Goal: Entertainment & Leisure: Browse casually

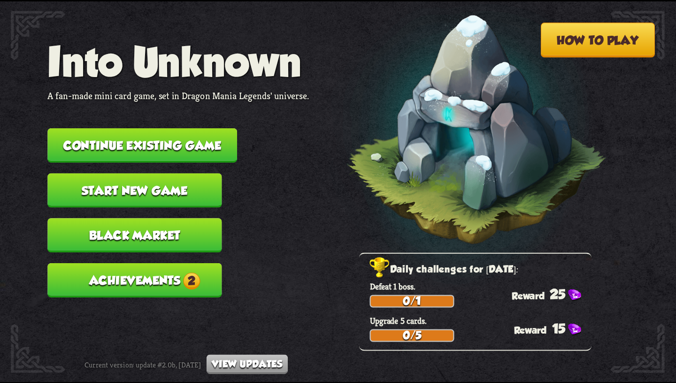
scroll to position [7868, 0]
click at [162, 263] on button "Achievements 2" at bounding box center [134, 280] width 174 height 34
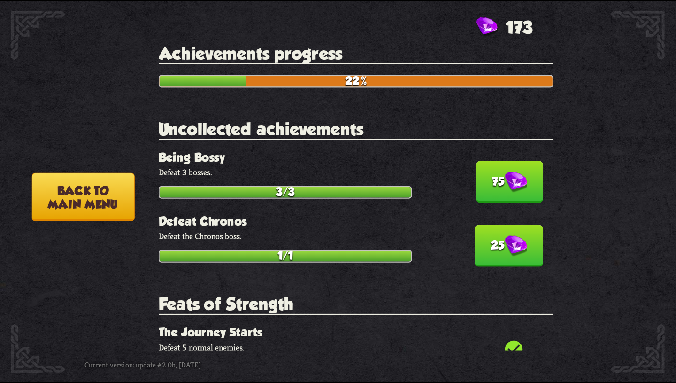
click at [480, 191] on button "75" at bounding box center [509, 182] width 67 height 42
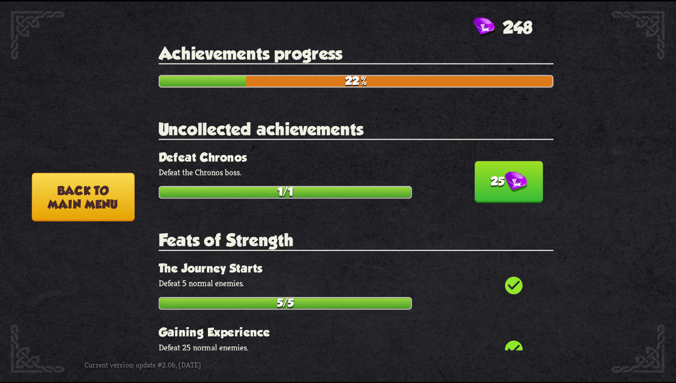
click at [480, 189] on button "25" at bounding box center [509, 182] width 69 height 42
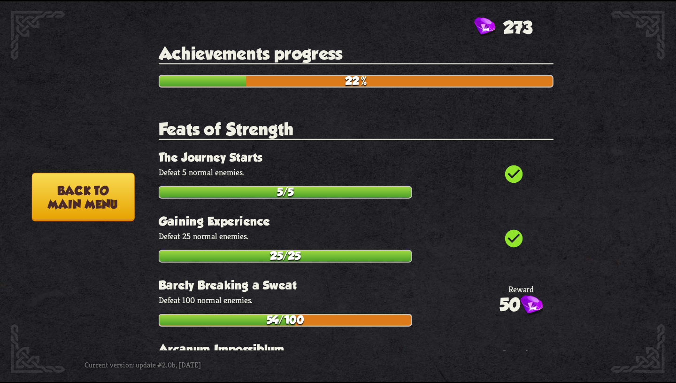
click at [118, 189] on button "Back to main menu" at bounding box center [83, 196] width 103 height 49
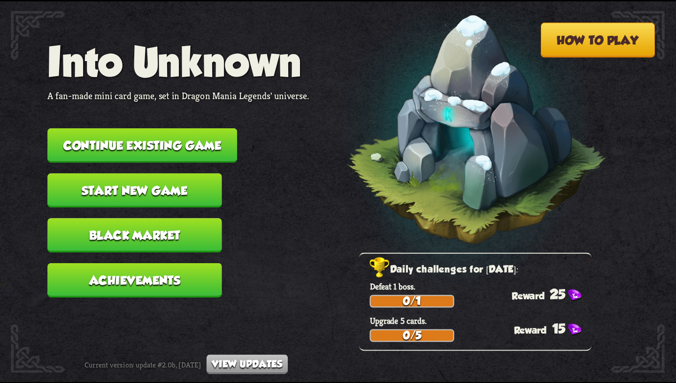
click at [138, 223] on button "Black Market" at bounding box center [134, 235] width 174 height 34
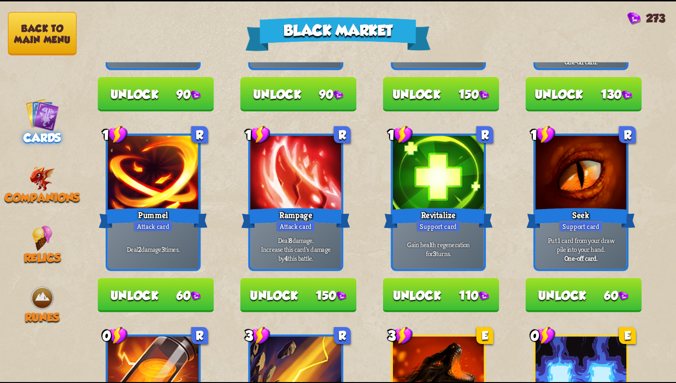
scroll to position [396, 0]
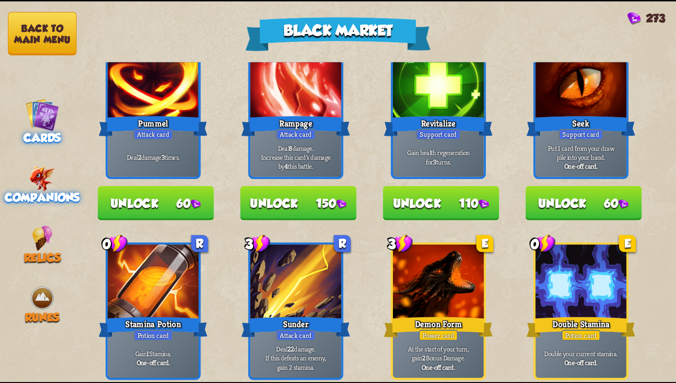
click at [61, 165] on div "Companions" at bounding box center [42, 184] width 85 height 39
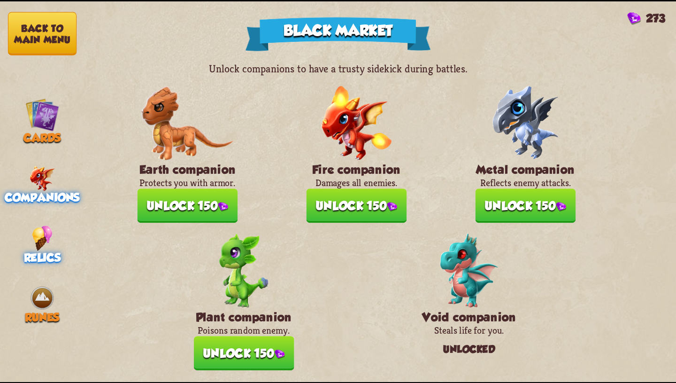
click at [15, 228] on div "Relics" at bounding box center [42, 244] width 85 height 39
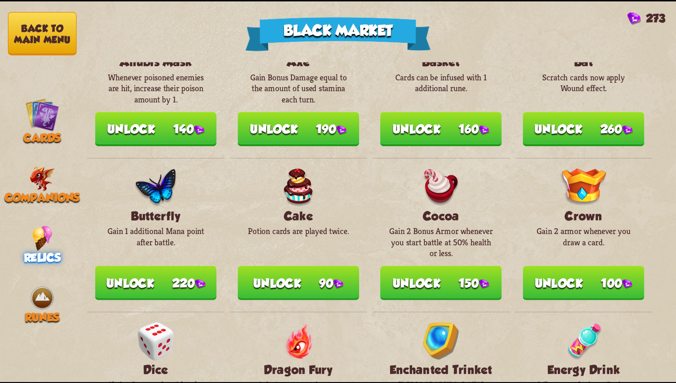
scroll to position [0, 0]
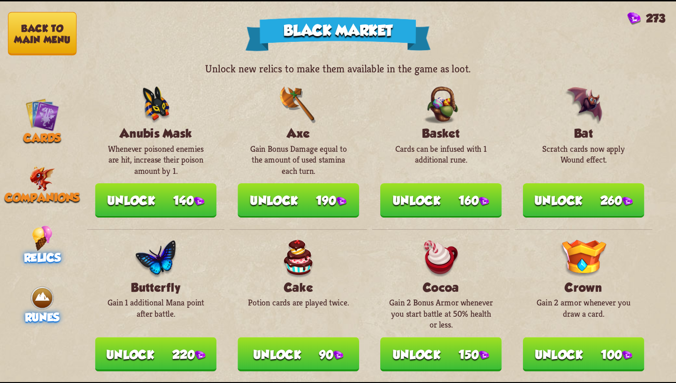
click at [38, 310] on span "Runes" at bounding box center [42, 316] width 34 height 13
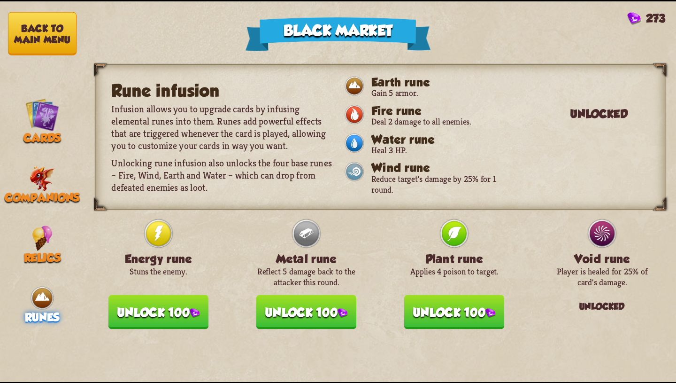
click at [54, 46] on button "Back to main menu" at bounding box center [42, 33] width 69 height 43
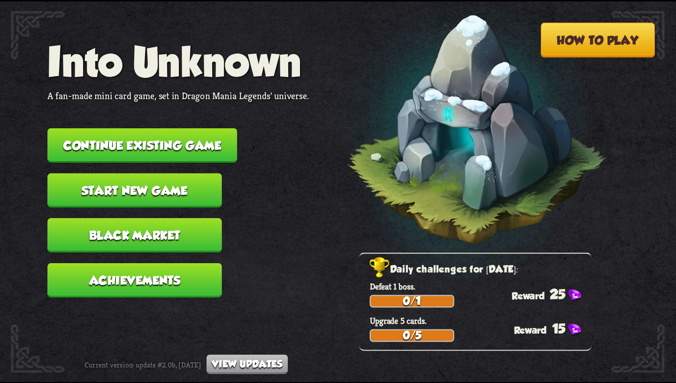
click at [152, 173] on button "Start new game" at bounding box center [134, 190] width 174 height 34
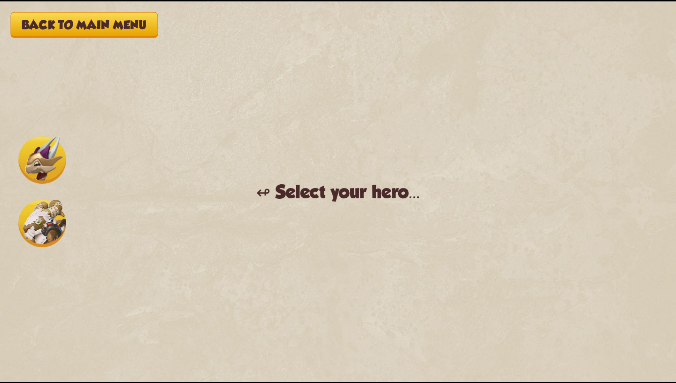
click at [39, 228] on img at bounding box center [41, 222] width 47 height 47
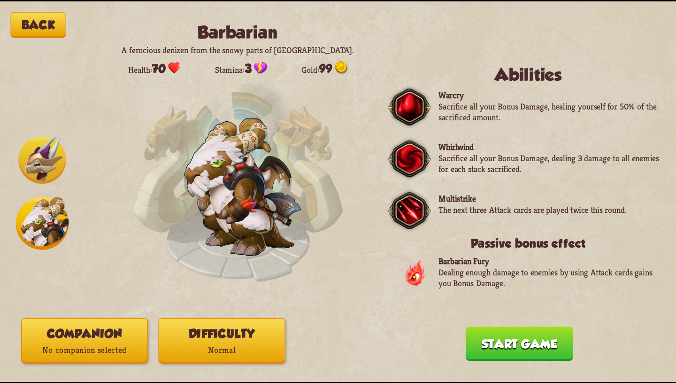
click at [42, 160] on img at bounding box center [41, 159] width 47 height 47
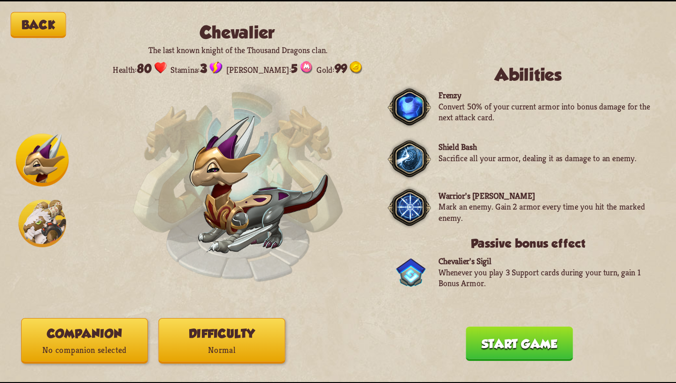
click at [77, 360] on button "Companion No companion selected" at bounding box center [84, 340] width 127 height 46
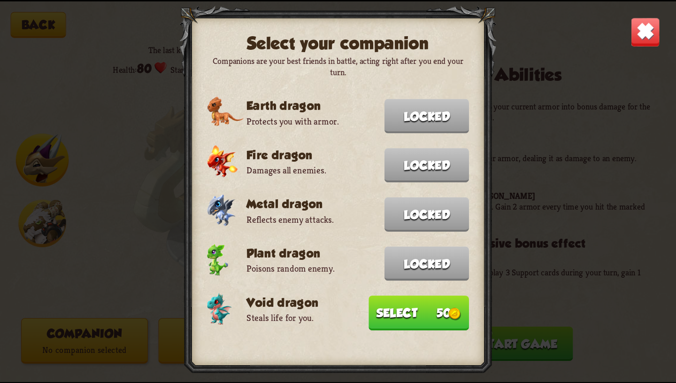
click at [650, 31] on img at bounding box center [646, 32] width 30 height 30
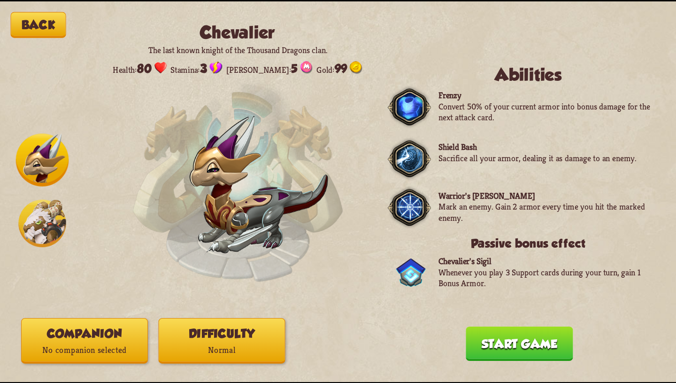
click at [28, 16] on button "Back" at bounding box center [38, 25] width 55 height 26
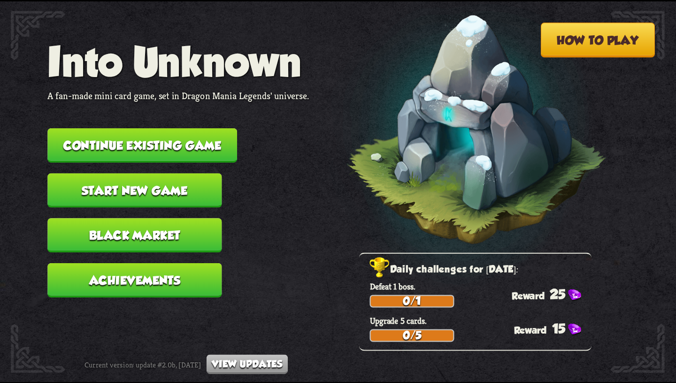
click at [167, 220] on button "Black Market" at bounding box center [134, 235] width 174 height 34
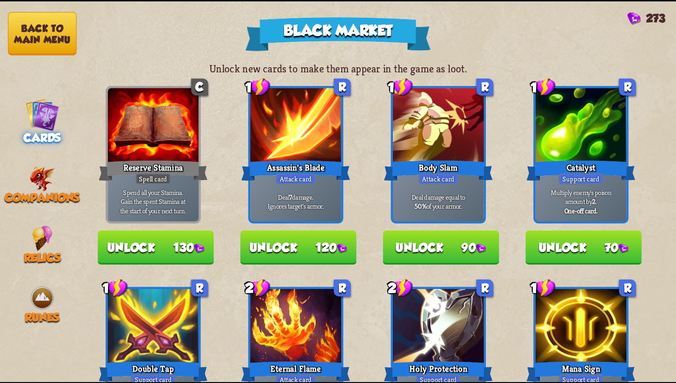
click at [42, 28] on button "Back to main menu" at bounding box center [42, 33] width 69 height 43
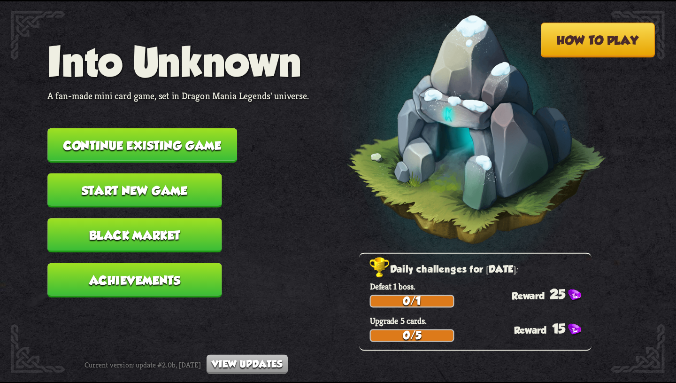
click at [132, 150] on button "Continue existing game" at bounding box center [142, 145] width 190 height 34
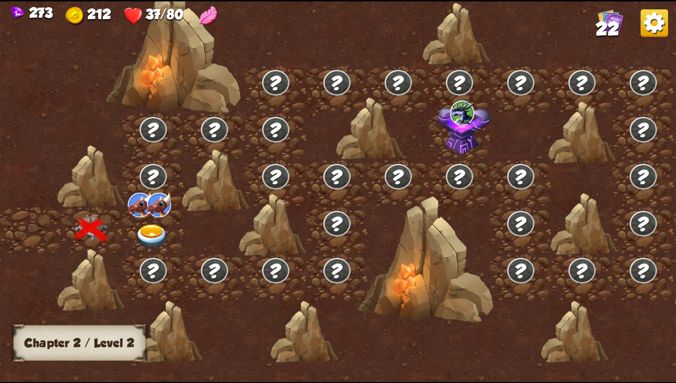
click at [147, 233] on img at bounding box center [152, 236] width 34 height 25
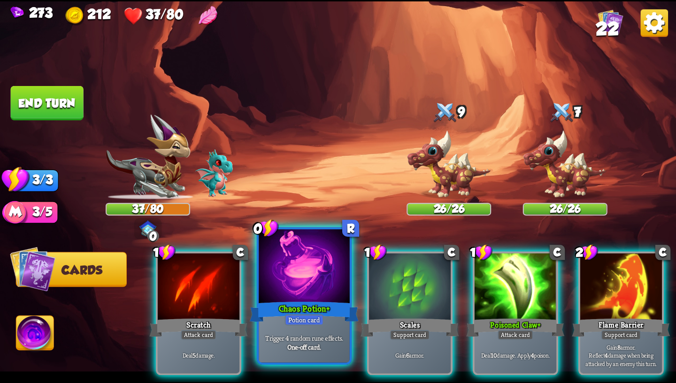
click at [272, 278] on div at bounding box center [304, 267] width 91 height 77
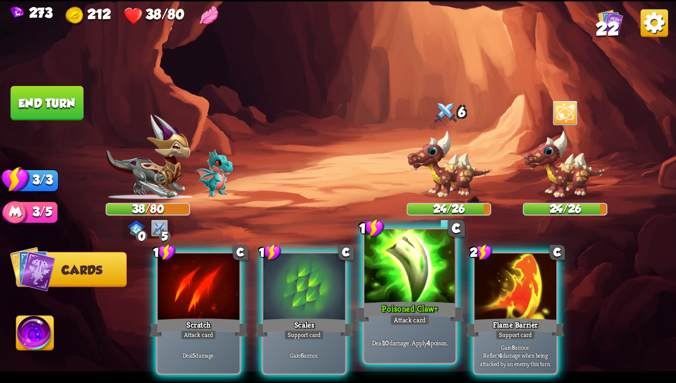
click at [402, 272] on div at bounding box center [409, 267] width 91 height 77
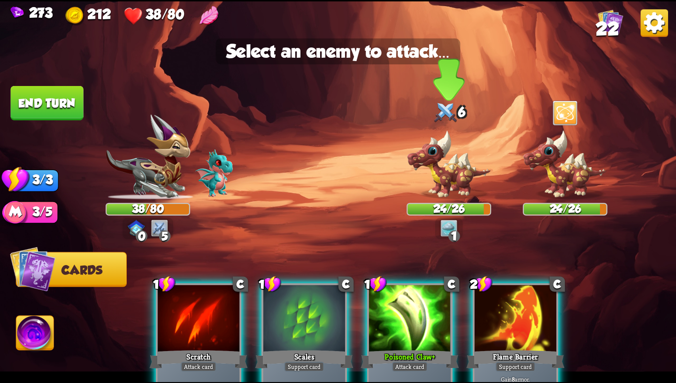
click at [441, 169] on img at bounding box center [449, 165] width 85 height 70
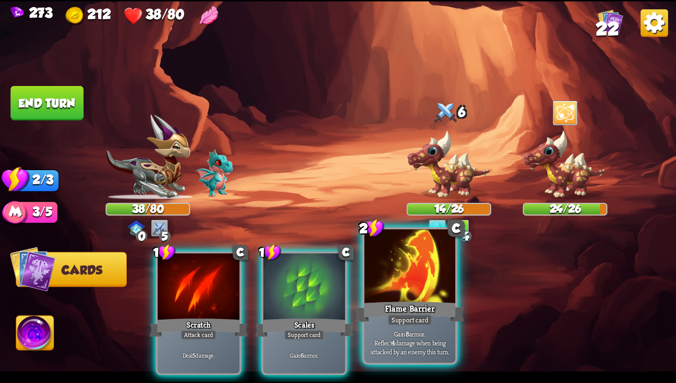
click at [397, 277] on div at bounding box center [409, 267] width 91 height 77
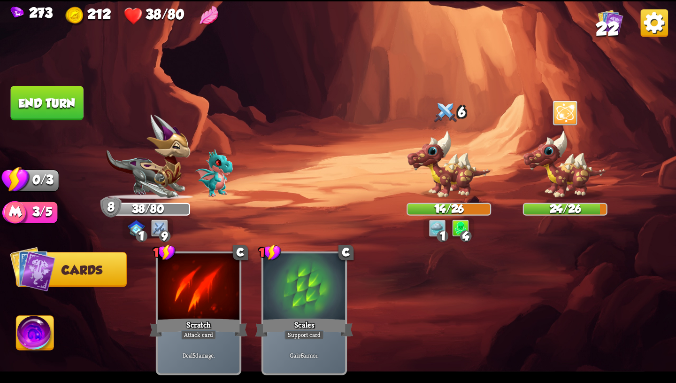
click at [58, 111] on button "End turn" at bounding box center [47, 103] width 73 height 34
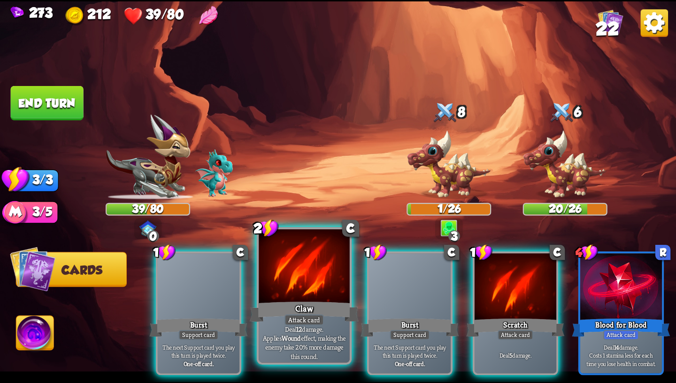
click at [292, 294] on div at bounding box center [304, 267] width 91 height 77
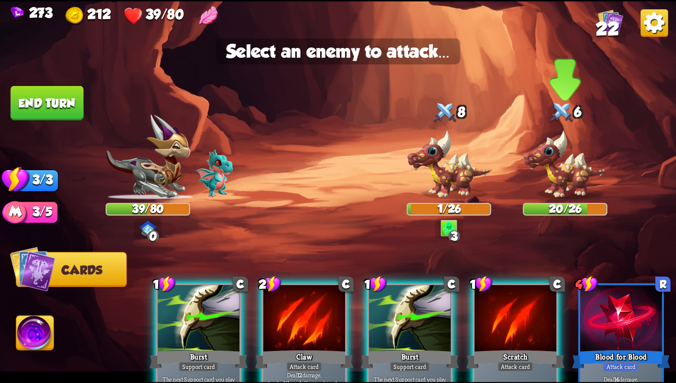
click at [567, 141] on img at bounding box center [565, 165] width 85 height 70
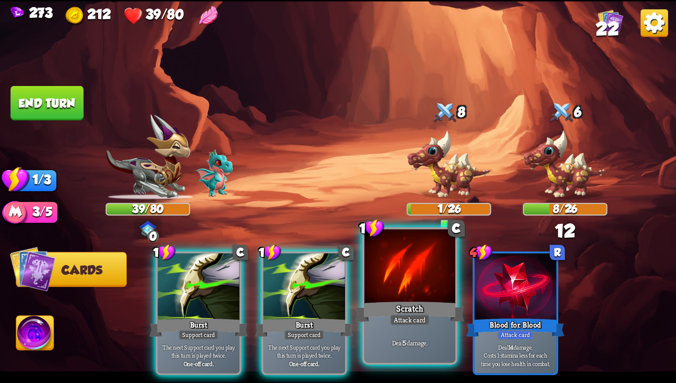
click at [426, 292] on div at bounding box center [409, 267] width 91 height 77
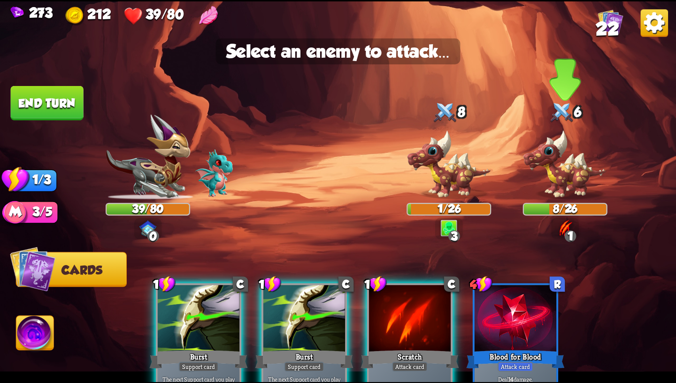
click at [562, 178] on img at bounding box center [565, 165] width 85 height 70
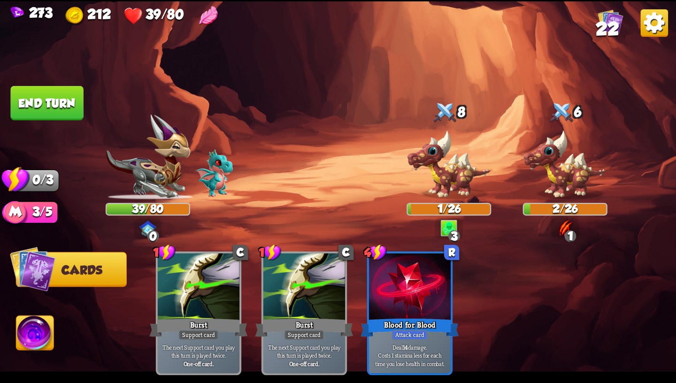
click at [28, 333] on img at bounding box center [35, 335] width 38 height 38
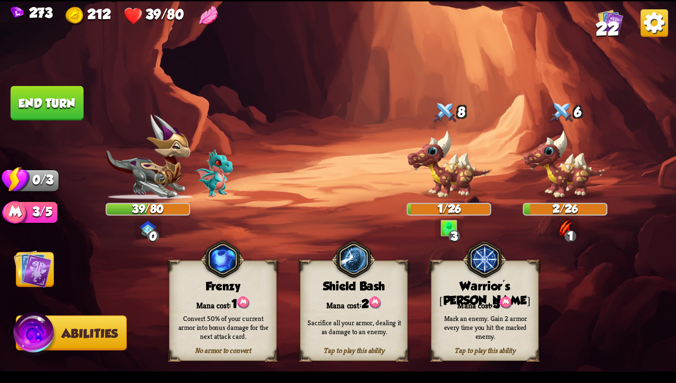
click at [29, 280] on img at bounding box center [33, 268] width 38 height 38
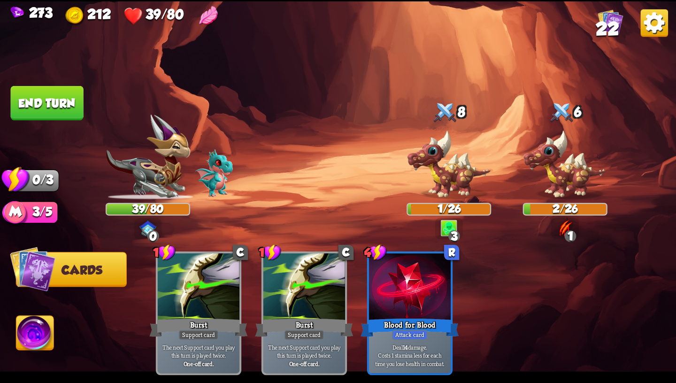
click at [60, 107] on button "End turn" at bounding box center [47, 103] width 73 height 34
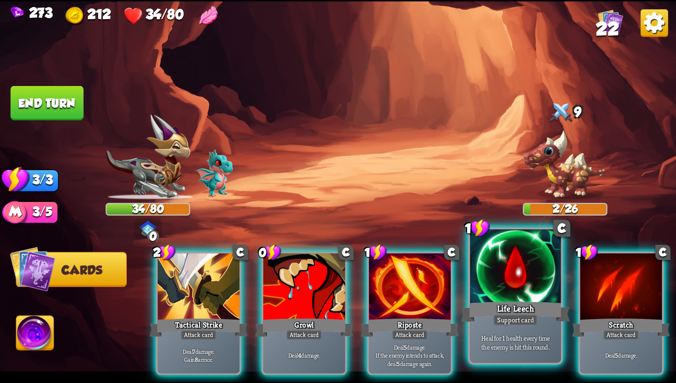
click at [532, 313] on div "Life Leech" at bounding box center [515, 311] width 109 height 24
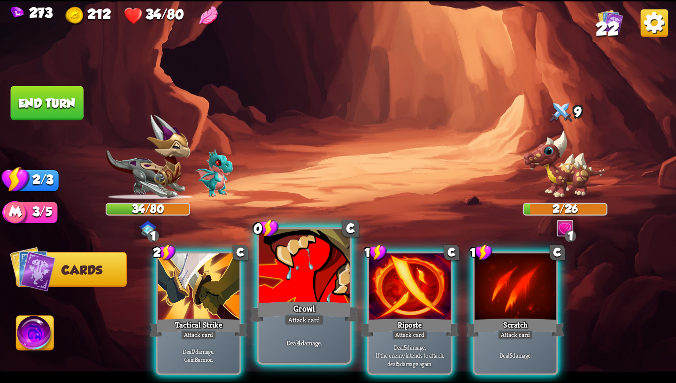
click at [305, 306] on div "Growl" at bounding box center [304, 311] width 109 height 24
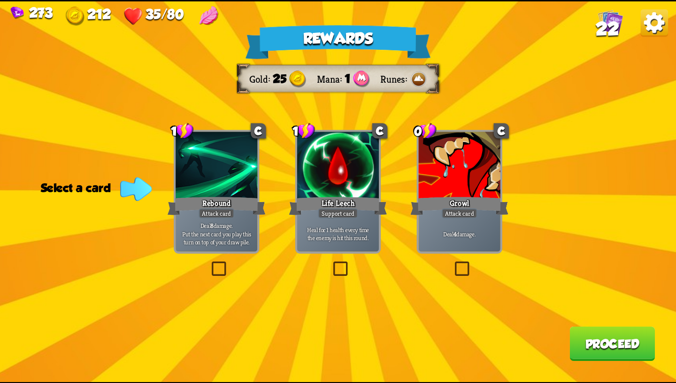
click at [353, 190] on div at bounding box center [338, 166] width 82 height 69
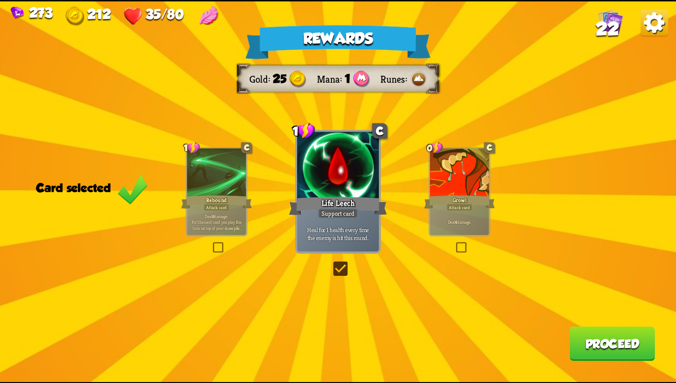
click at [587, 348] on button "Proceed" at bounding box center [612, 343] width 85 height 34
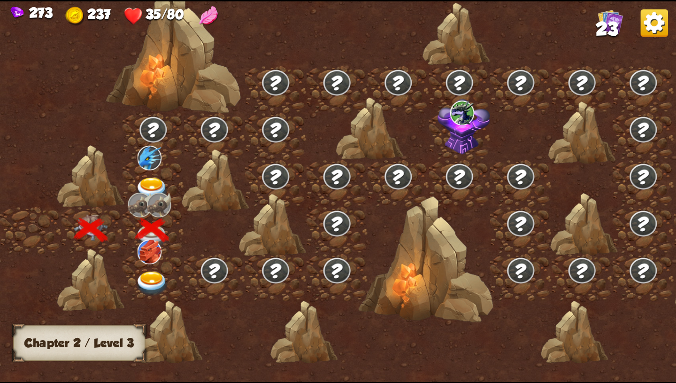
click at [150, 275] on img at bounding box center [152, 283] width 34 height 25
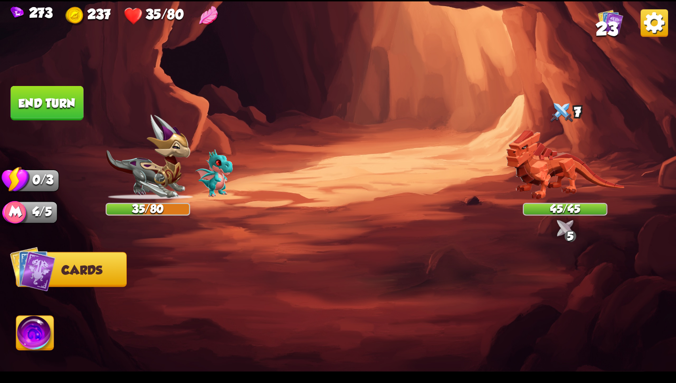
click at [156, 274] on div at bounding box center [405, 297] width 541 height 169
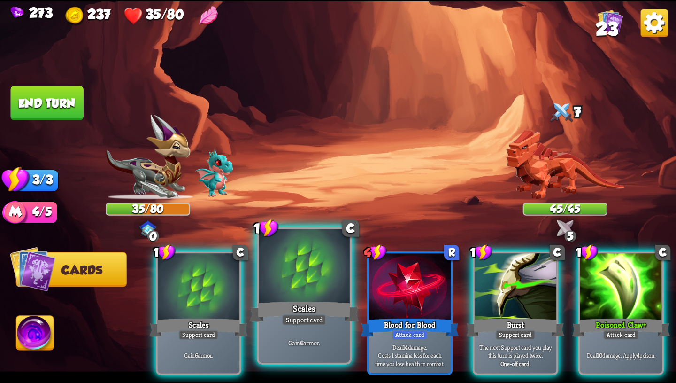
click at [306, 326] on div "Gain 6 armor." at bounding box center [304, 342] width 91 height 39
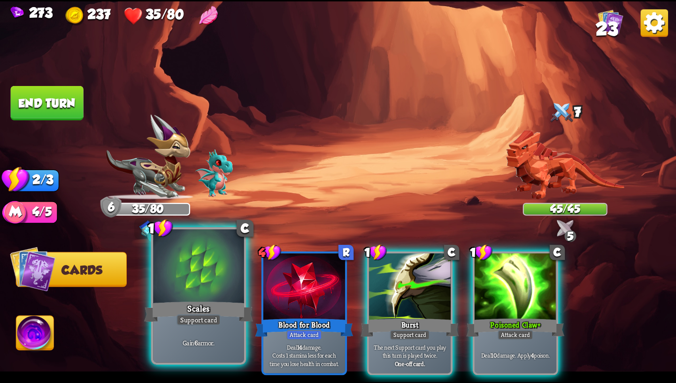
click at [222, 319] on div "Scales" at bounding box center [198, 311] width 109 height 24
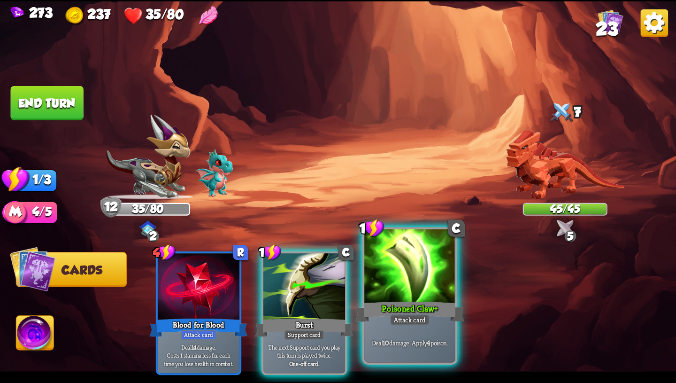
click at [413, 311] on div "Poisoned Claw+" at bounding box center [410, 311] width 109 height 24
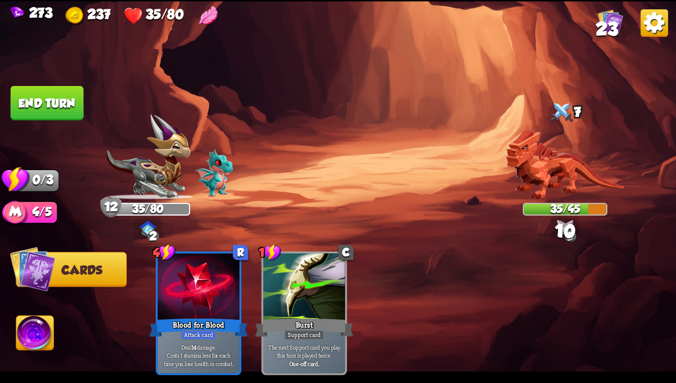
click at [64, 101] on button "End turn" at bounding box center [47, 103] width 73 height 34
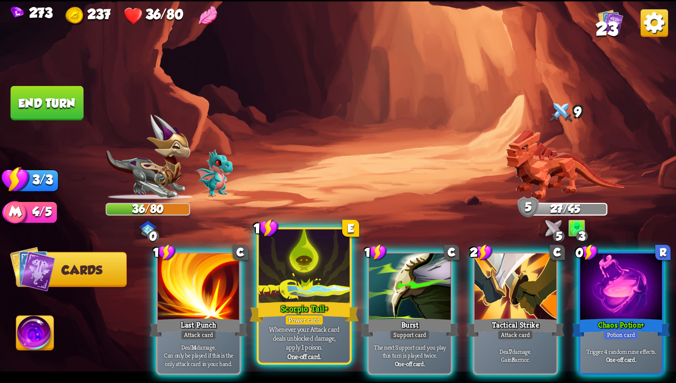
click at [320, 274] on div at bounding box center [304, 267] width 91 height 77
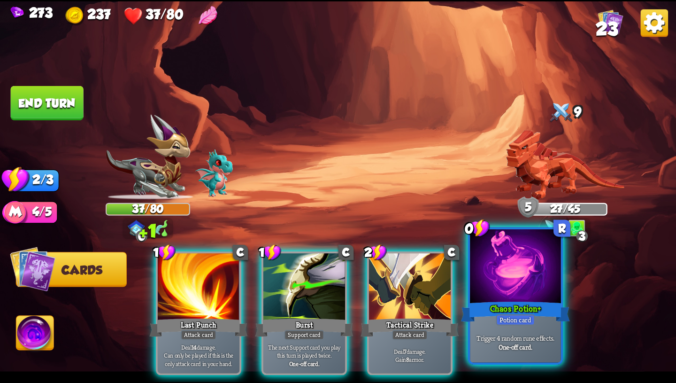
click at [479, 300] on div "Chaos Potion+" at bounding box center [515, 311] width 109 height 24
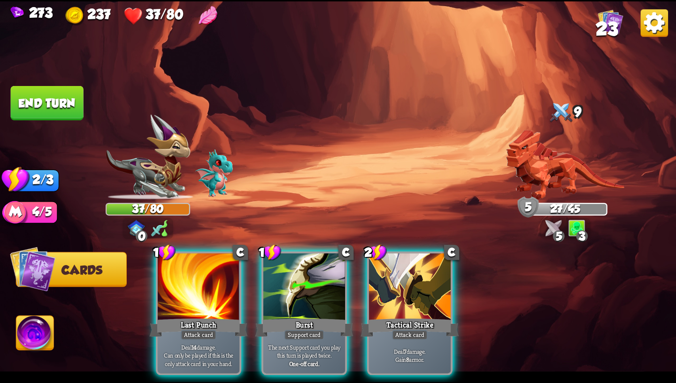
click at [131, 224] on img at bounding box center [136, 227] width 17 height 16
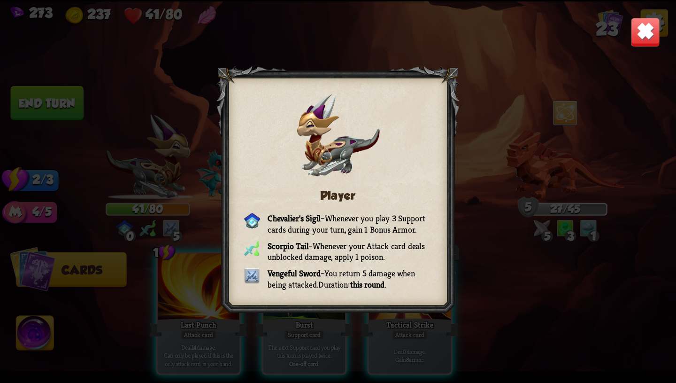
click at [639, 33] on img at bounding box center [646, 32] width 30 height 30
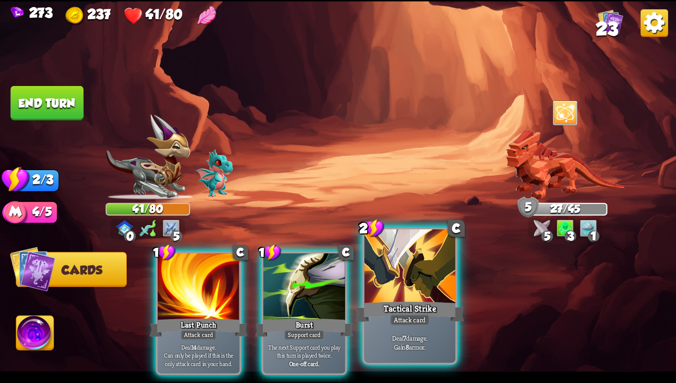
click at [412, 269] on div at bounding box center [409, 267] width 91 height 77
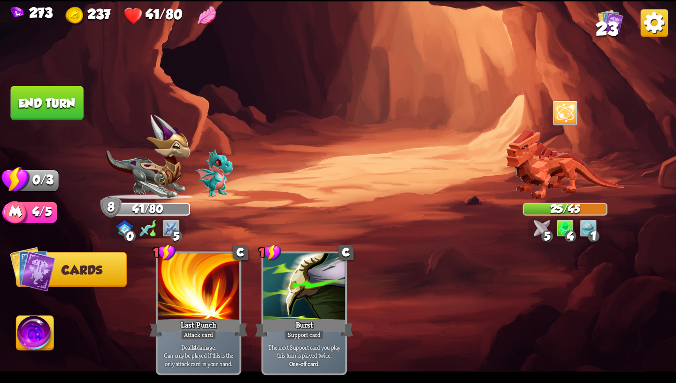
click at [63, 104] on button "End turn" at bounding box center [47, 103] width 73 height 34
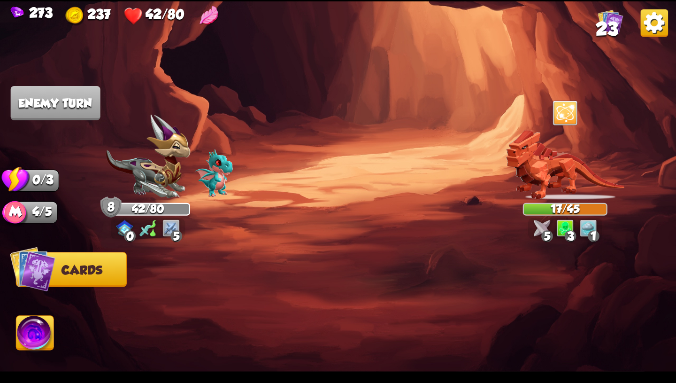
click at [165, 231] on img at bounding box center [171, 227] width 17 height 17
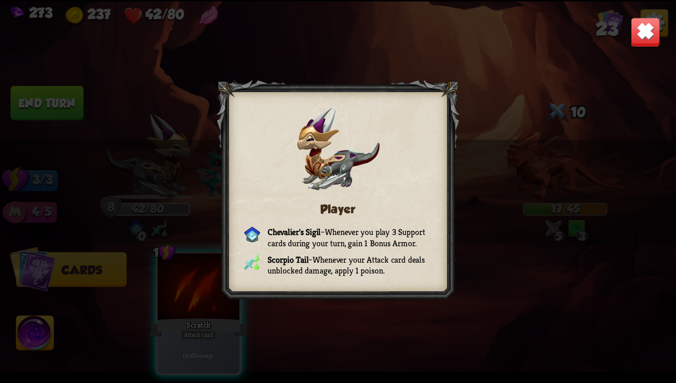
click at [652, 28] on img at bounding box center [646, 32] width 30 height 30
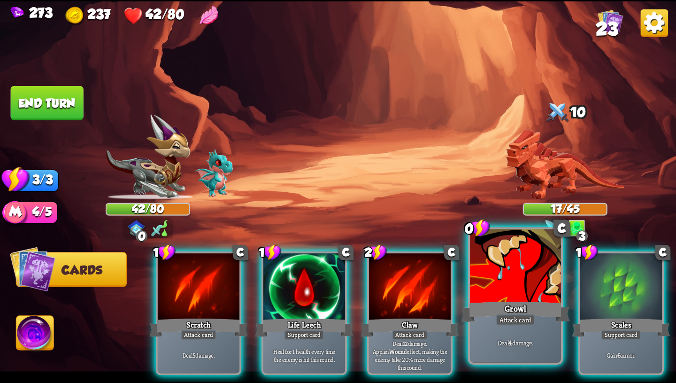
click at [509, 268] on div at bounding box center [515, 267] width 91 height 77
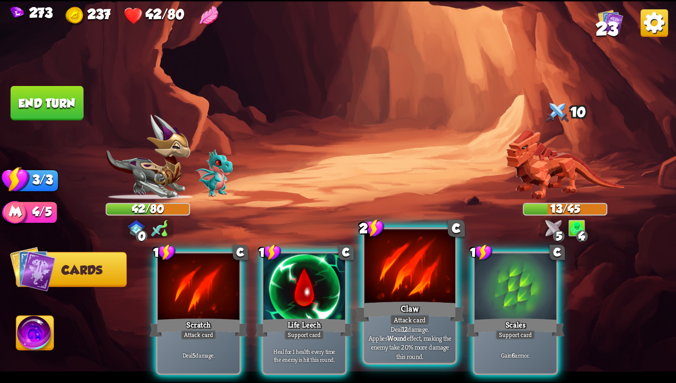
click at [389, 292] on div at bounding box center [409, 267] width 91 height 77
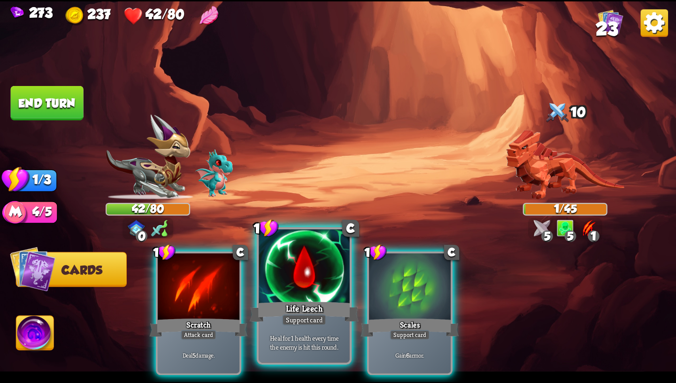
click at [321, 305] on div "Life Leech" at bounding box center [304, 311] width 109 height 24
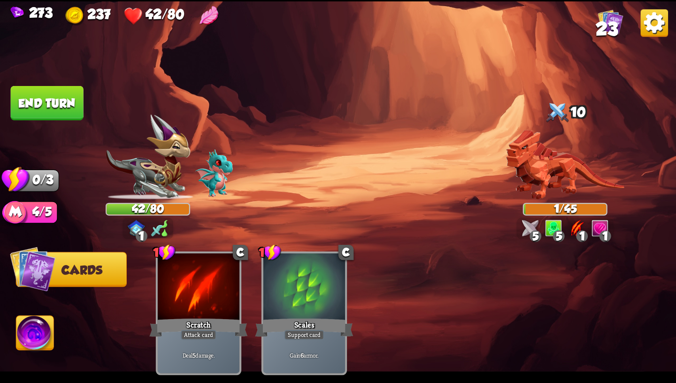
click at [69, 105] on button "End turn" at bounding box center [47, 103] width 73 height 34
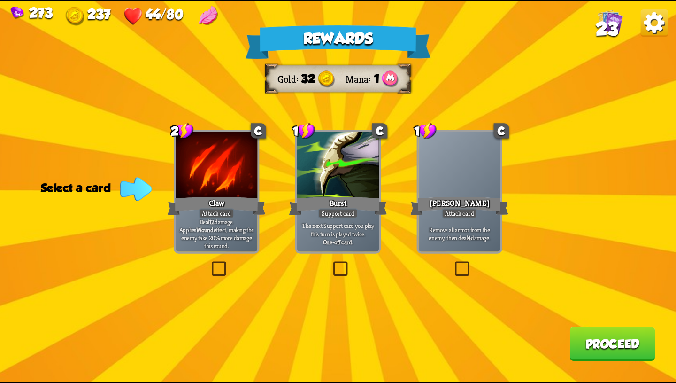
click at [340, 207] on div "Burst" at bounding box center [338, 206] width 98 height 22
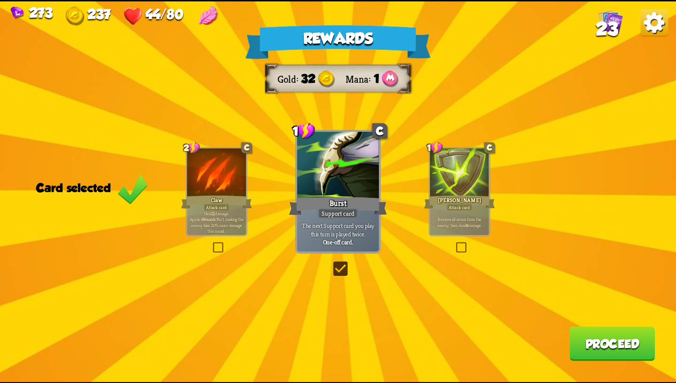
click at [197, 193] on div at bounding box center [216, 173] width 59 height 50
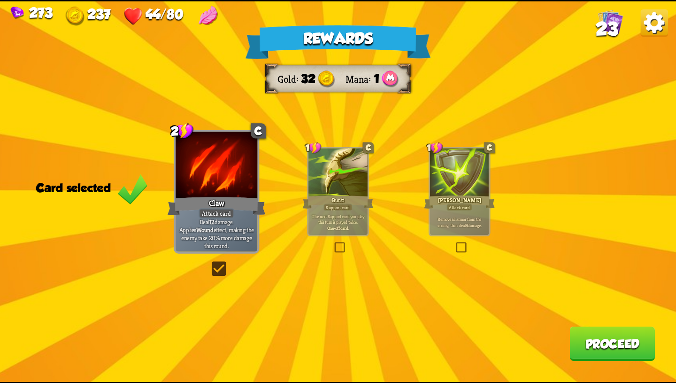
click at [432, 184] on div at bounding box center [459, 173] width 59 height 50
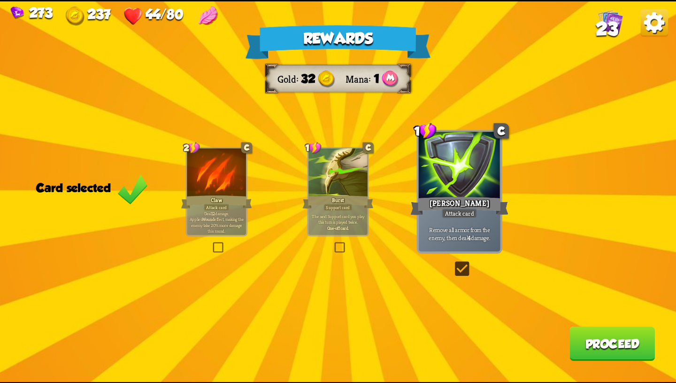
click at [215, 216] on b "Wound" at bounding box center [208, 219] width 13 height 6
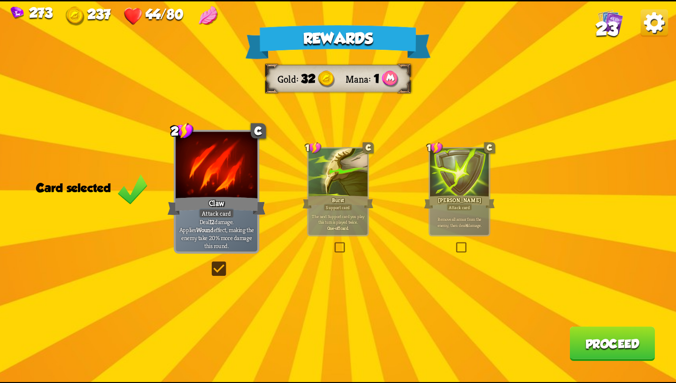
click at [597, 334] on button "Proceed" at bounding box center [612, 343] width 85 height 34
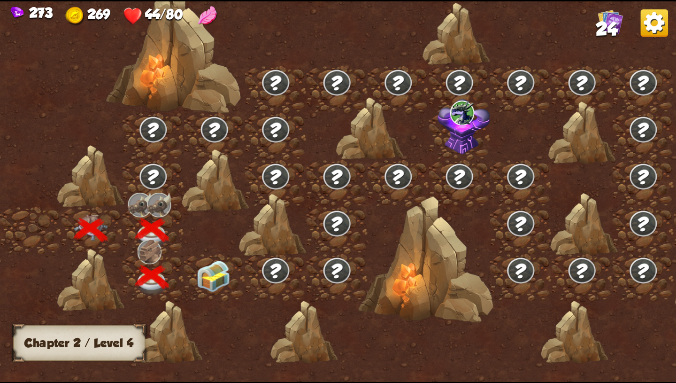
click at [213, 278] on img at bounding box center [214, 275] width 34 height 31
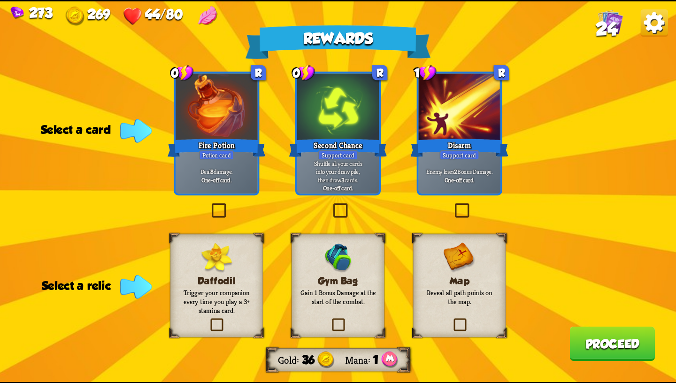
click at [347, 114] on div at bounding box center [338, 107] width 82 height 69
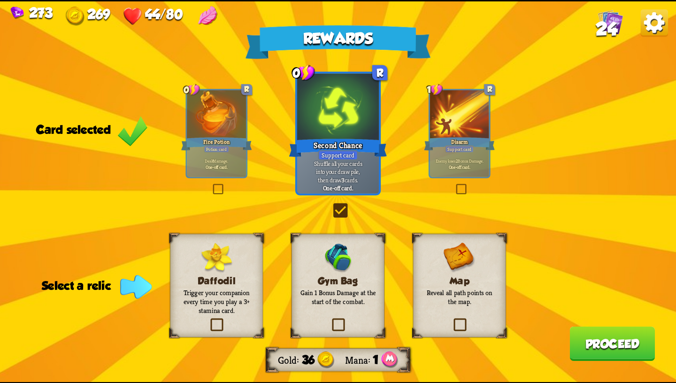
click at [237, 250] on div "Daffodil Trigger your companion every time you play a 3+ stamina card." at bounding box center [216, 285] width 93 height 104
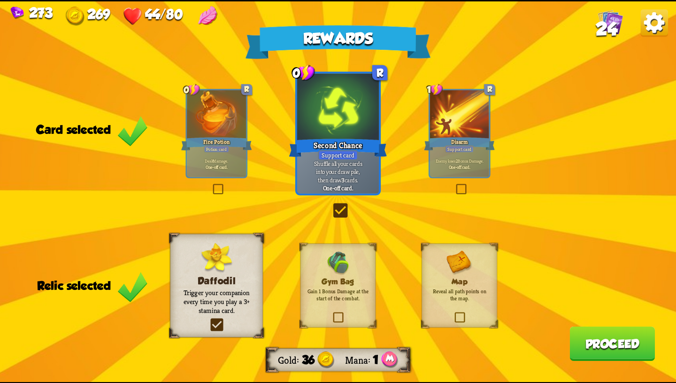
click at [605, 342] on button "Proceed" at bounding box center [612, 343] width 85 height 34
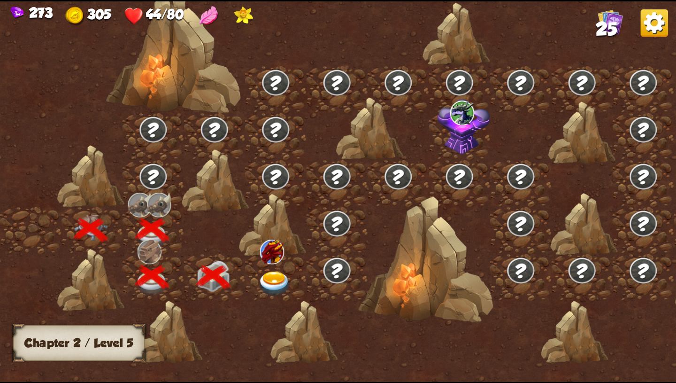
click at [273, 269] on div at bounding box center [276, 277] width 62 height 47
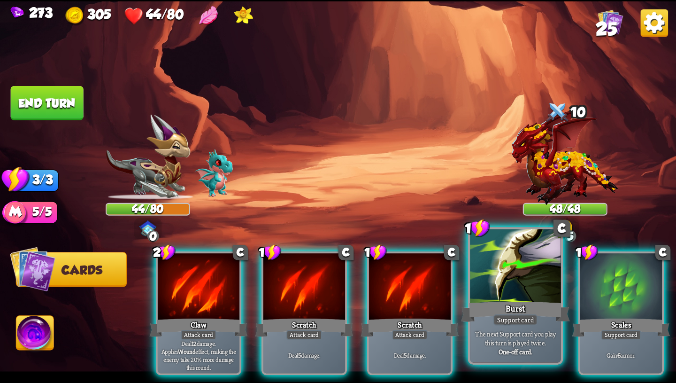
click at [536, 300] on div "Burst" at bounding box center [515, 311] width 109 height 24
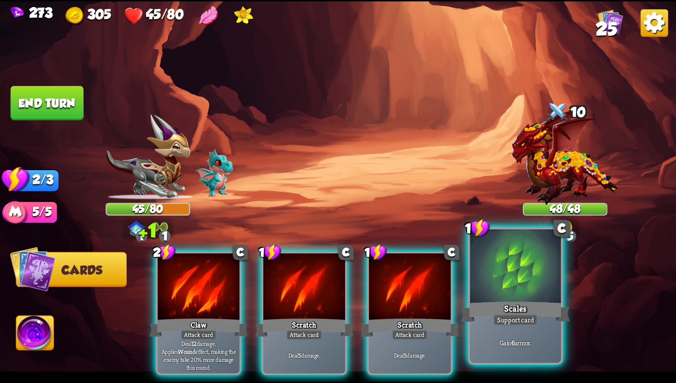
click at [536, 300] on div "Scales" at bounding box center [515, 311] width 109 height 24
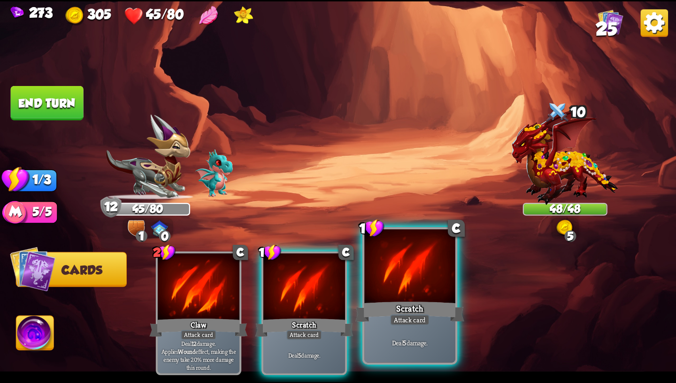
click at [433, 296] on div at bounding box center [409, 267] width 91 height 77
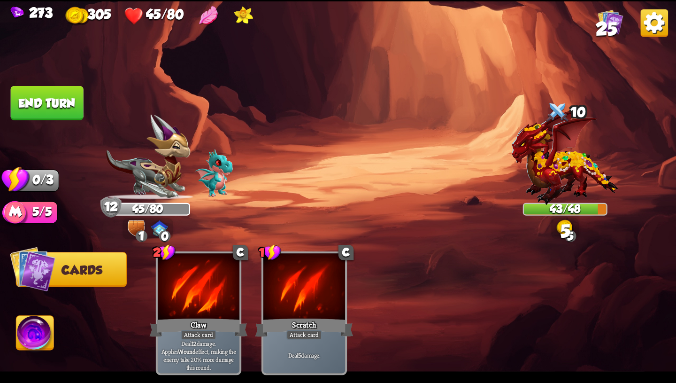
click at [76, 101] on button "End turn" at bounding box center [47, 103] width 73 height 34
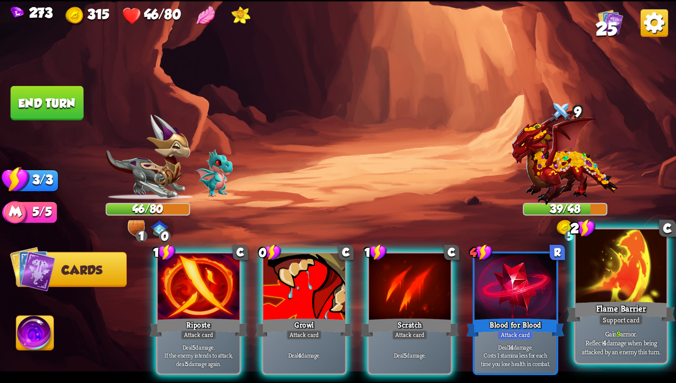
click at [619, 276] on div at bounding box center [621, 267] width 91 height 77
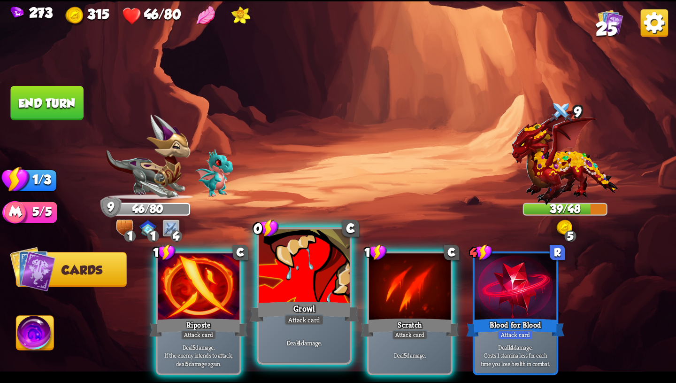
click at [323, 280] on div at bounding box center [304, 267] width 91 height 77
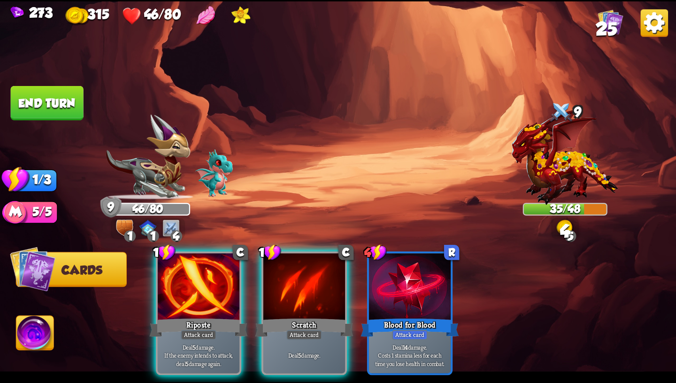
click at [54, 102] on button "End turn" at bounding box center [47, 103] width 73 height 34
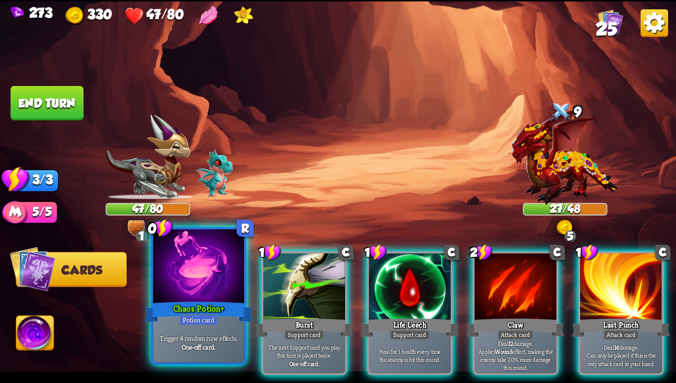
click at [202, 294] on div at bounding box center [198, 267] width 91 height 77
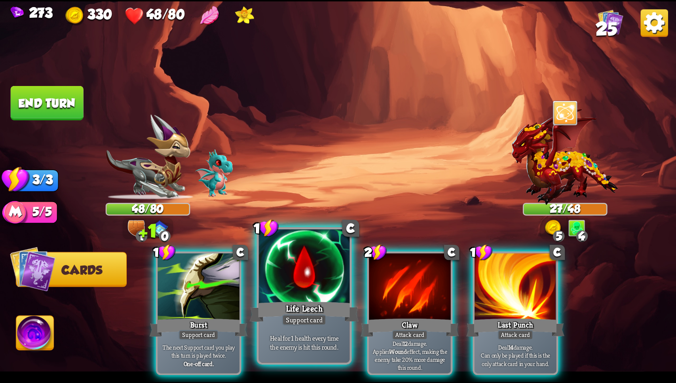
click at [312, 284] on div at bounding box center [304, 267] width 91 height 77
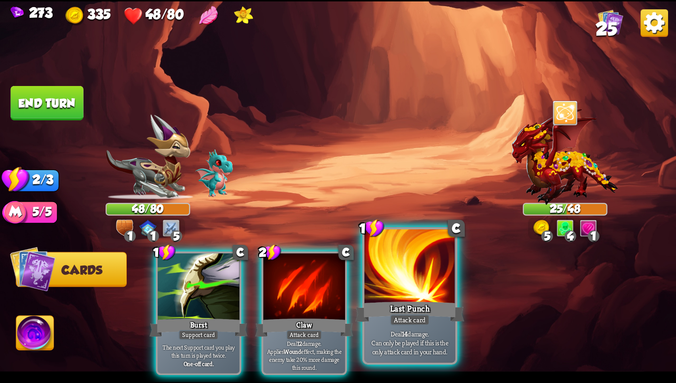
click at [386, 280] on div at bounding box center [409, 267] width 91 height 77
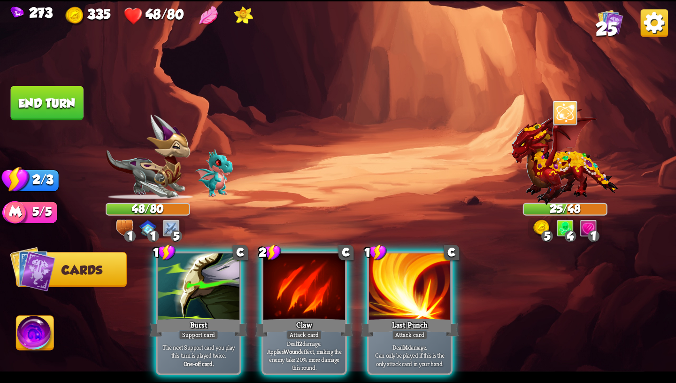
click at [57, 103] on button "End turn" at bounding box center [47, 103] width 73 height 34
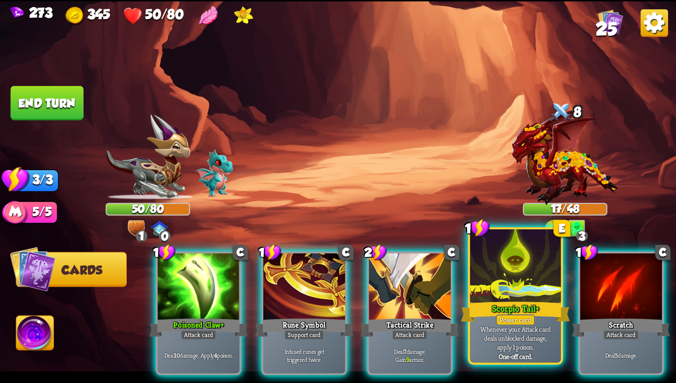
click at [489, 301] on div "Scorpio Tail+" at bounding box center [515, 311] width 109 height 24
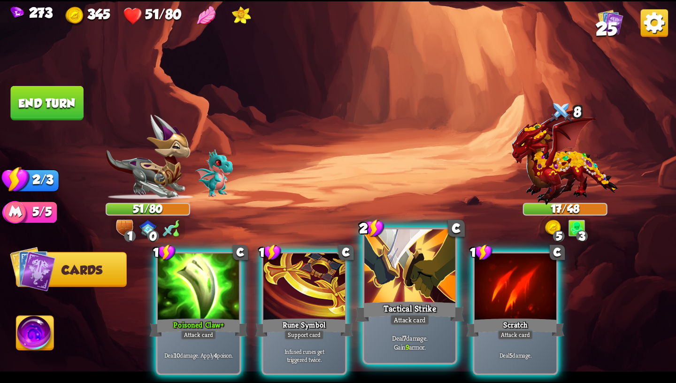
click at [396, 324] on div "Attack card" at bounding box center [409, 319] width 39 height 11
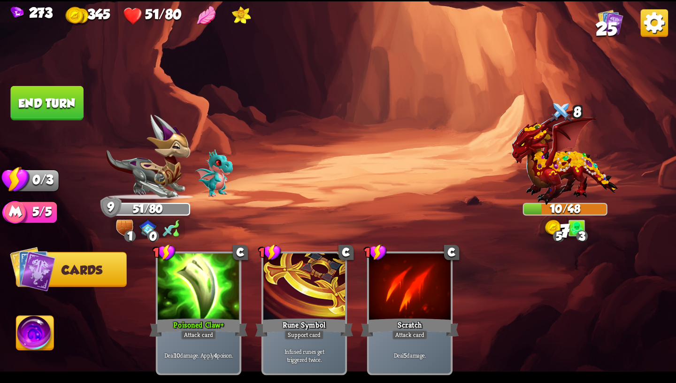
click at [62, 108] on button "End turn" at bounding box center [46, 102] width 73 height 34
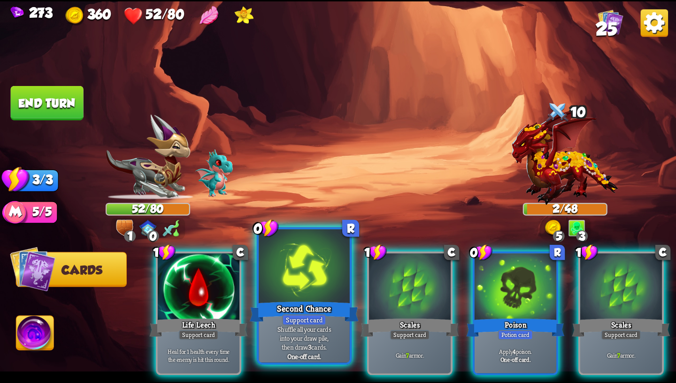
click at [276, 276] on div at bounding box center [304, 267] width 91 height 77
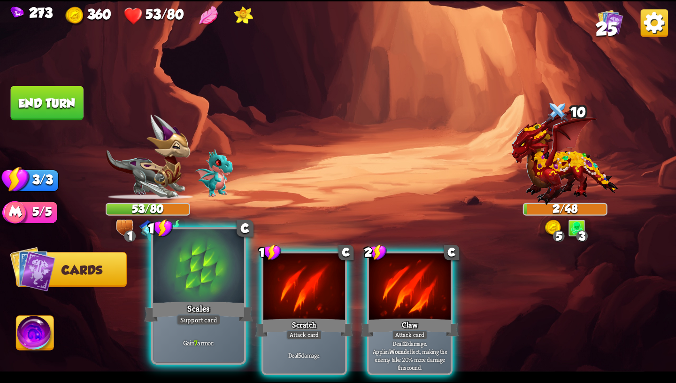
click at [193, 294] on div at bounding box center [198, 267] width 91 height 77
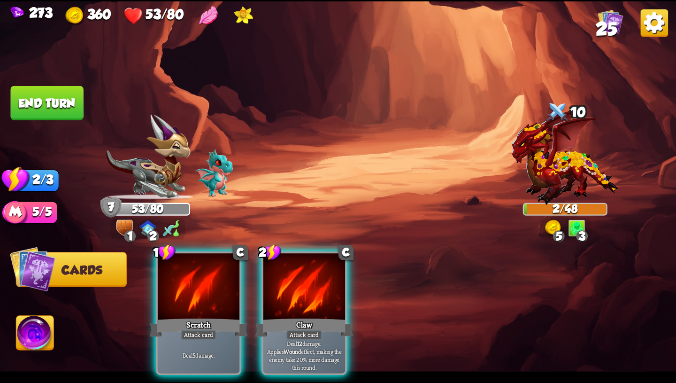
click at [55, 101] on button "End turn" at bounding box center [47, 103] width 73 height 34
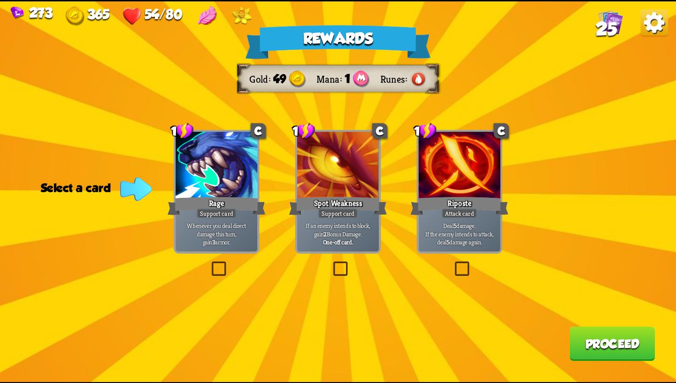
click at [486, 164] on div at bounding box center [460, 166] width 82 height 69
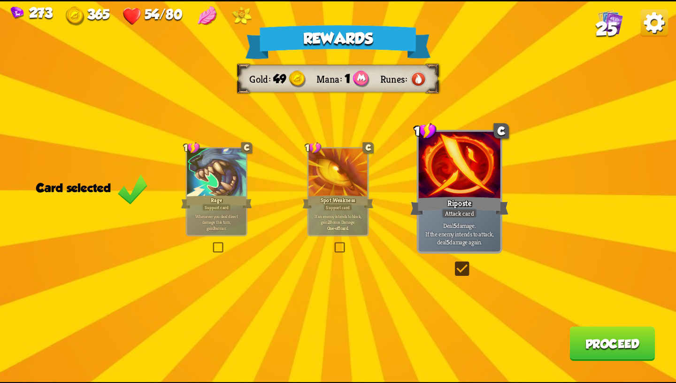
click at [225, 199] on div "Rage" at bounding box center [216, 202] width 71 height 16
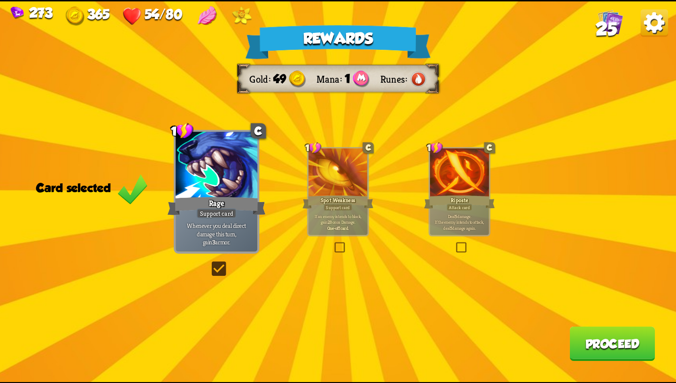
click at [599, 337] on button "Proceed" at bounding box center [612, 343] width 85 height 34
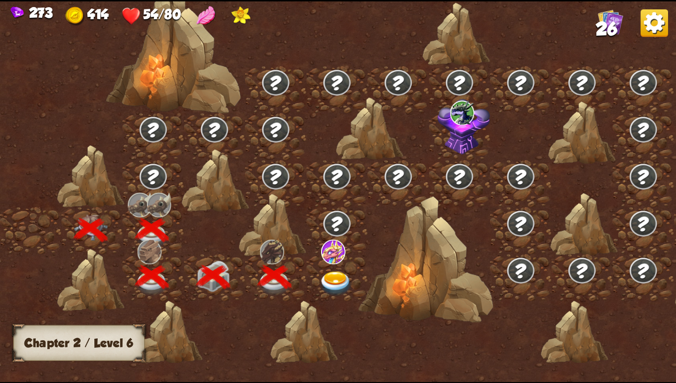
click at [328, 277] on img at bounding box center [336, 283] width 34 height 25
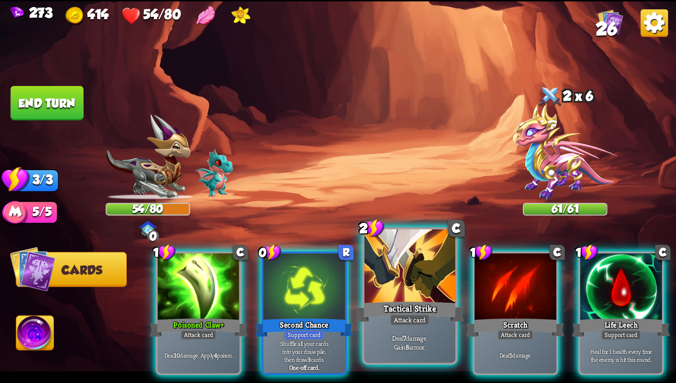
click at [434, 326] on div "Deal 7 damage. Gain 8 armor." at bounding box center [409, 342] width 91 height 39
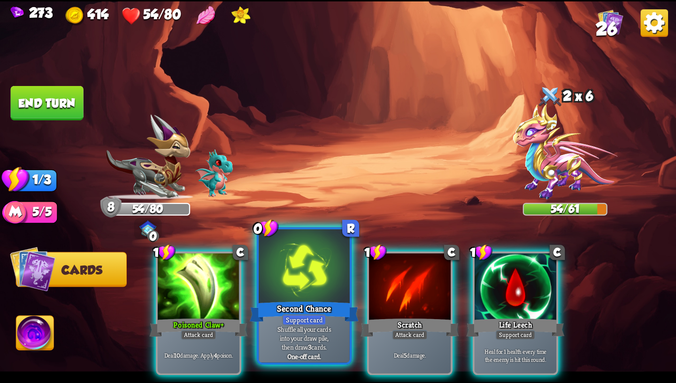
click at [282, 280] on div at bounding box center [304, 267] width 91 height 77
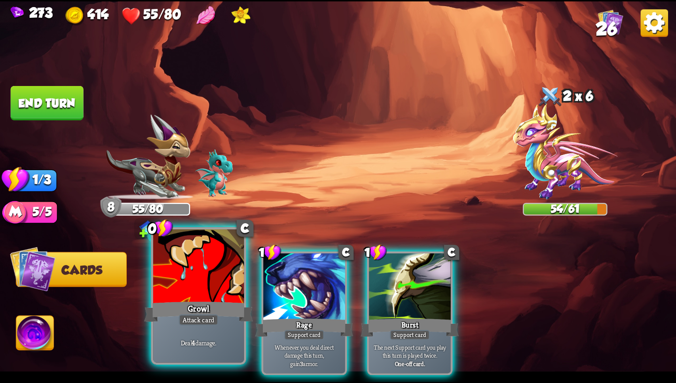
click at [212, 305] on div "Growl" at bounding box center [198, 311] width 109 height 24
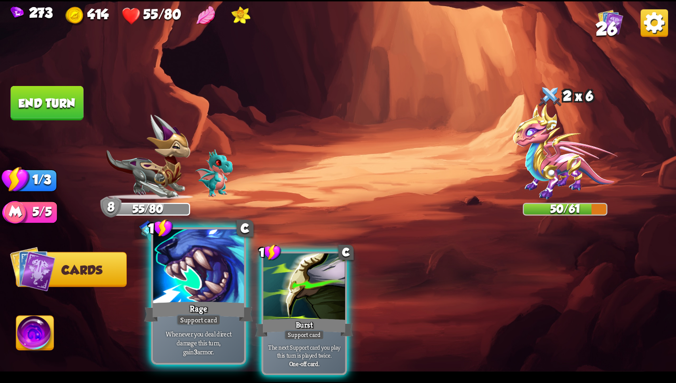
click at [211, 306] on div "Rage" at bounding box center [198, 311] width 109 height 24
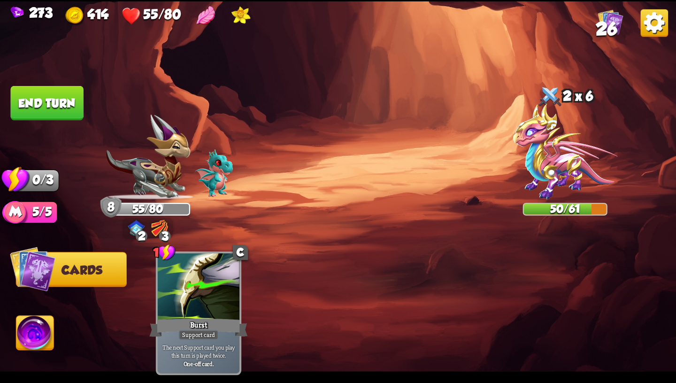
click at [49, 100] on button "End turn" at bounding box center [47, 103] width 73 height 34
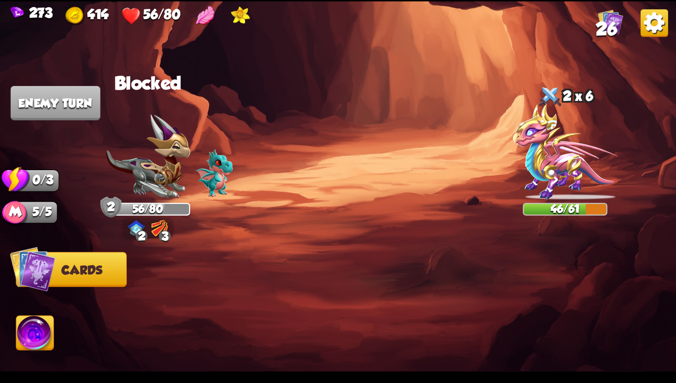
click at [158, 220] on img at bounding box center [159, 227] width 17 height 17
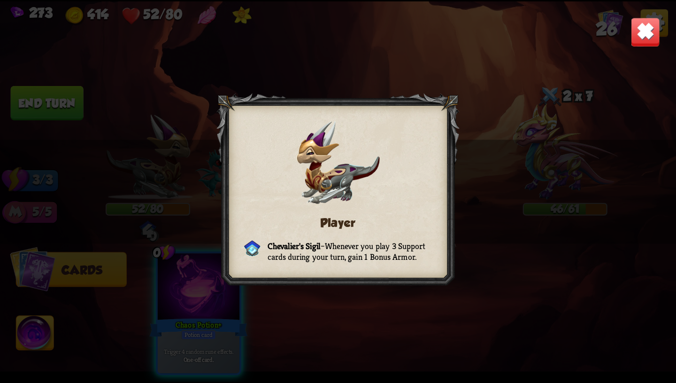
click at [609, 43] on div "Player Chevalier's Sigil – Whenever you play 3 Support cards during your turn, …" at bounding box center [338, 191] width 676 height 380
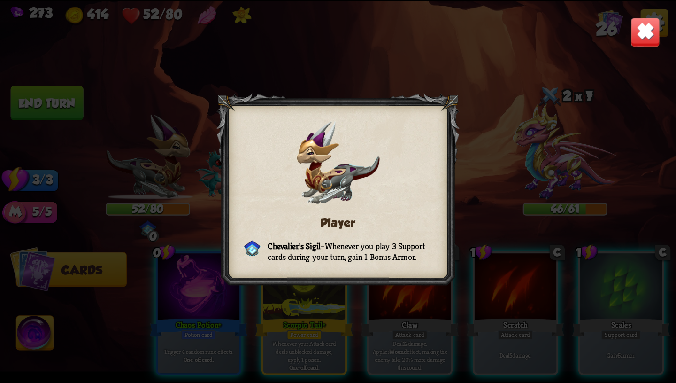
click at [652, 24] on img at bounding box center [646, 32] width 30 height 30
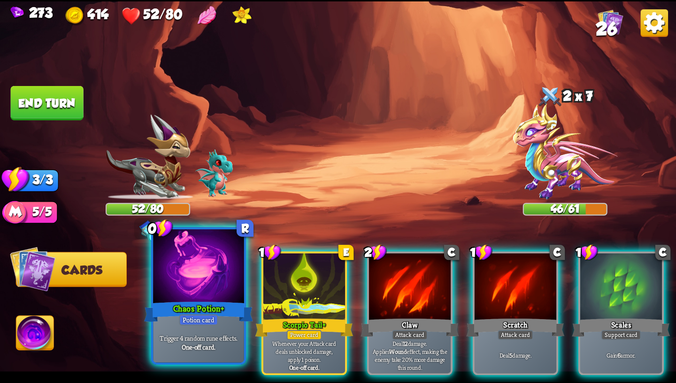
click at [219, 280] on div at bounding box center [198, 267] width 91 height 77
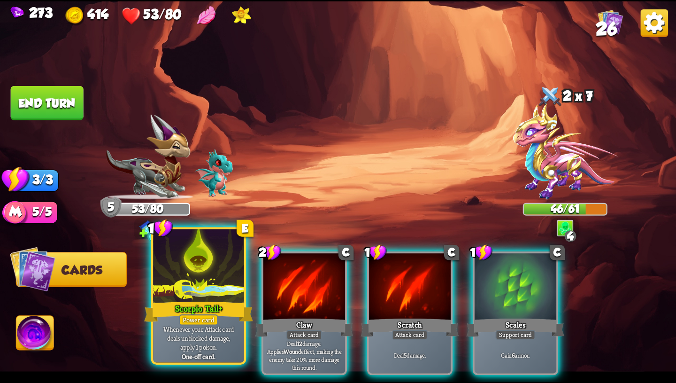
click at [205, 285] on div at bounding box center [198, 267] width 91 height 77
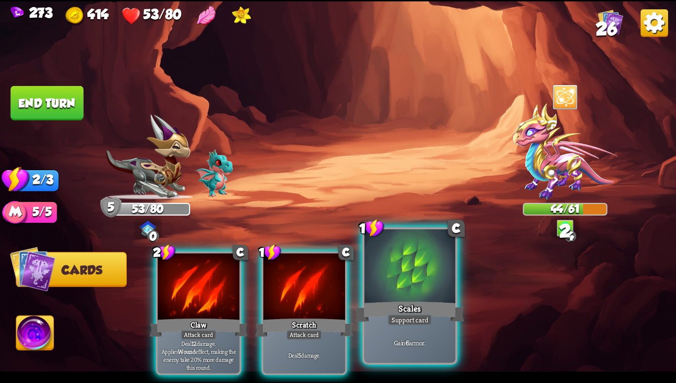
click at [419, 289] on div at bounding box center [409, 267] width 91 height 77
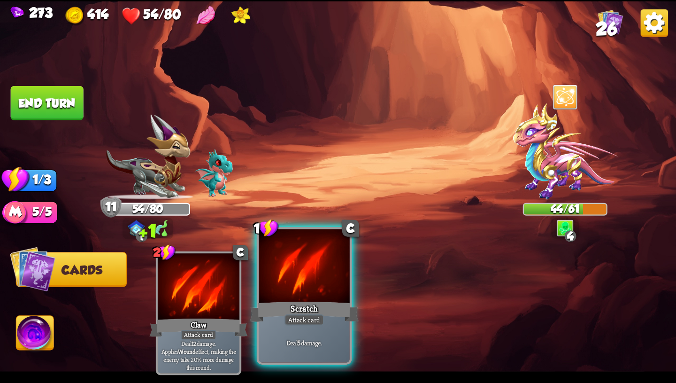
click at [293, 302] on div "Scratch" at bounding box center [304, 311] width 109 height 24
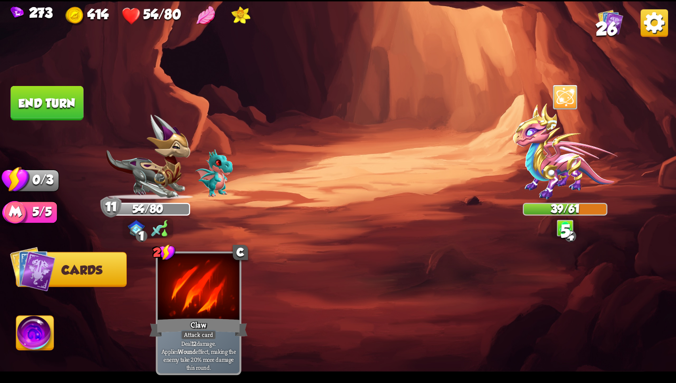
click at [54, 107] on button "End turn" at bounding box center [47, 103] width 73 height 34
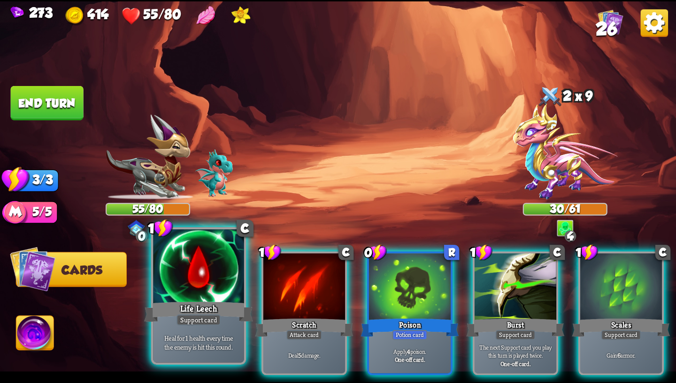
click at [196, 320] on div "Support card" at bounding box center [199, 319] width 45 height 11
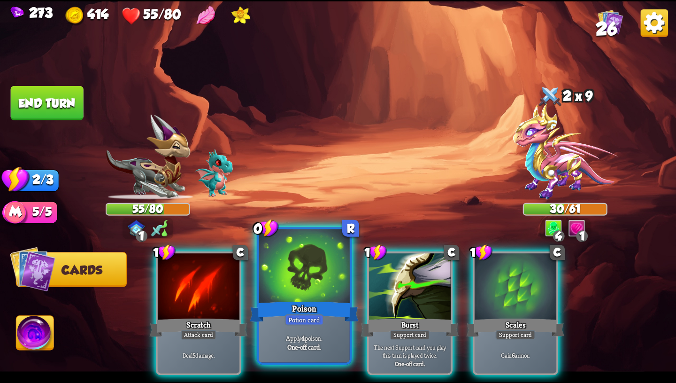
click at [314, 325] on div "Apply 4 poison. One-off card." at bounding box center [304, 342] width 91 height 39
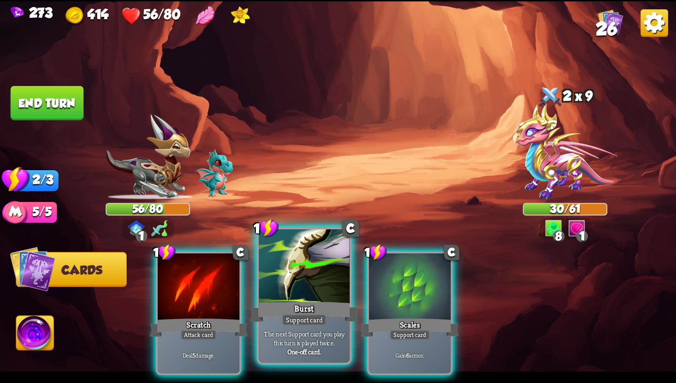
click at [335, 320] on div "Burst" at bounding box center [304, 311] width 109 height 24
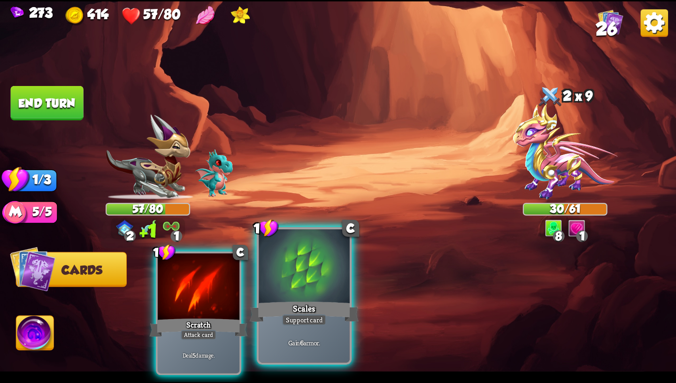
click at [316, 320] on div "Support card" at bounding box center [304, 319] width 45 height 11
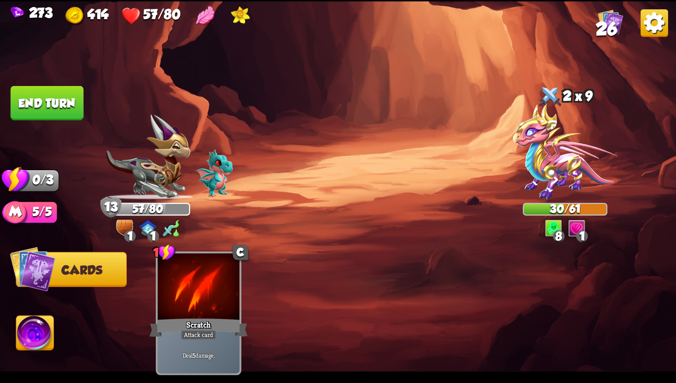
click at [61, 97] on button "End turn" at bounding box center [47, 103] width 73 height 34
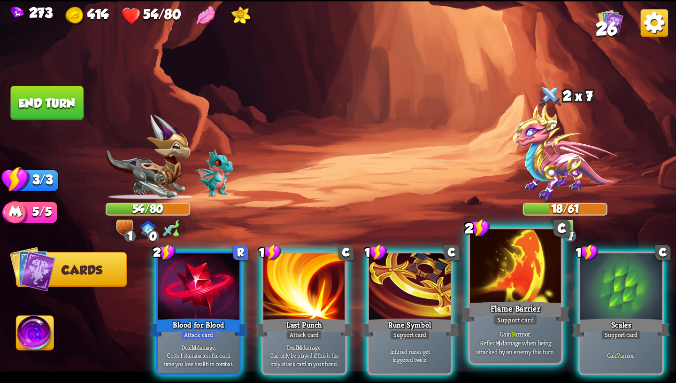
click at [486, 310] on div "Flame Barrier" at bounding box center [515, 311] width 109 height 24
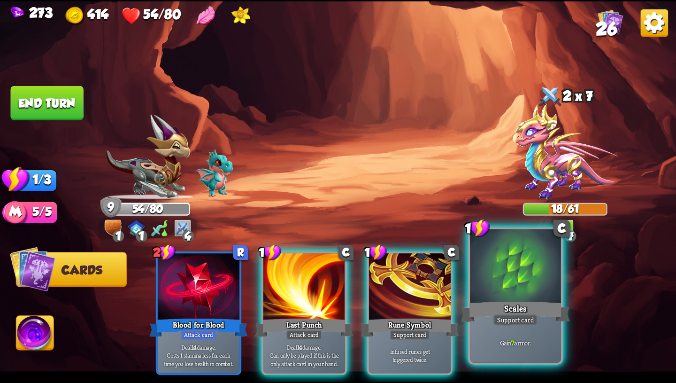
click at [514, 317] on div "Support card" at bounding box center [516, 319] width 45 height 11
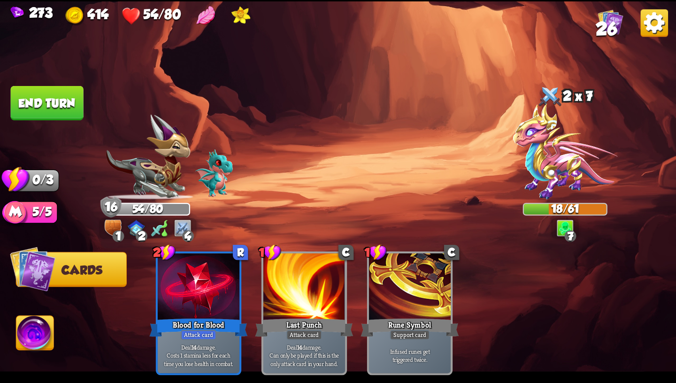
click at [54, 107] on button "End turn" at bounding box center [47, 103] width 73 height 34
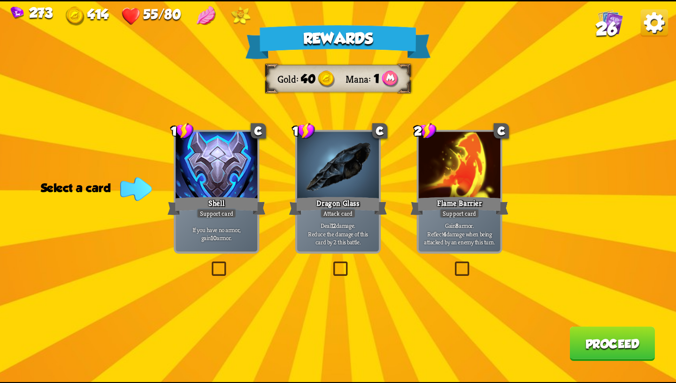
click at [236, 194] on div at bounding box center [217, 166] width 82 height 69
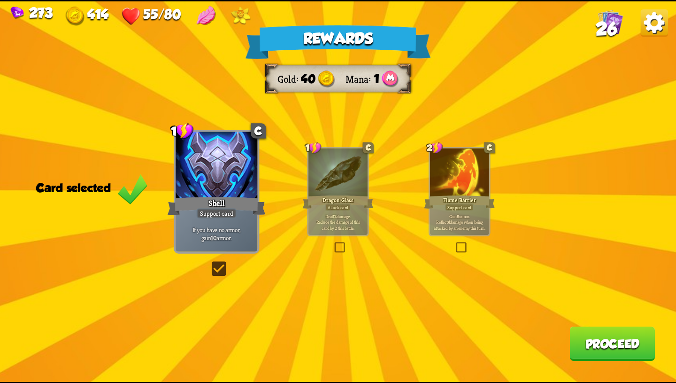
click at [330, 186] on div at bounding box center [338, 173] width 59 height 50
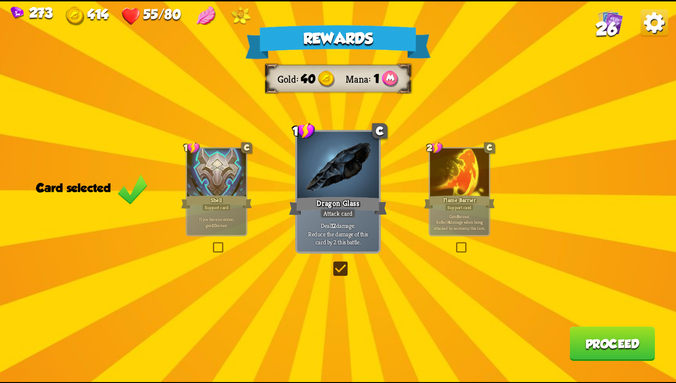
click at [471, 184] on div at bounding box center [459, 173] width 59 height 50
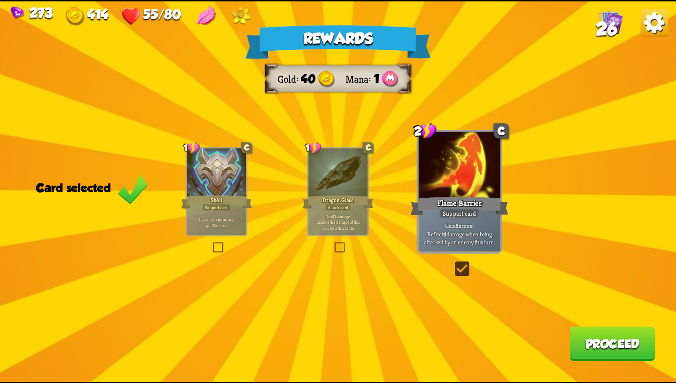
click at [192, 203] on div "Shell" at bounding box center [216, 202] width 71 height 16
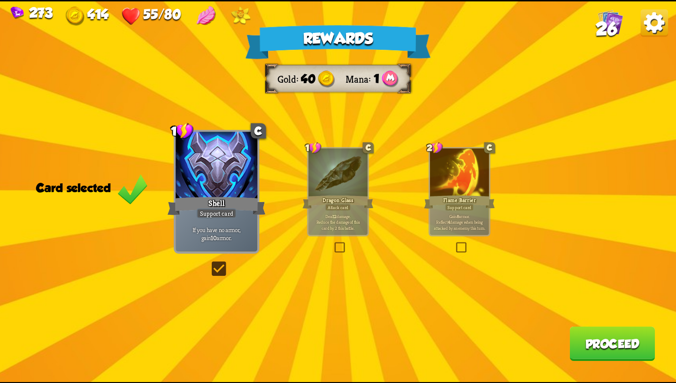
click at [588, 340] on button "Proceed" at bounding box center [612, 343] width 85 height 34
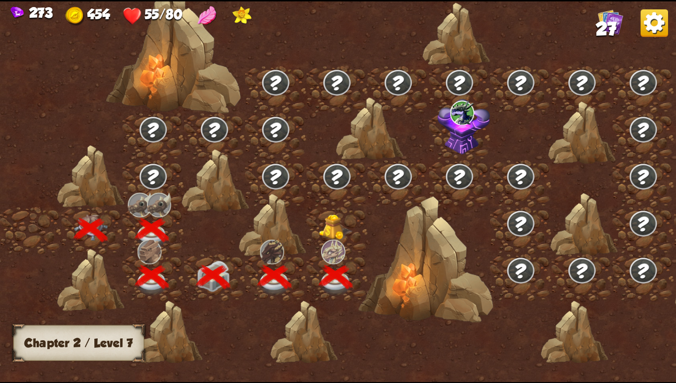
click at [332, 225] on img at bounding box center [336, 227] width 34 height 26
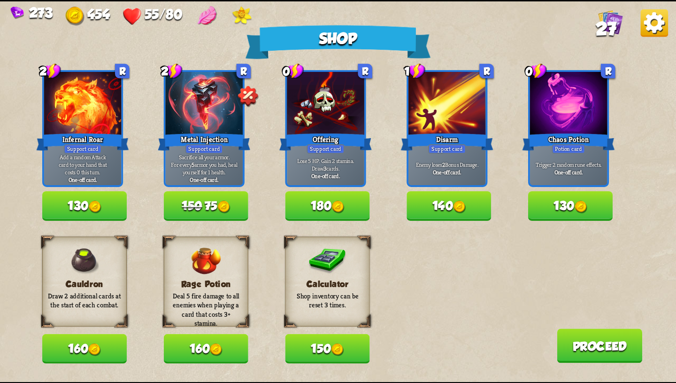
click at [84, 211] on button "130" at bounding box center [84, 206] width 85 height 30
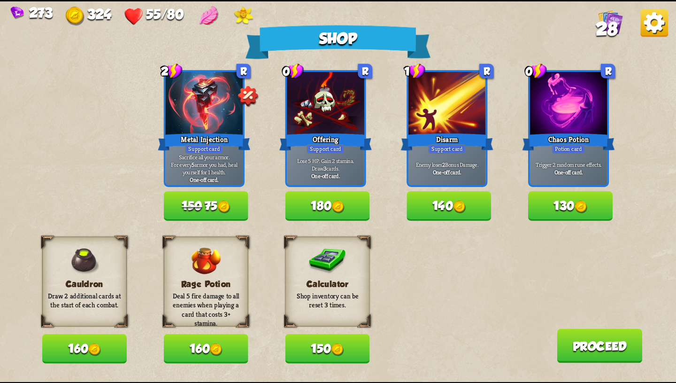
click at [586, 201] on img at bounding box center [581, 207] width 13 height 13
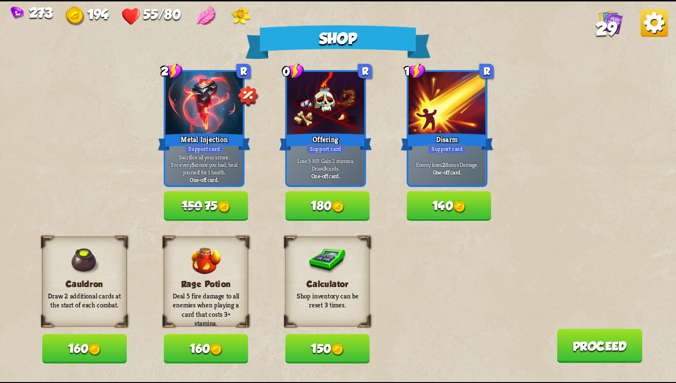
click at [343, 351] on img at bounding box center [338, 349] width 13 height 13
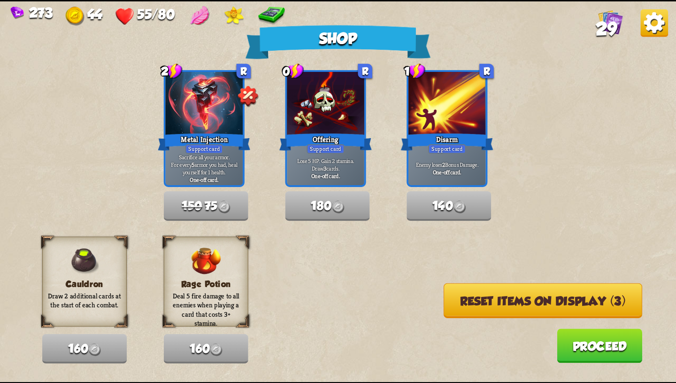
click at [609, 351] on button "Proceed" at bounding box center [599, 345] width 85 height 34
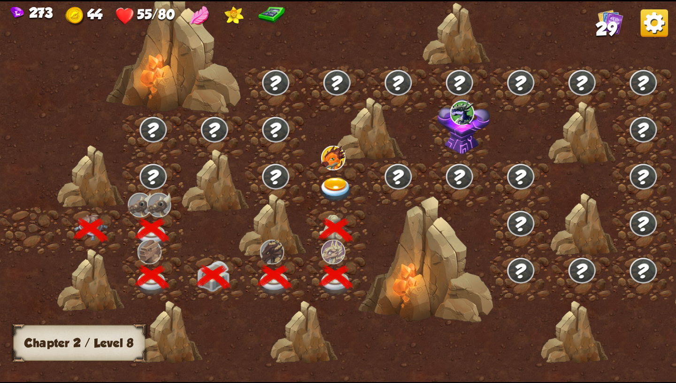
click at [326, 189] on img at bounding box center [336, 189] width 34 height 25
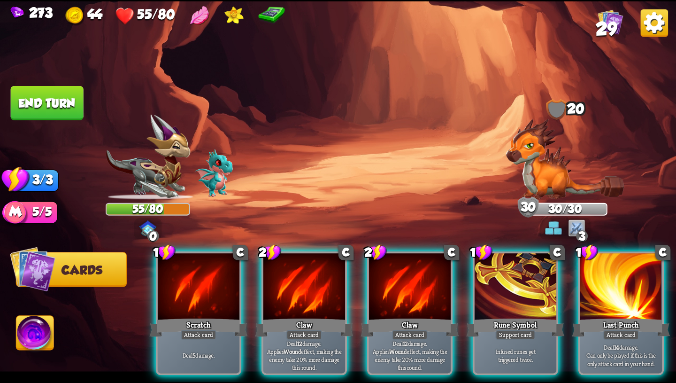
click at [37, 98] on button "End turn" at bounding box center [47, 103] width 73 height 34
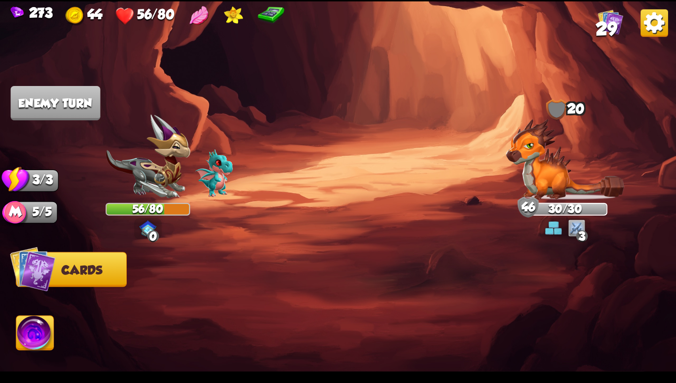
click at [577, 235] on div "Select an enemy to attack... You don't have enough stamina to play that card...…" at bounding box center [338, 191] width 676 height 380
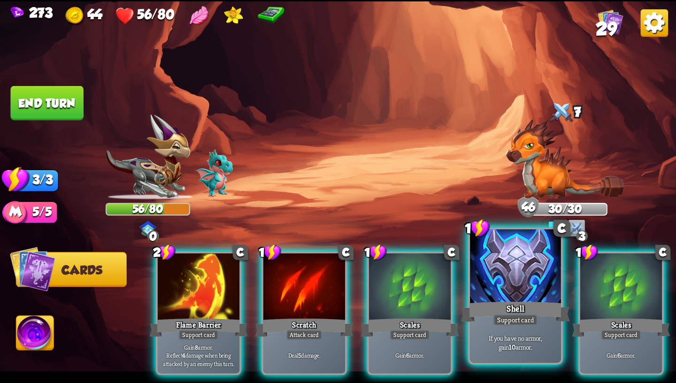
click at [518, 292] on div at bounding box center [515, 267] width 91 height 77
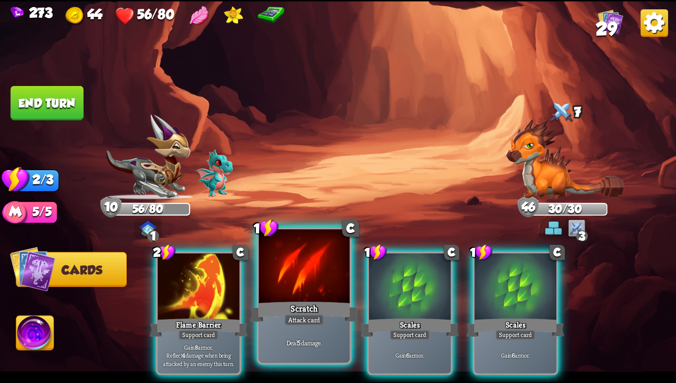
click at [300, 325] on div "Deal 5 damage." at bounding box center [304, 342] width 91 height 39
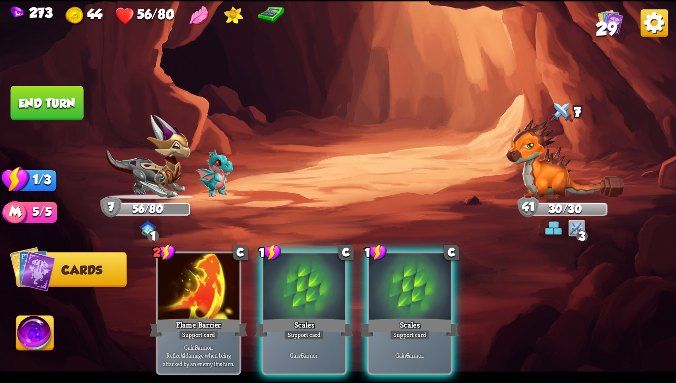
click at [47, 101] on button "End turn" at bounding box center [47, 103] width 73 height 34
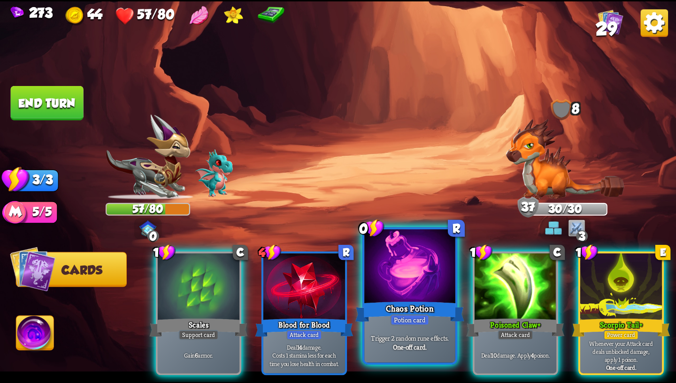
click at [410, 283] on div at bounding box center [409, 267] width 91 height 77
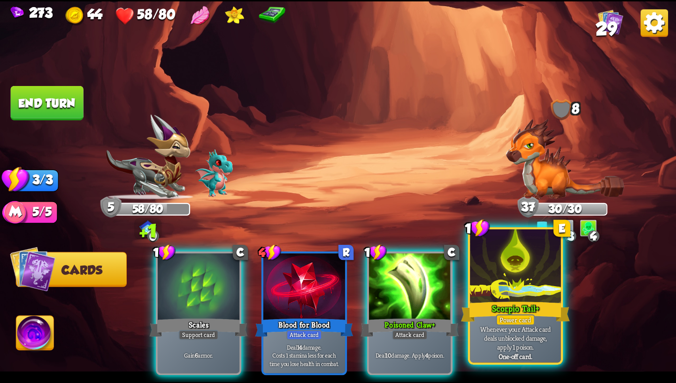
click at [502, 290] on div at bounding box center [515, 267] width 91 height 77
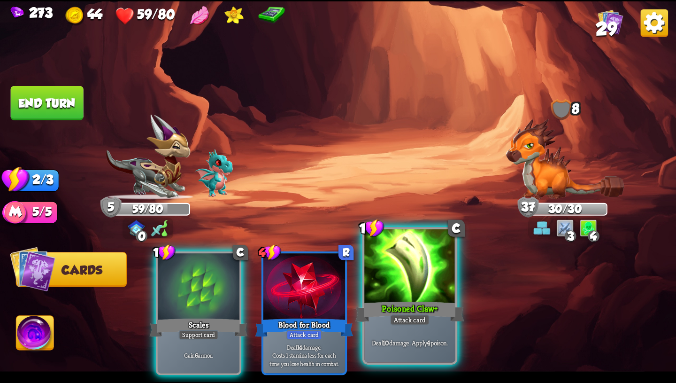
click at [450, 295] on div at bounding box center [409, 267] width 91 height 77
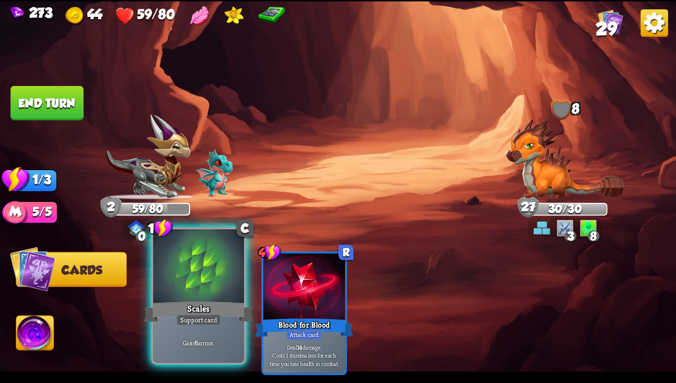
click at [224, 309] on div "Scales" at bounding box center [198, 311] width 109 height 24
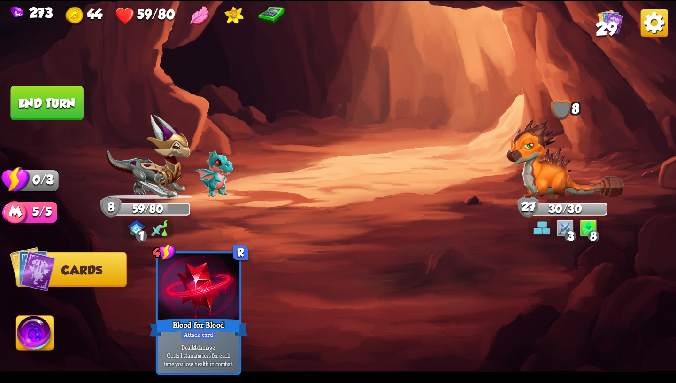
click at [25, 325] on img at bounding box center [35, 335] width 38 height 38
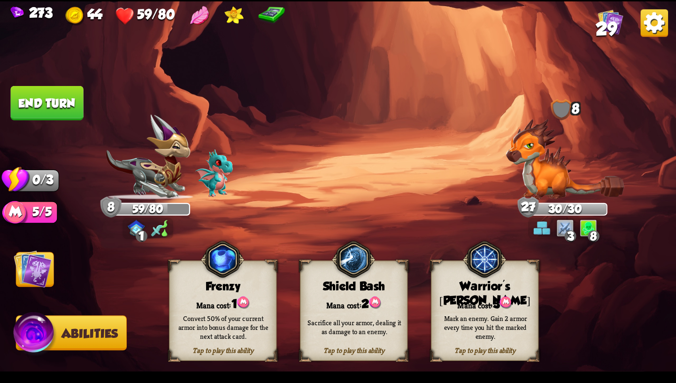
click at [475, 317] on div "Mark an enemy. Gain 2 armor every time you hit the marked enemy." at bounding box center [485, 326] width 97 height 27
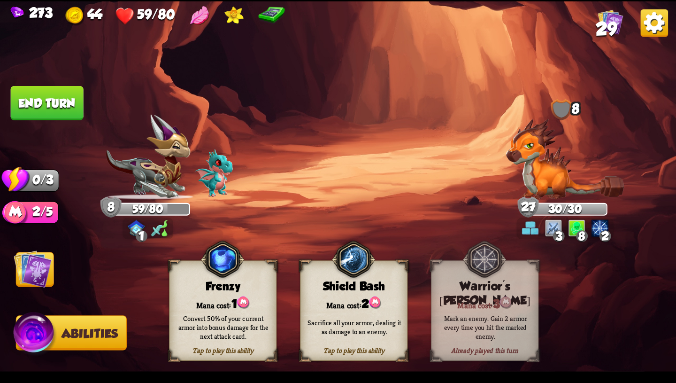
click at [31, 271] on img at bounding box center [33, 268] width 38 height 38
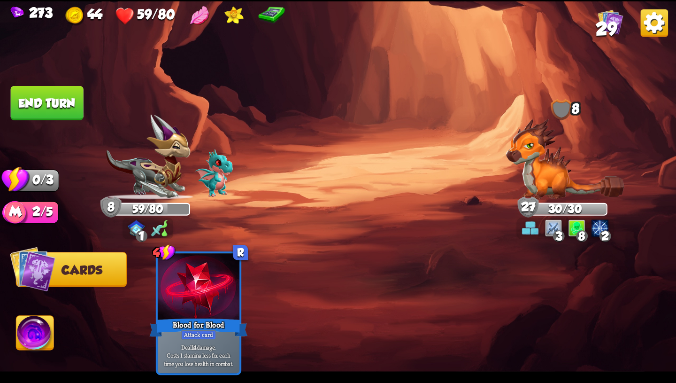
click at [68, 100] on button "End turn" at bounding box center [47, 103] width 73 height 34
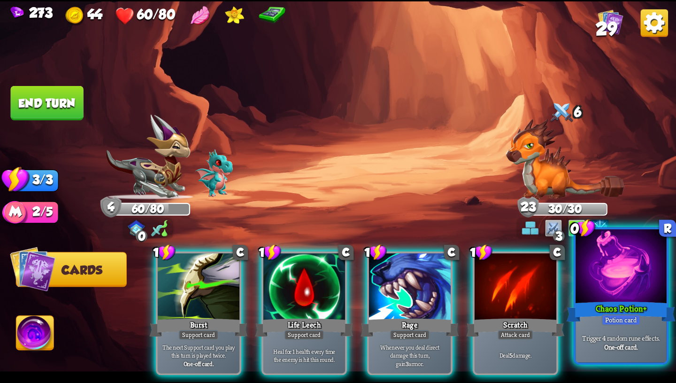
click at [618, 280] on div at bounding box center [621, 267] width 91 height 77
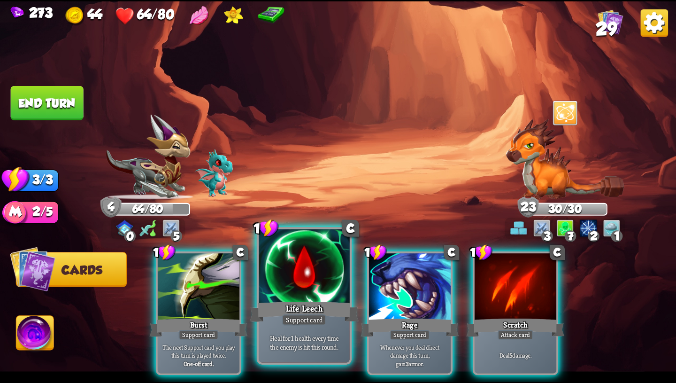
click at [330, 300] on div "Life Leech" at bounding box center [304, 311] width 109 height 24
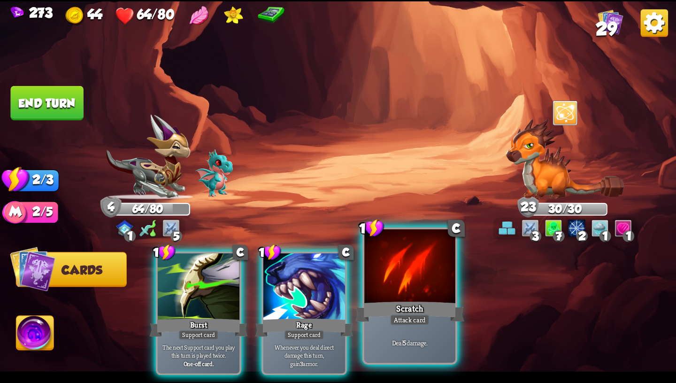
click at [395, 301] on div "Scratch" at bounding box center [410, 311] width 109 height 24
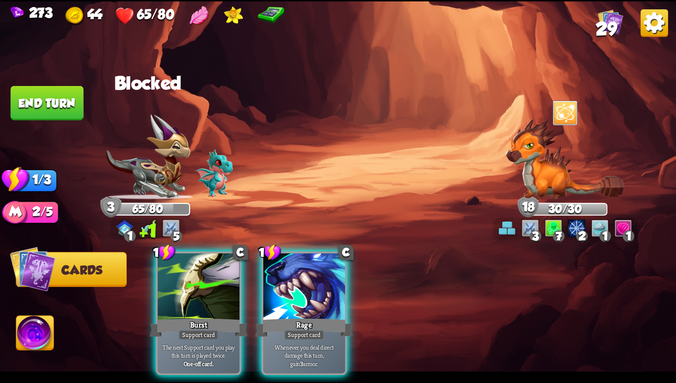
click at [61, 111] on button "End turn" at bounding box center [47, 103] width 73 height 34
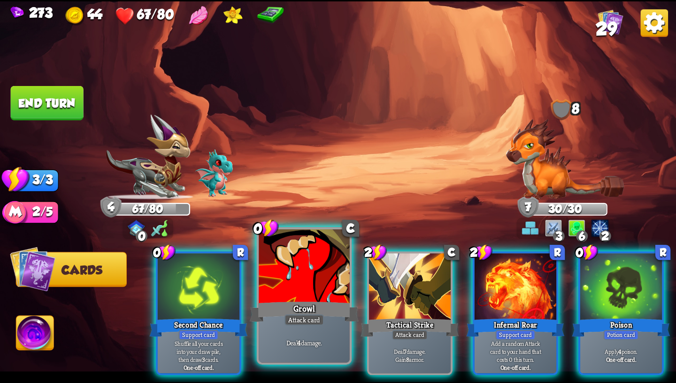
click at [297, 271] on div at bounding box center [304, 267] width 91 height 77
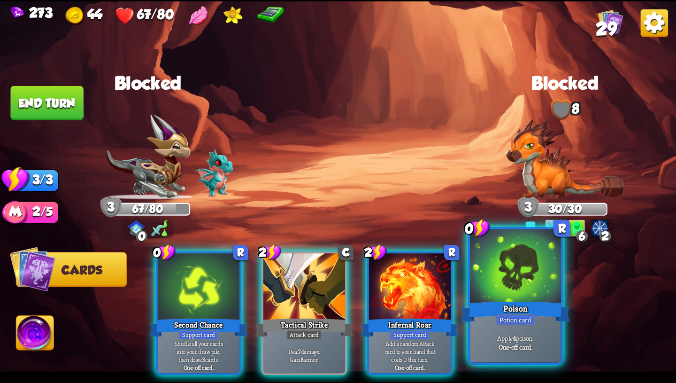
click at [539, 286] on div at bounding box center [515, 267] width 91 height 77
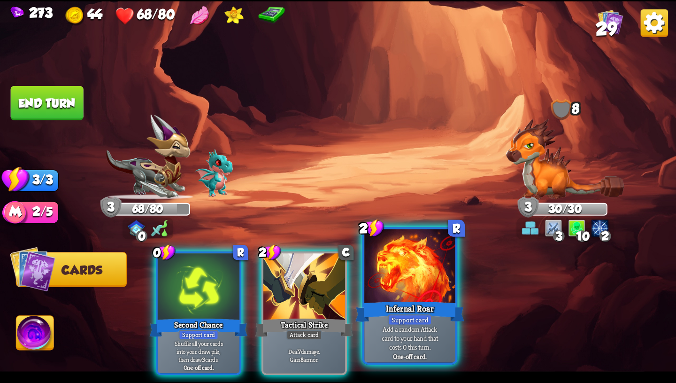
click at [432, 292] on div at bounding box center [409, 267] width 91 height 77
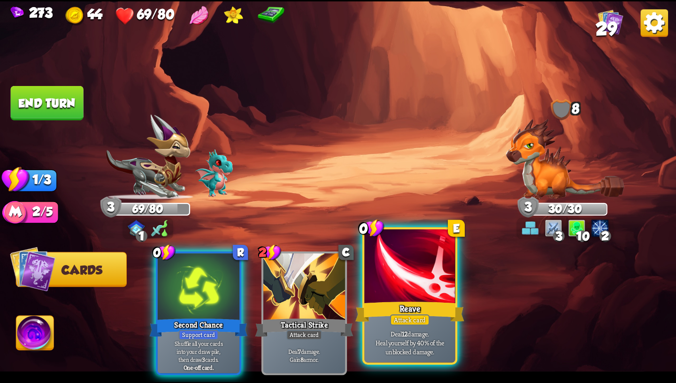
click at [430, 295] on div at bounding box center [409, 267] width 91 height 77
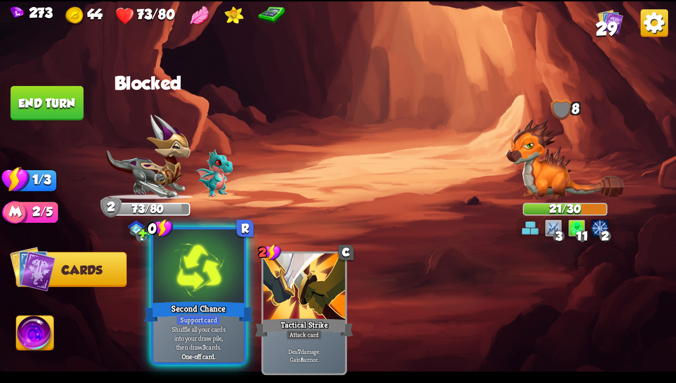
click at [221, 318] on div "Second Chance" at bounding box center [198, 311] width 109 height 24
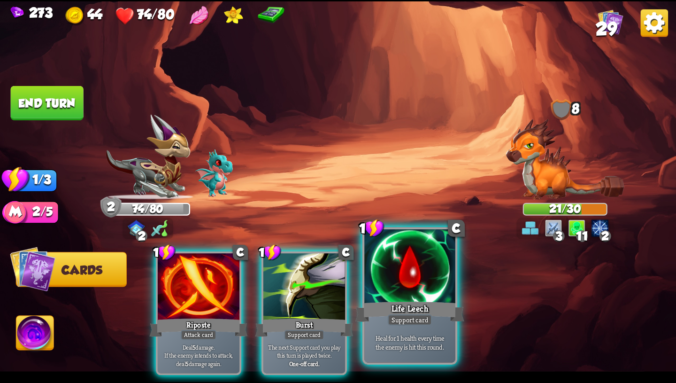
click at [427, 302] on div "Life Leech" at bounding box center [410, 311] width 109 height 24
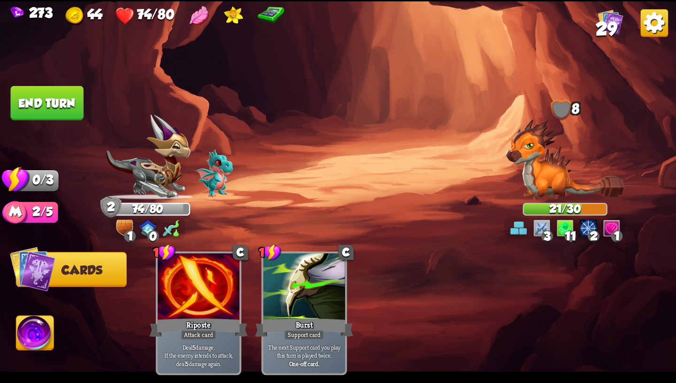
click at [65, 103] on button "End turn" at bounding box center [47, 103] width 73 height 34
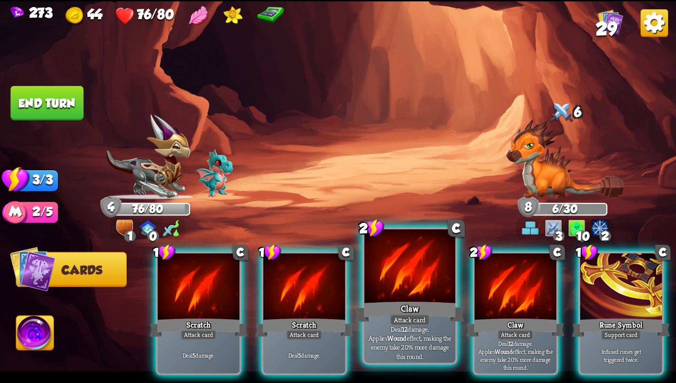
click at [390, 270] on div at bounding box center [409, 267] width 91 height 77
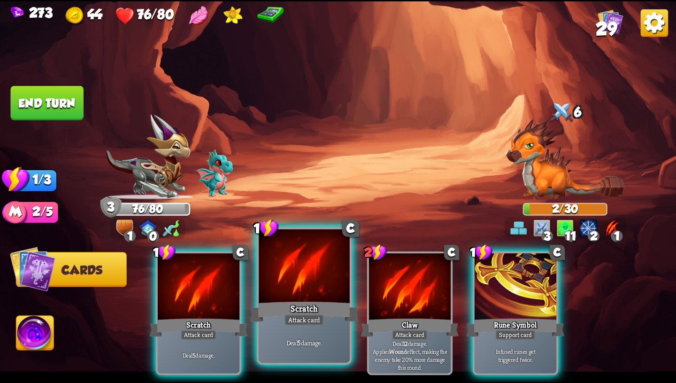
click at [302, 291] on div at bounding box center [304, 267] width 91 height 77
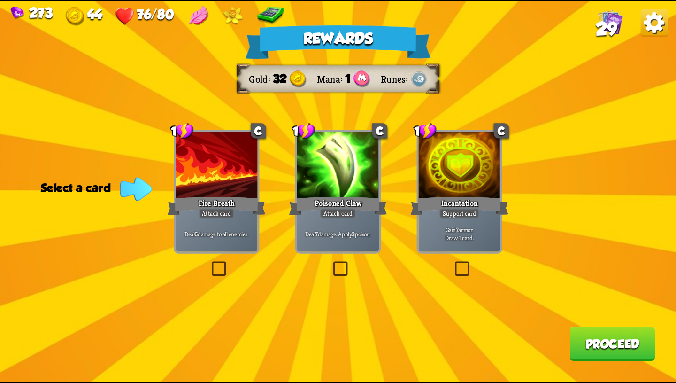
click at [316, 180] on div at bounding box center [338, 166] width 82 height 69
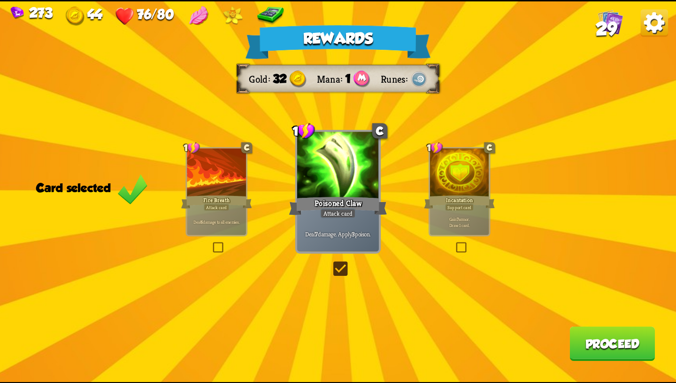
click at [227, 166] on div at bounding box center [216, 173] width 59 height 50
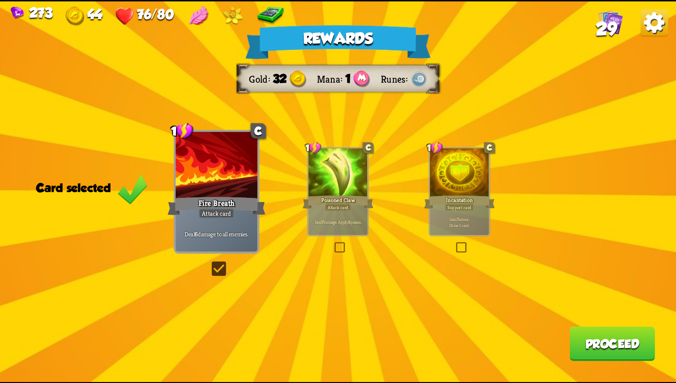
click at [331, 177] on div at bounding box center [338, 173] width 59 height 50
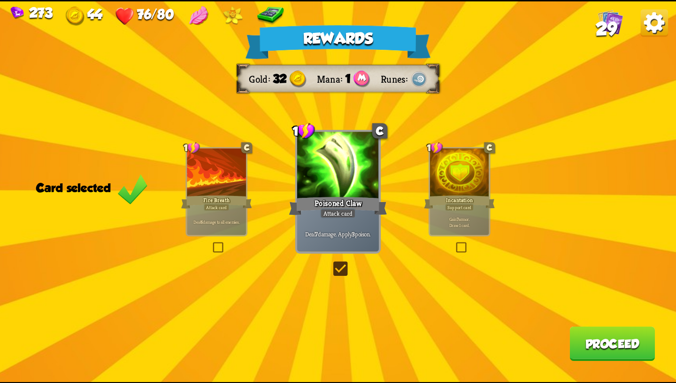
click at [597, 345] on button "Proceed" at bounding box center [612, 343] width 85 height 34
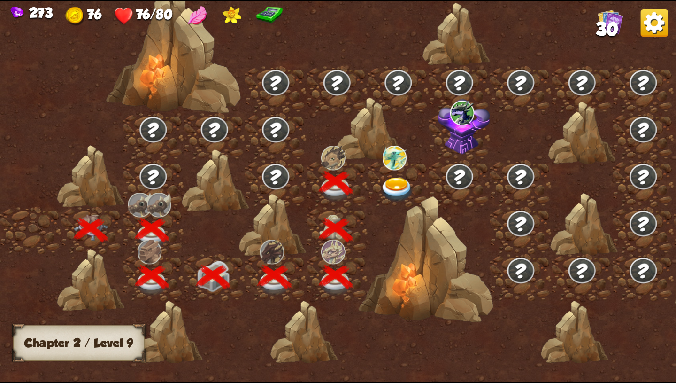
click at [398, 182] on img at bounding box center [397, 189] width 34 height 25
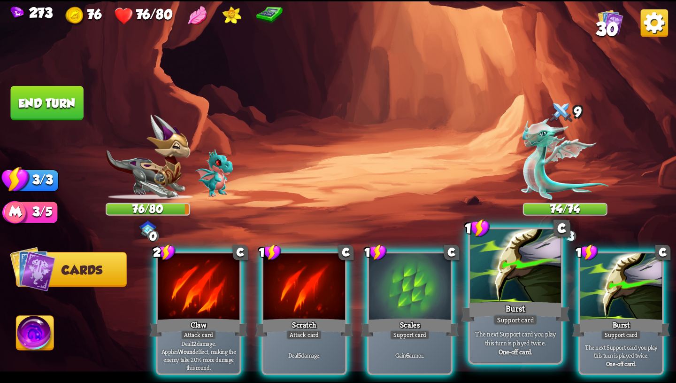
click at [488, 298] on div at bounding box center [515, 267] width 91 height 77
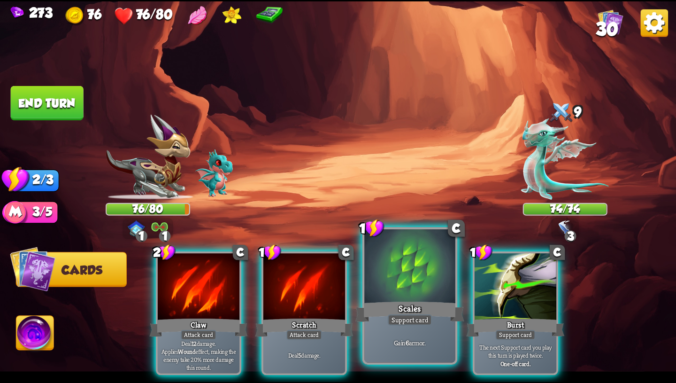
click at [428, 298] on div at bounding box center [409, 267] width 91 height 77
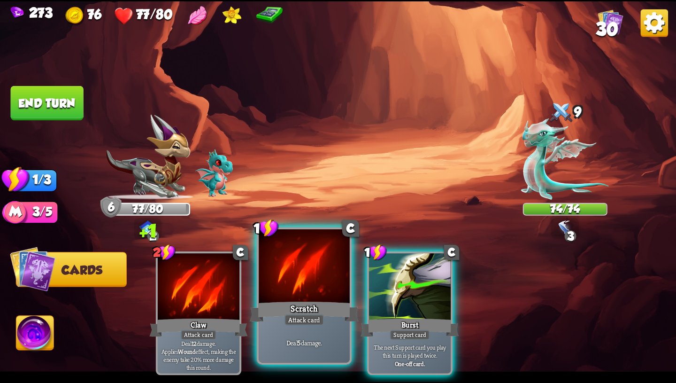
click at [318, 297] on div at bounding box center [304, 267] width 91 height 77
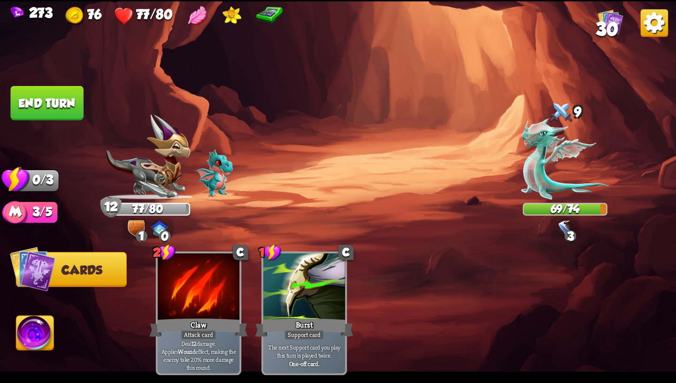
click at [568, 228] on img at bounding box center [565, 227] width 17 height 17
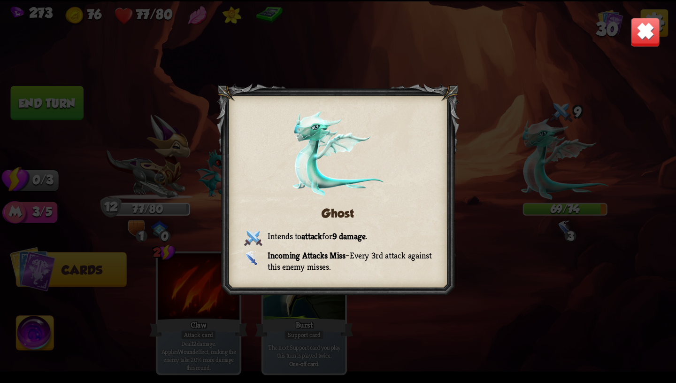
click at [636, 30] on img at bounding box center [646, 32] width 30 height 30
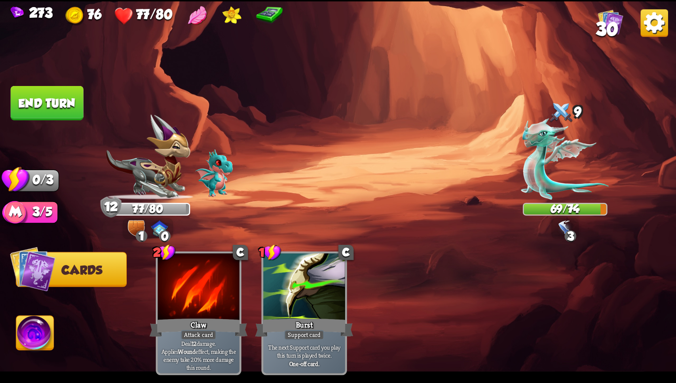
click at [62, 98] on button "End turn" at bounding box center [47, 103] width 73 height 34
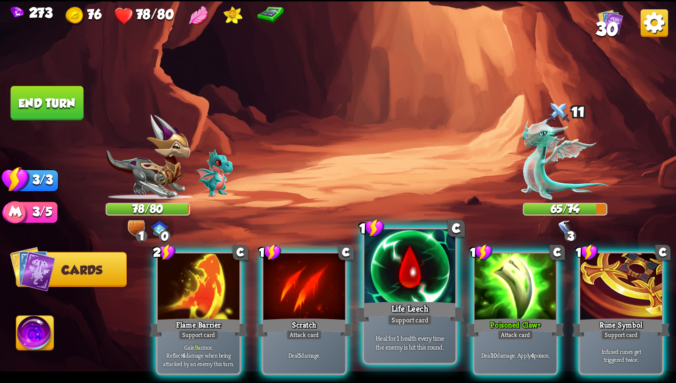
click at [406, 285] on div at bounding box center [409, 267] width 91 height 77
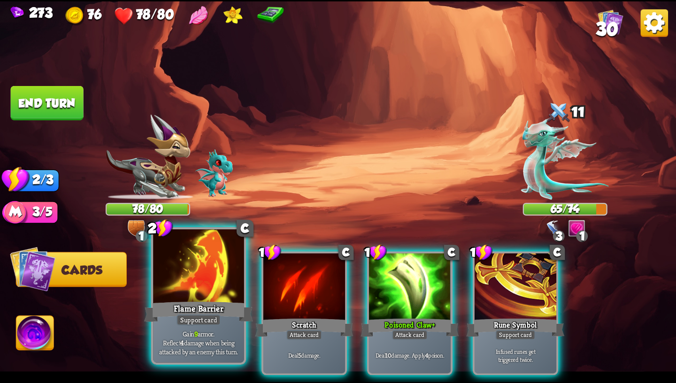
click at [200, 296] on div at bounding box center [198, 267] width 91 height 77
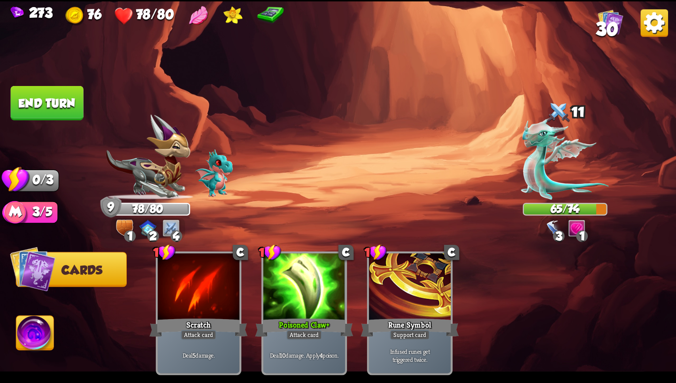
click at [59, 98] on button "End turn" at bounding box center [47, 103] width 73 height 34
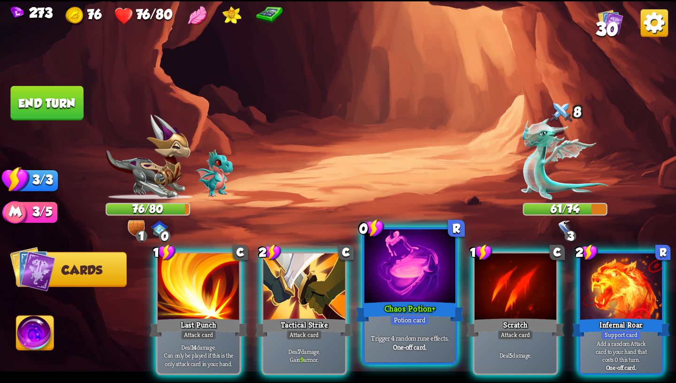
click at [400, 291] on div at bounding box center [409, 267] width 91 height 77
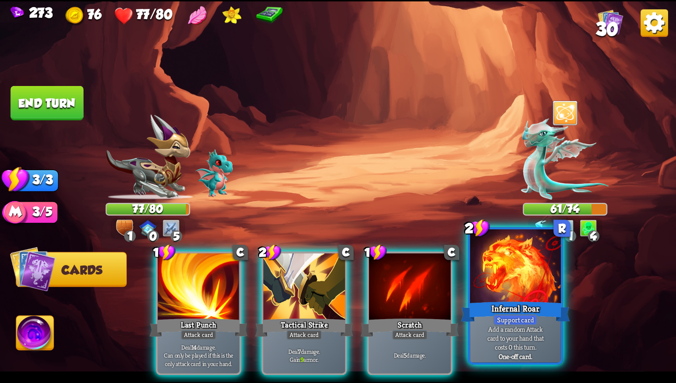
click at [495, 286] on div at bounding box center [515, 267] width 91 height 77
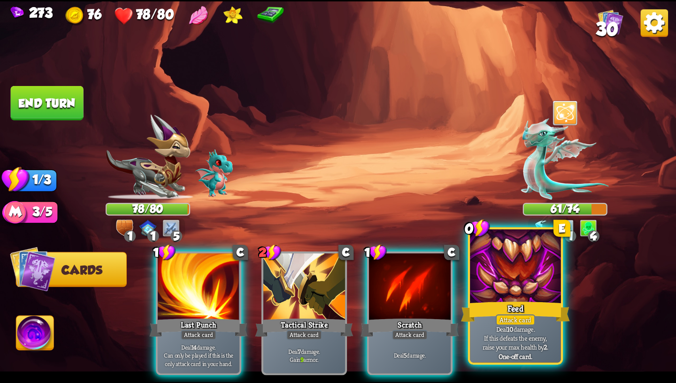
click at [496, 290] on div at bounding box center [515, 267] width 91 height 77
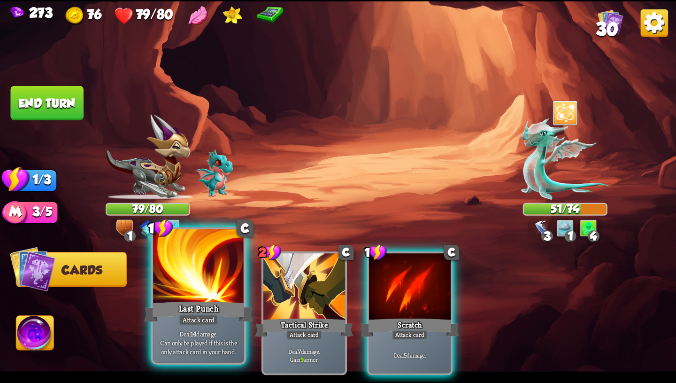
click at [228, 317] on div "Last Punch" at bounding box center [198, 311] width 109 height 24
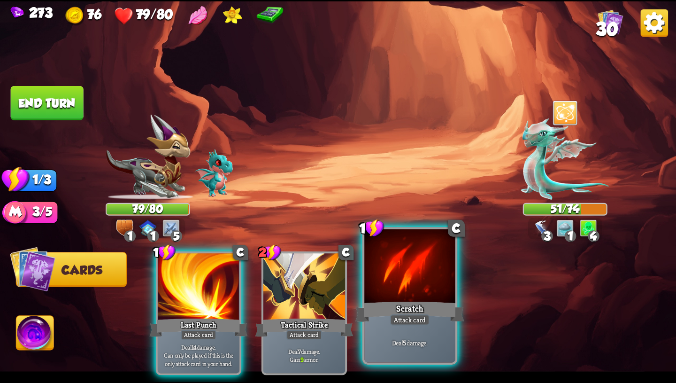
click at [405, 313] on div "Scratch" at bounding box center [410, 311] width 109 height 24
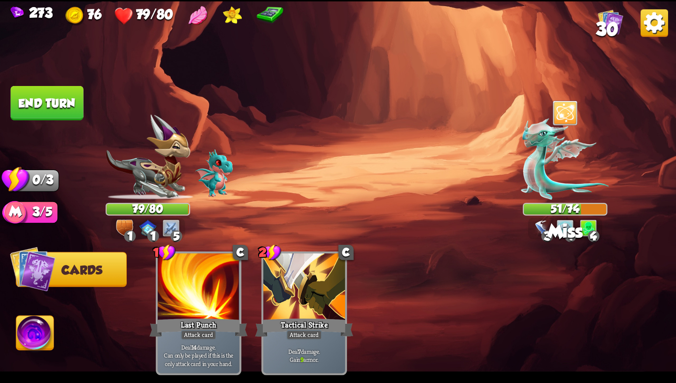
click at [46, 96] on button "End turn" at bounding box center [47, 103] width 73 height 34
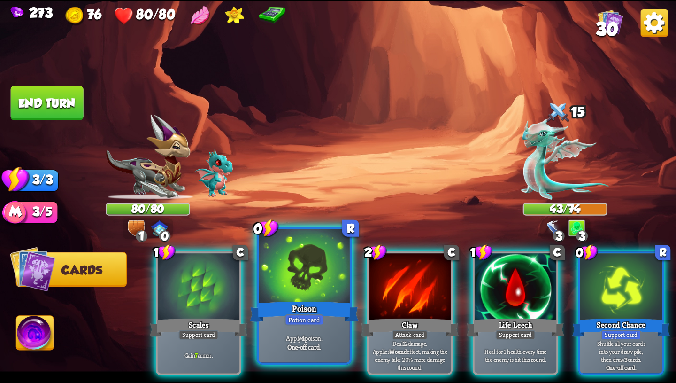
click at [326, 260] on div at bounding box center [304, 267] width 91 height 77
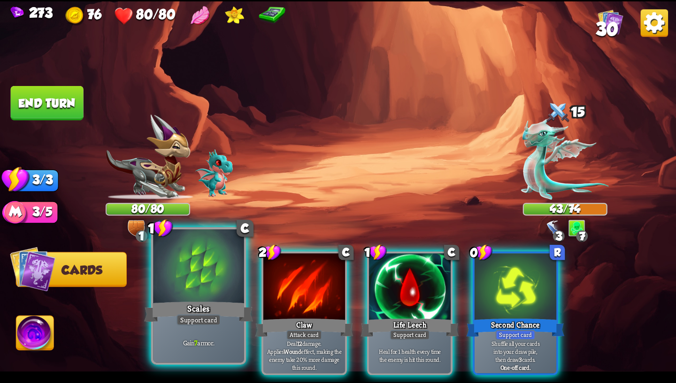
click at [188, 299] on div "Scales" at bounding box center [198, 311] width 109 height 24
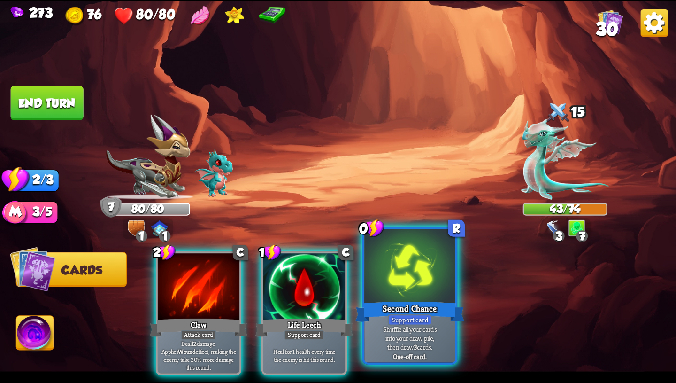
click at [444, 310] on div "Second Chance" at bounding box center [410, 311] width 109 height 24
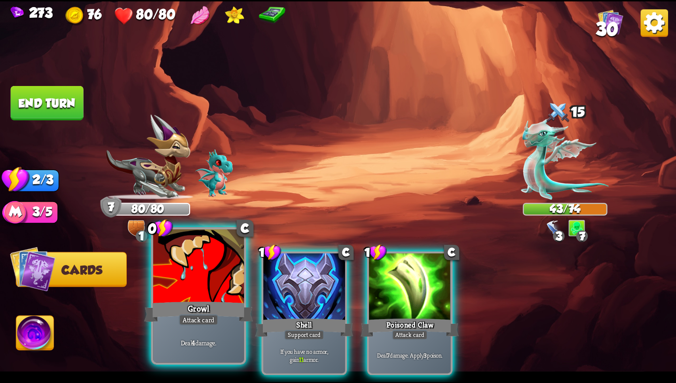
click at [175, 312] on div "Growl" at bounding box center [198, 311] width 109 height 24
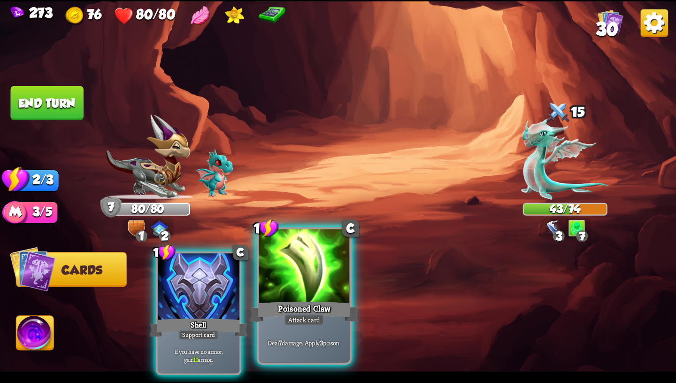
click at [286, 296] on div at bounding box center [304, 267] width 91 height 77
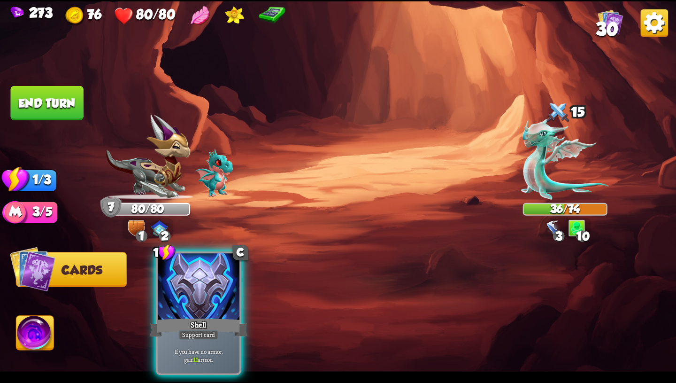
click at [30, 328] on img at bounding box center [35, 335] width 38 height 38
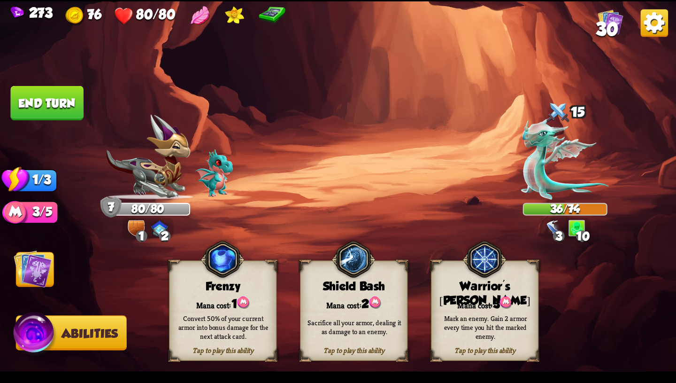
click at [33, 287] on img at bounding box center [33, 268] width 38 height 38
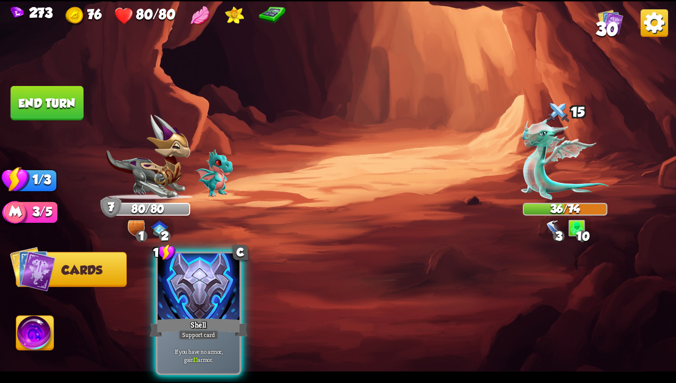
click at [43, 334] on img at bounding box center [35, 335] width 38 height 38
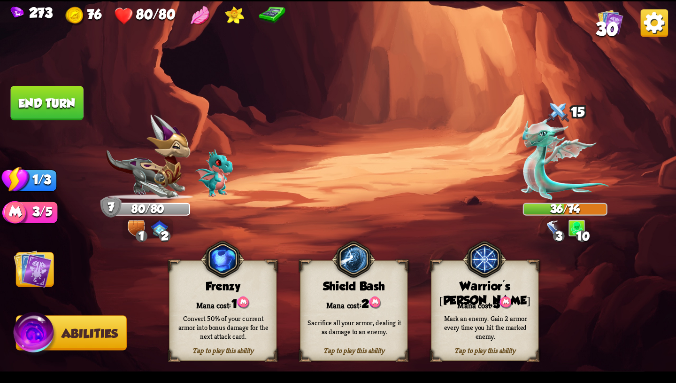
click at [17, 265] on img at bounding box center [33, 268] width 38 height 38
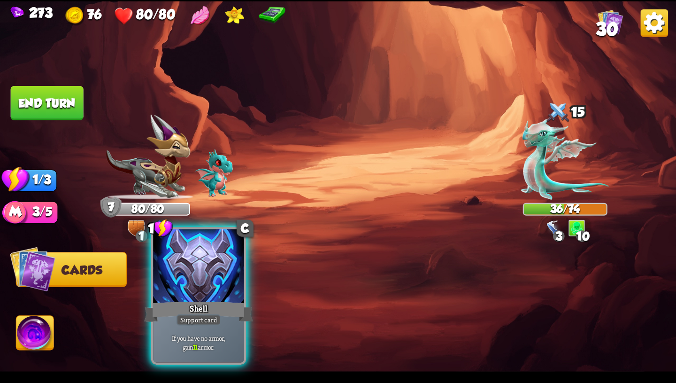
click at [185, 274] on div at bounding box center [198, 267] width 91 height 77
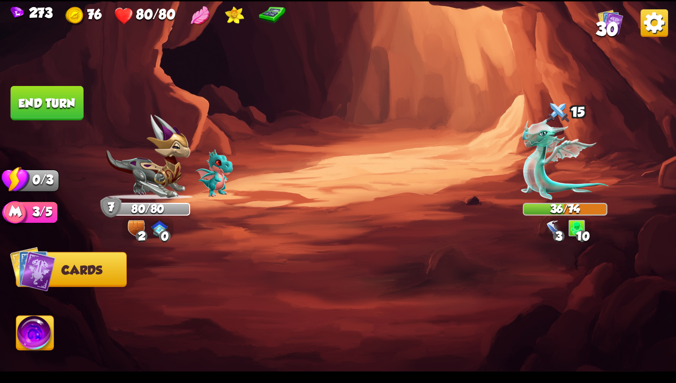
click at [59, 97] on button "End turn" at bounding box center [47, 103] width 73 height 34
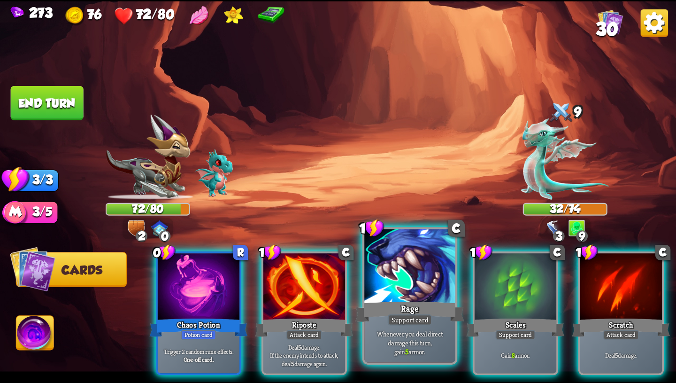
click at [402, 263] on div at bounding box center [409, 267] width 91 height 77
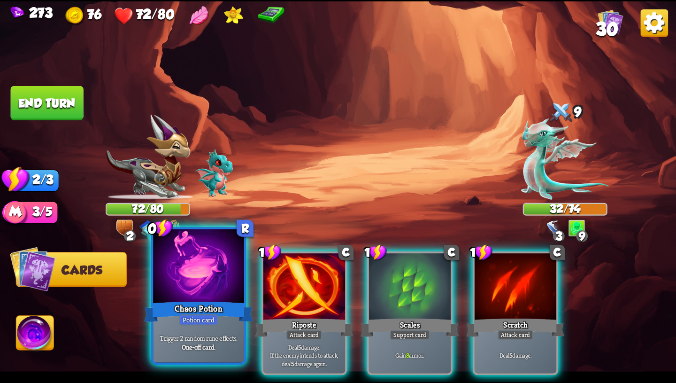
click at [209, 281] on div at bounding box center [198, 267] width 91 height 77
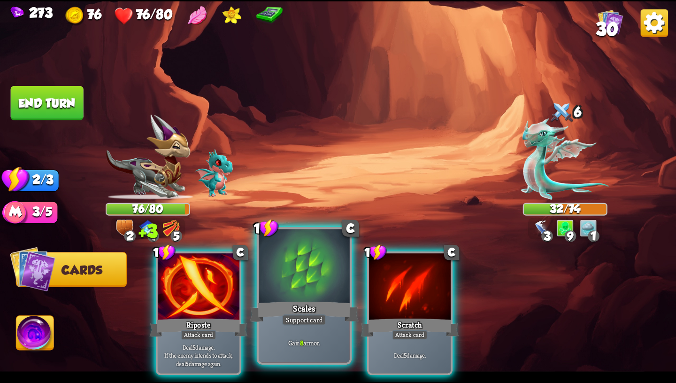
click at [321, 281] on div at bounding box center [304, 267] width 91 height 77
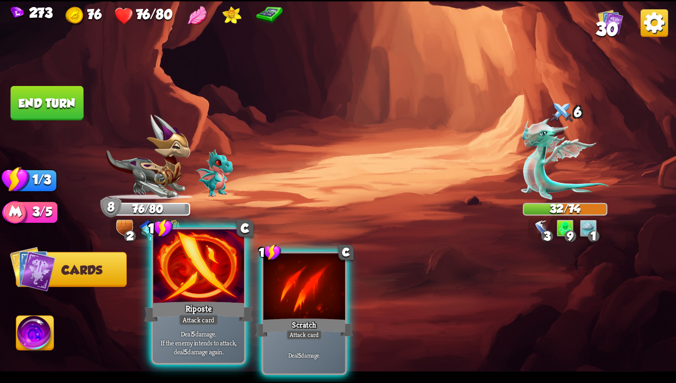
click at [204, 298] on div at bounding box center [198, 267] width 91 height 77
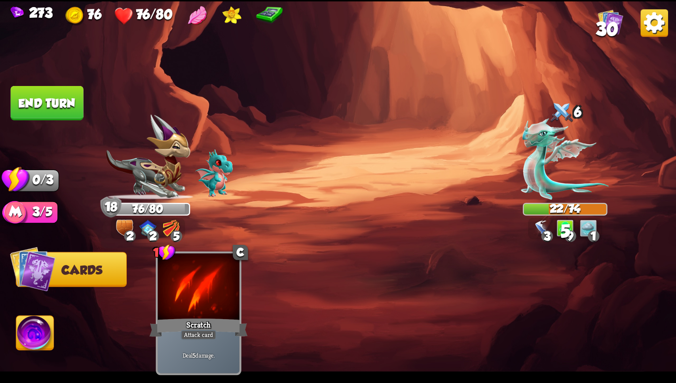
click at [66, 106] on button "End turn" at bounding box center [47, 103] width 73 height 34
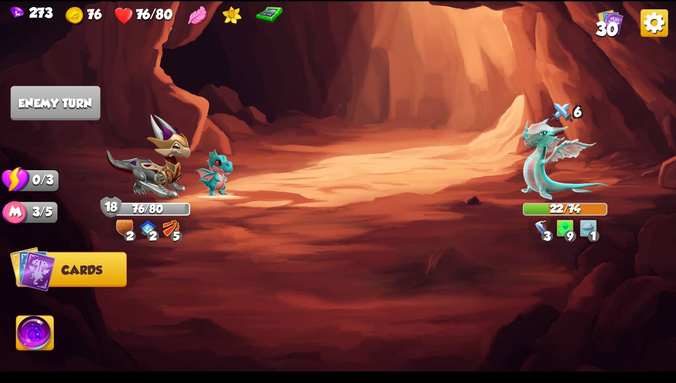
click at [170, 228] on img at bounding box center [171, 227] width 17 height 17
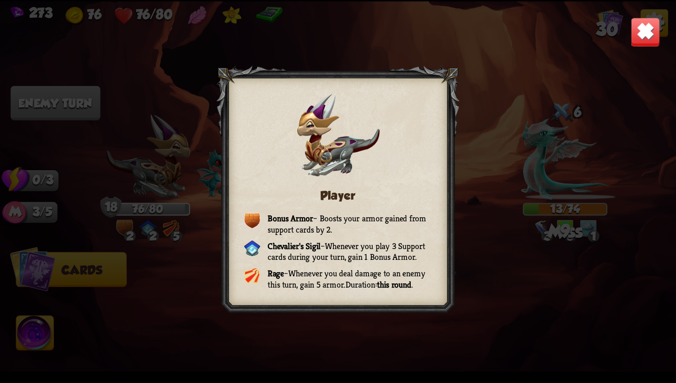
click at [635, 37] on img at bounding box center [646, 32] width 30 height 30
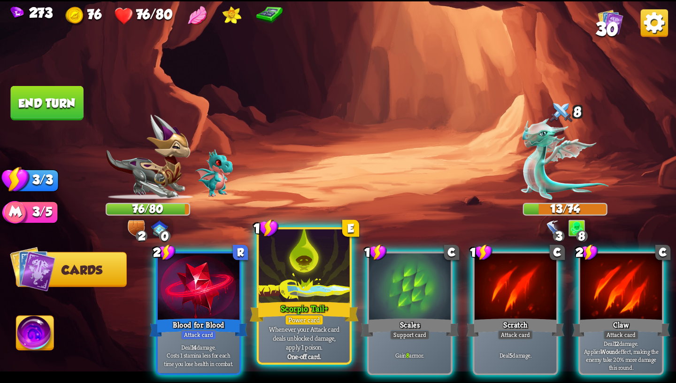
click at [296, 327] on p "Whenever your Attack card deals unblocked damage, apply 1 poison." at bounding box center [304, 337] width 86 height 27
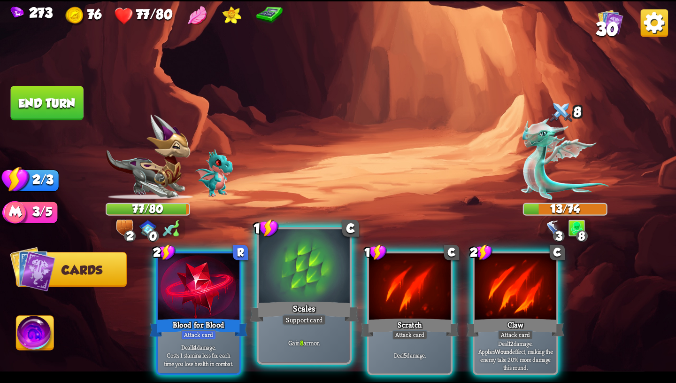
click at [304, 309] on div "Scales" at bounding box center [304, 311] width 109 height 24
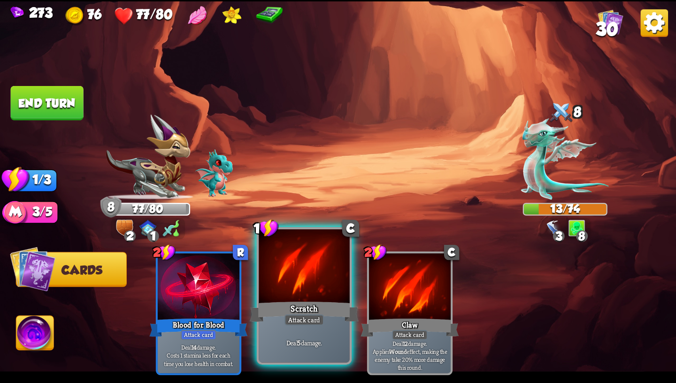
click at [301, 310] on div "Scratch" at bounding box center [304, 311] width 109 height 24
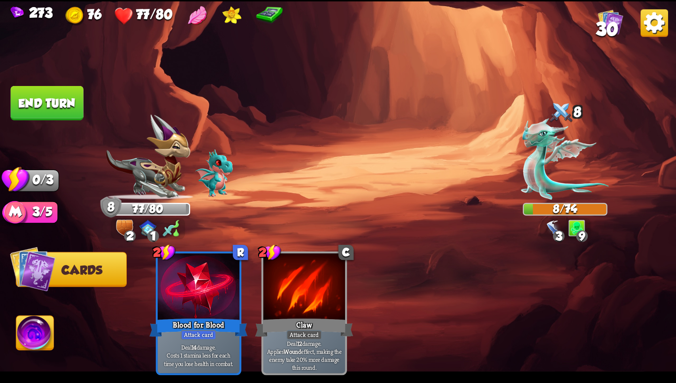
click at [54, 101] on button "End turn" at bounding box center [47, 103] width 73 height 34
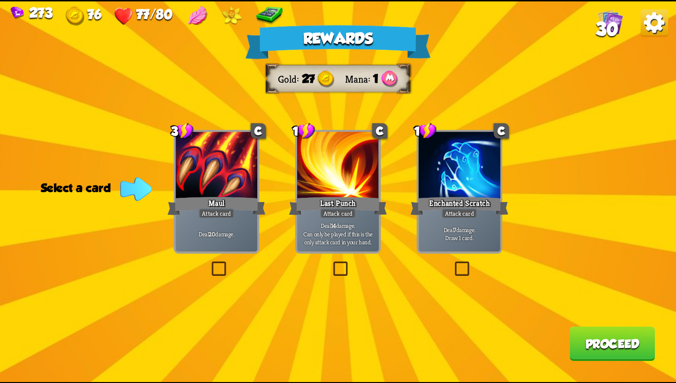
click at [451, 201] on div "Enchanted Scratch" at bounding box center [459, 206] width 98 height 22
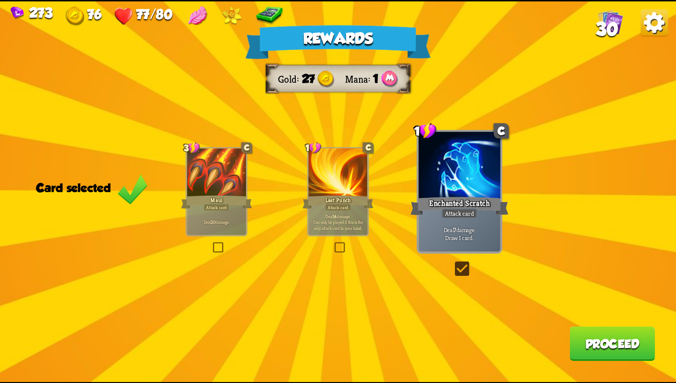
click at [347, 203] on div "Attack card" at bounding box center [338, 206] width 26 height 7
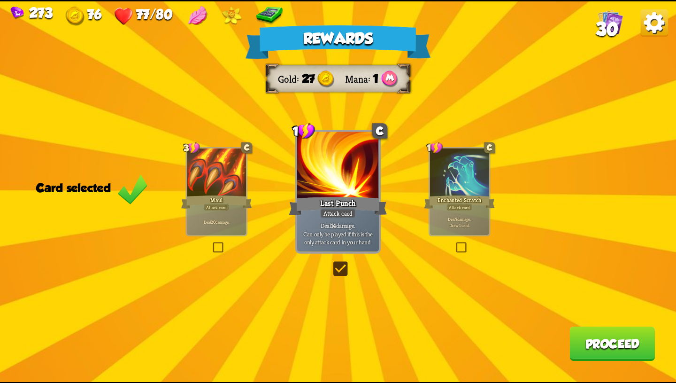
click at [572, 344] on button "Proceed" at bounding box center [612, 343] width 85 height 34
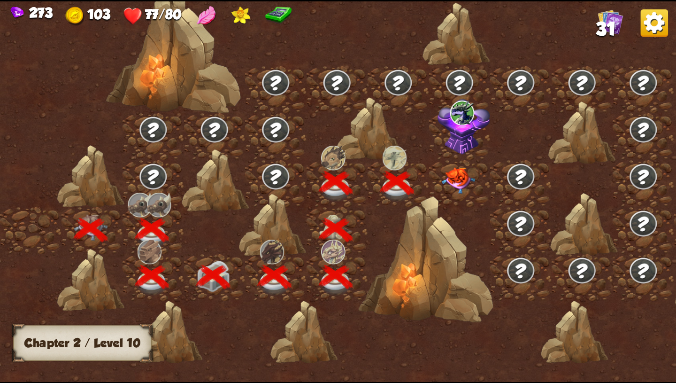
click at [452, 179] on img at bounding box center [459, 180] width 34 height 26
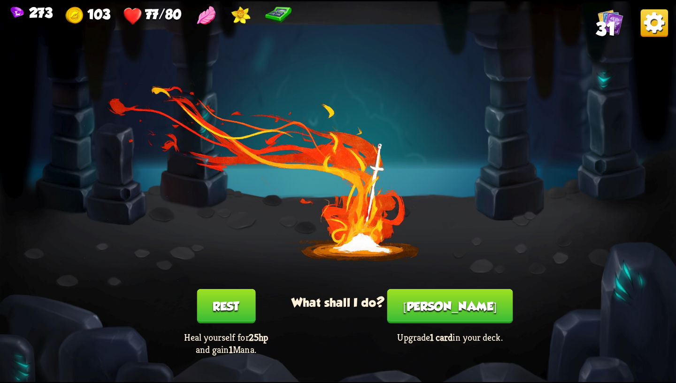
click at [468, 302] on button "[PERSON_NAME]" at bounding box center [450, 306] width 126 height 34
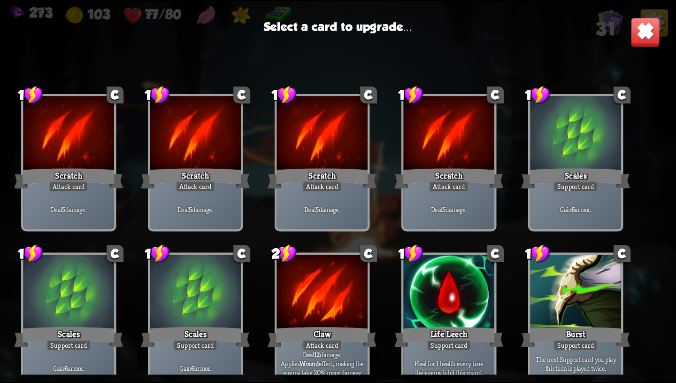
scroll to position [577, 0]
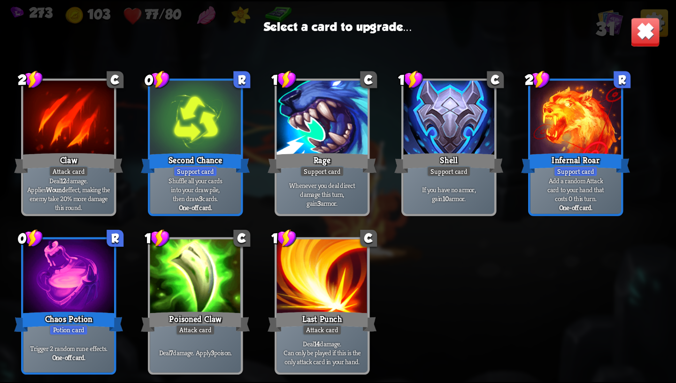
click at [85, 290] on div at bounding box center [68, 277] width 91 height 77
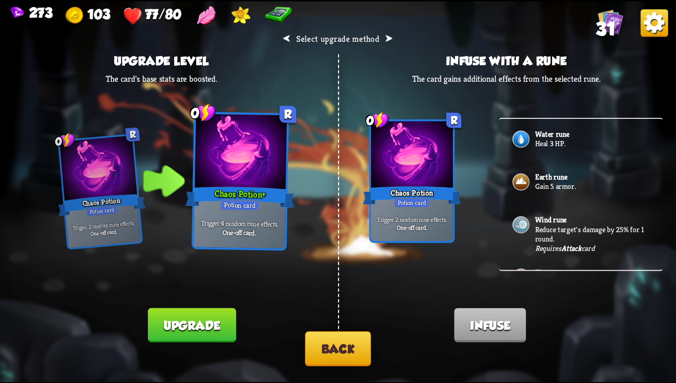
click at [330, 341] on button "Back" at bounding box center [338, 348] width 66 height 35
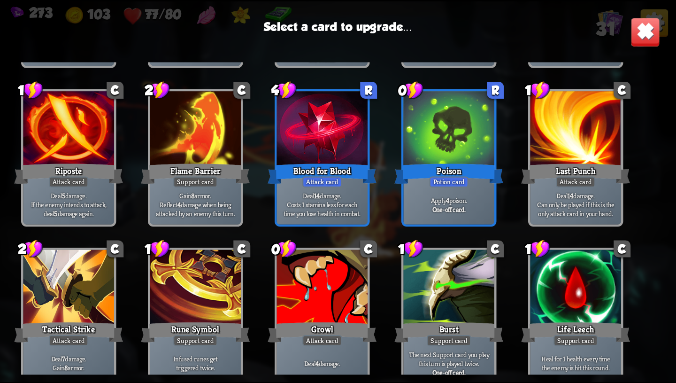
scroll to position [290, 0]
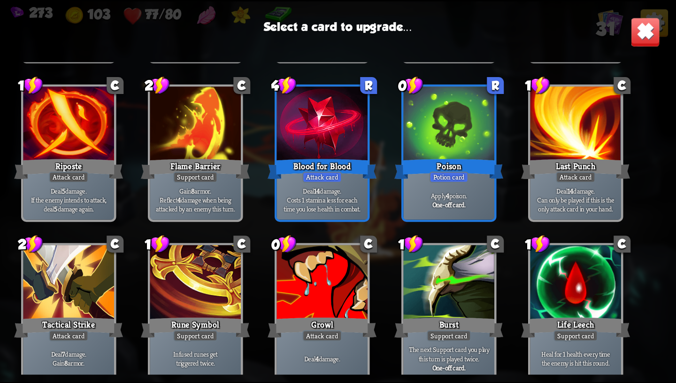
click at [345, 190] on p "Deal 14 damage. Costs 1 stamina less for each time you lose health in combat." at bounding box center [322, 199] width 86 height 27
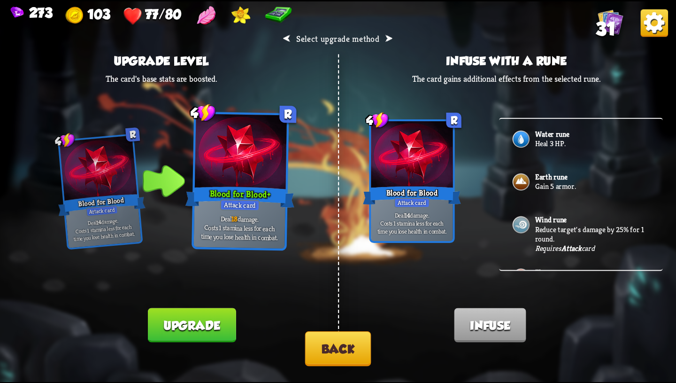
click at [338, 348] on button "Back" at bounding box center [338, 348] width 66 height 35
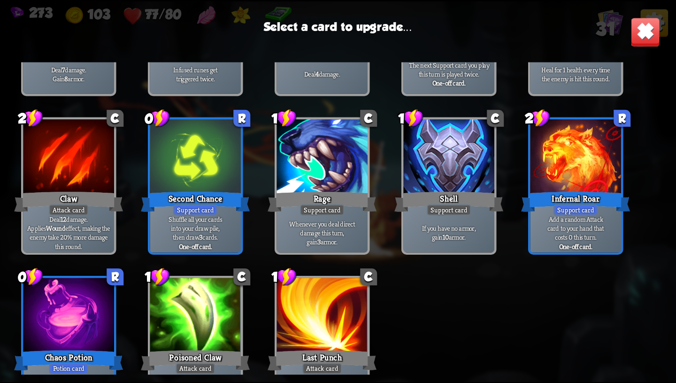
scroll to position [543, 0]
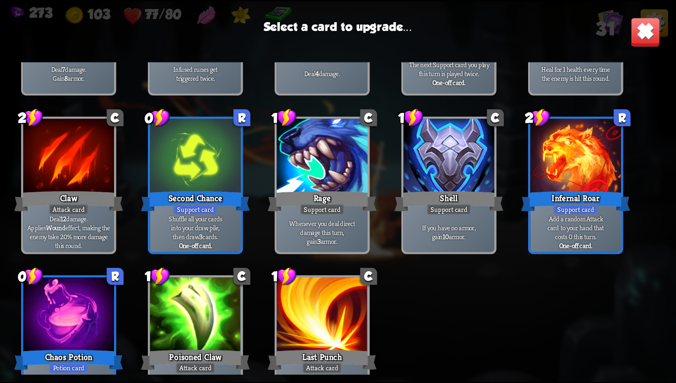
click at [333, 214] on div "Support card" at bounding box center [322, 209] width 45 height 11
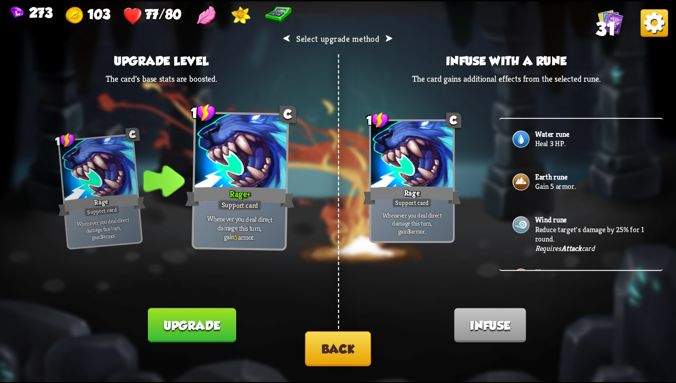
click at [353, 352] on button "Back" at bounding box center [338, 348] width 66 height 35
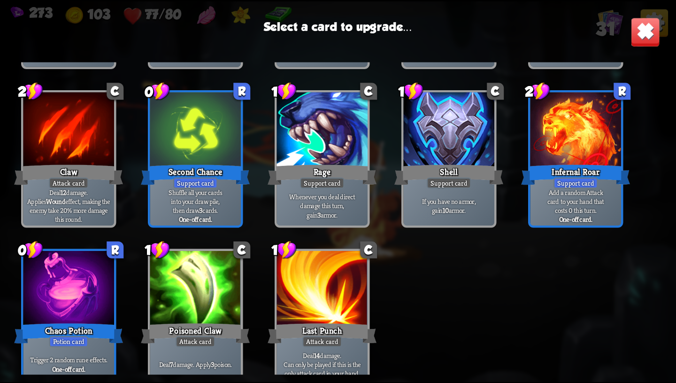
scroll to position [577, 0]
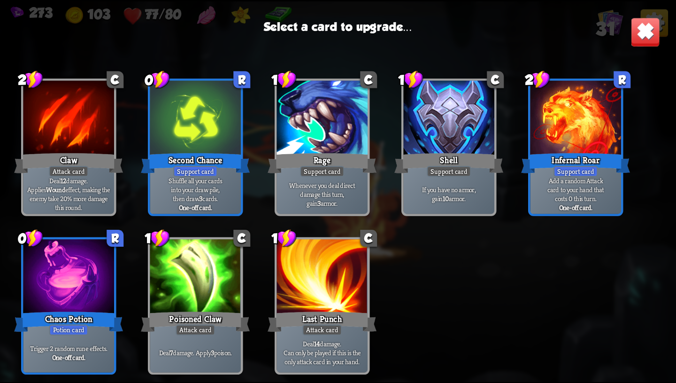
click at [356, 336] on div "Deal 14 damage. Can only be played if this is the only attack card in your hand." at bounding box center [322, 352] width 91 height 39
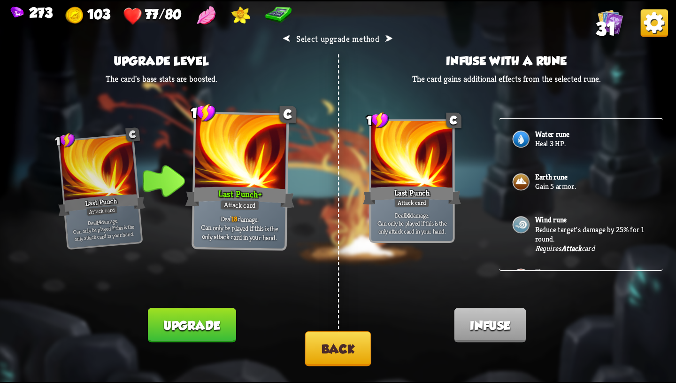
click at [359, 356] on button "Back" at bounding box center [338, 348] width 66 height 35
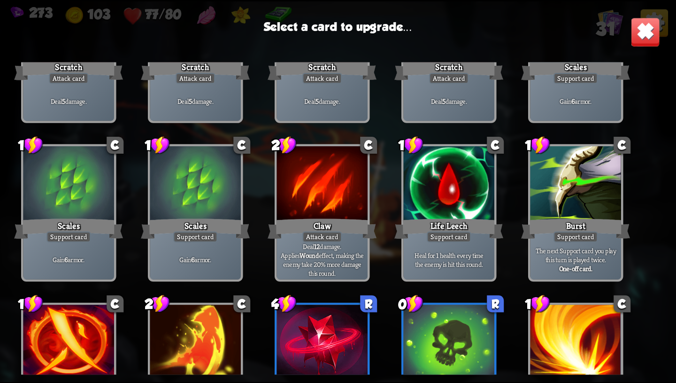
scroll to position [97, 0]
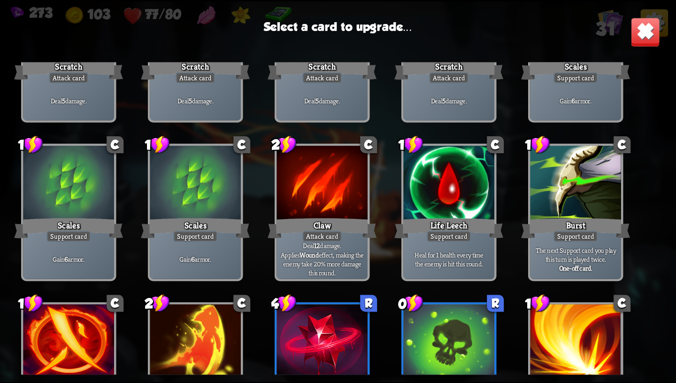
click at [451, 228] on div "Life Leech" at bounding box center [449, 228] width 109 height 24
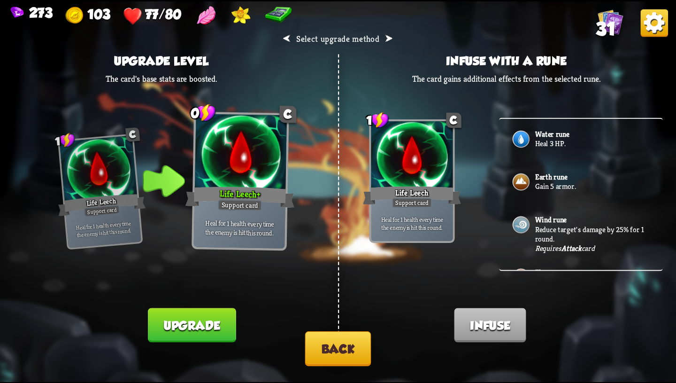
click at [334, 348] on button "Back" at bounding box center [338, 348] width 66 height 35
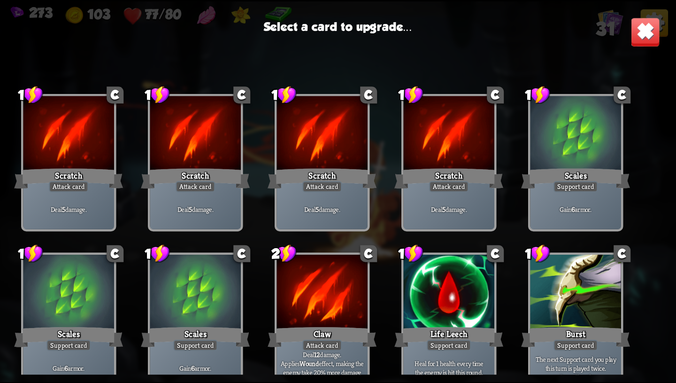
click at [569, 295] on div at bounding box center [576, 293] width 91 height 77
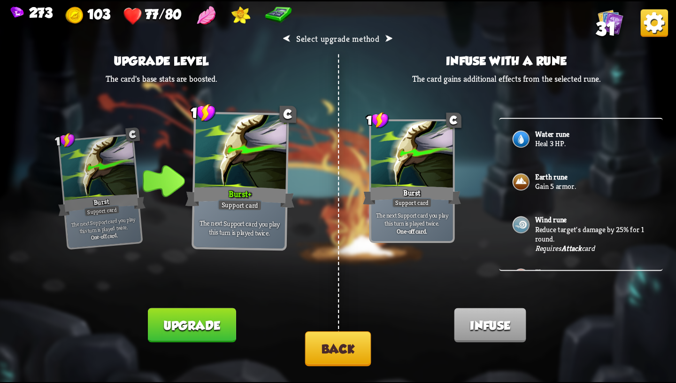
click at [355, 349] on button "Back" at bounding box center [338, 348] width 66 height 35
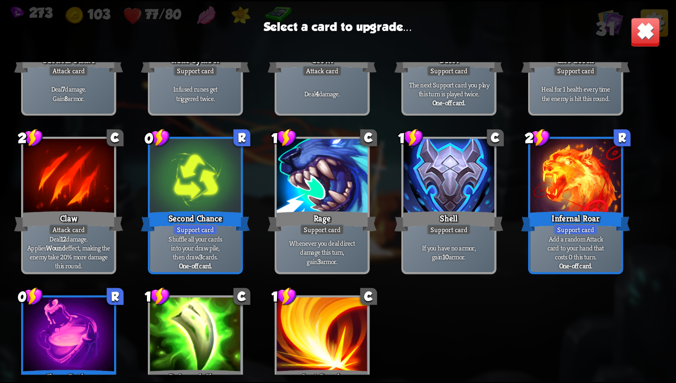
scroll to position [524, 0]
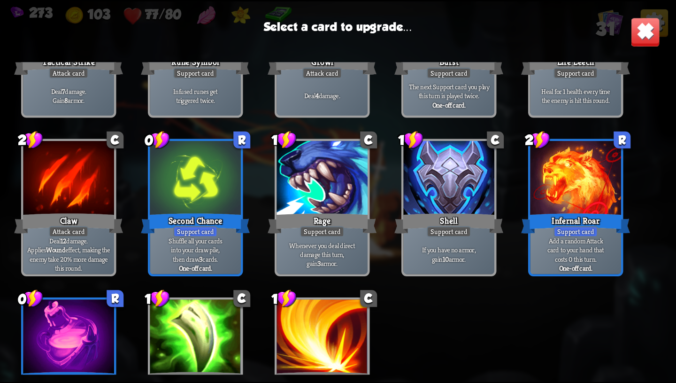
click at [162, 211] on div "Second Chance" at bounding box center [195, 223] width 109 height 24
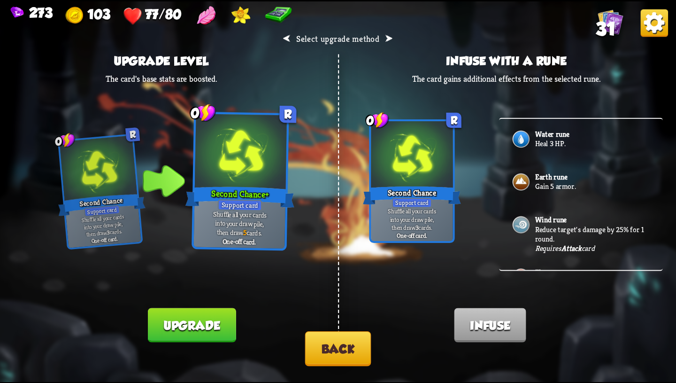
click at [332, 352] on button "Back" at bounding box center [338, 348] width 66 height 35
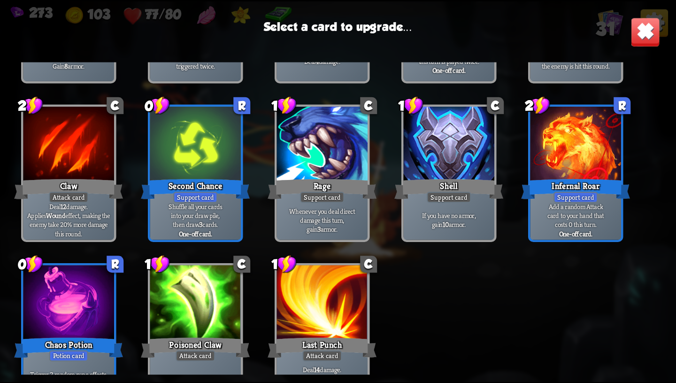
scroll to position [553, 0]
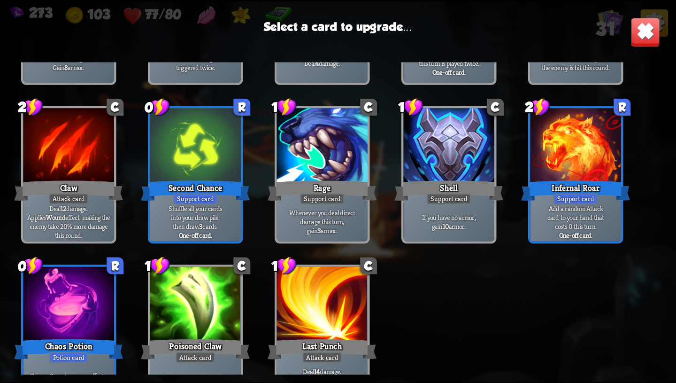
click at [468, 207] on div "If you have no armor, gain 10 armor." at bounding box center [449, 220] width 91 height 39
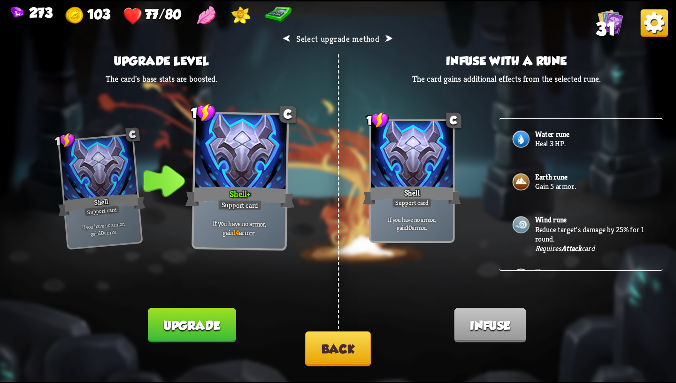
click at [345, 345] on button "Back" at bounding box center [338, 348] width 66 height 35
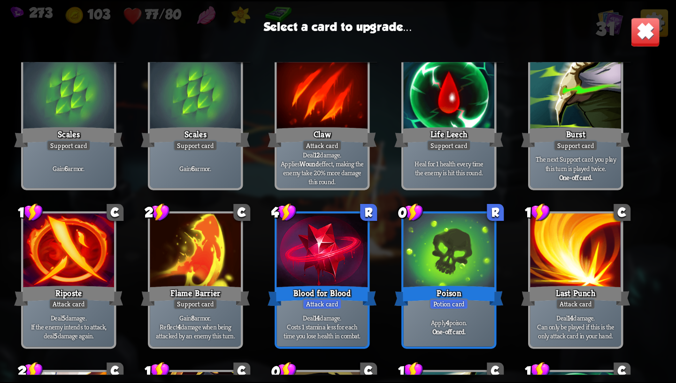
scroll to position [577, 0]
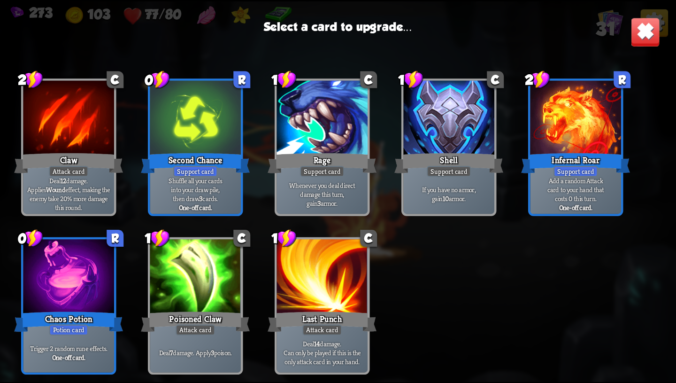
click at [595, 149] on div at bounding box center [576, 118] width 91 height 77
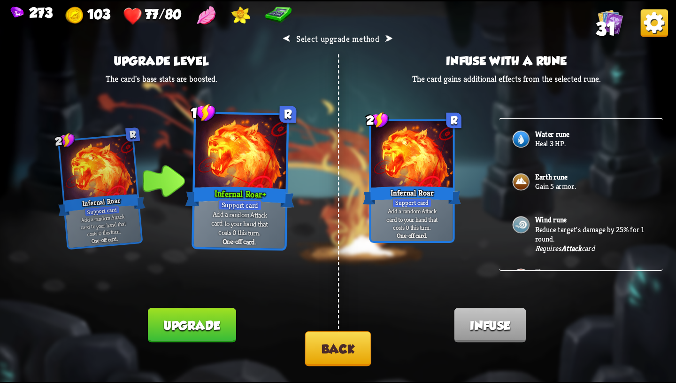
click at [205, 320] on button "Upgrade" at bounding box center [192, 325] width 88 height 34
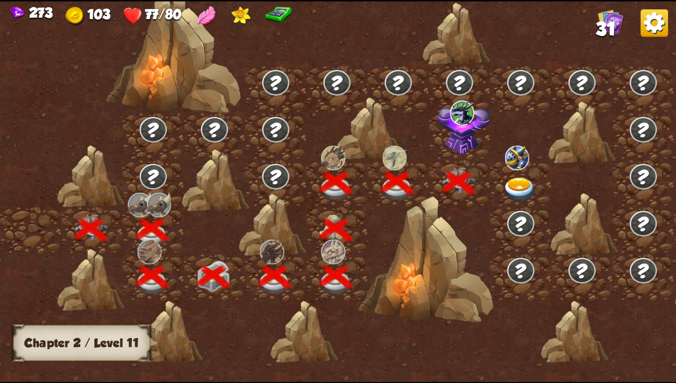
scroll to position [0, 143]
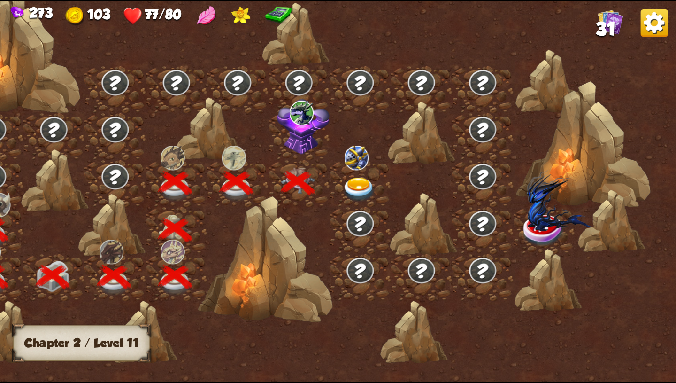
click at [354, 199] on img at bounding box center [359, 189] width 34 height 25
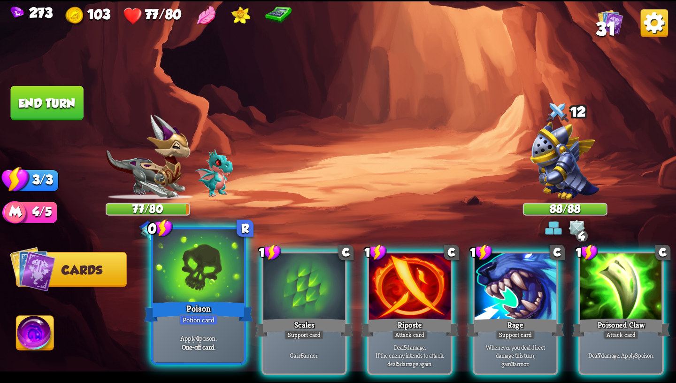
click at [214, 265] on div at bounding box center [198, 267] width 91 height 77
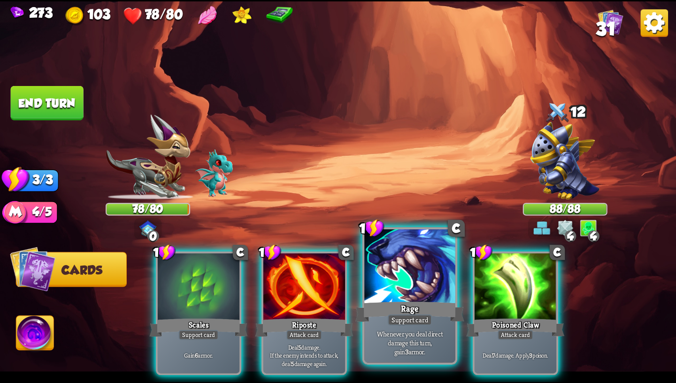
click at [388, 285] on div at bounding box center [409, 267] width 91 height 77
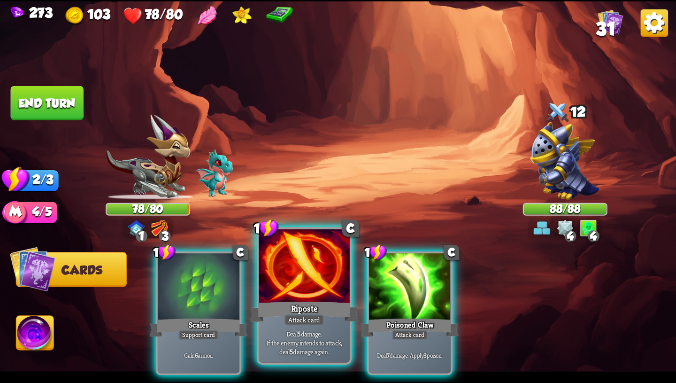
click at [306, 288] on div at bounding box center [304, 267] width 91 height 77
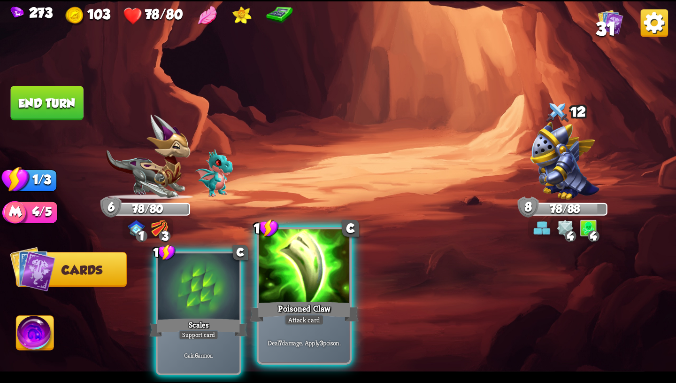
click at [325, 295] on div at bounding box center [304, 267] width 91 height 77
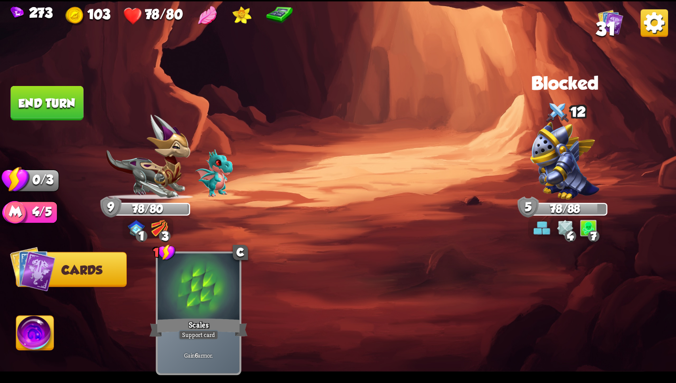
click at [62, 86] on button "End turn" at bounding box center [47, 103] width 73 height 34
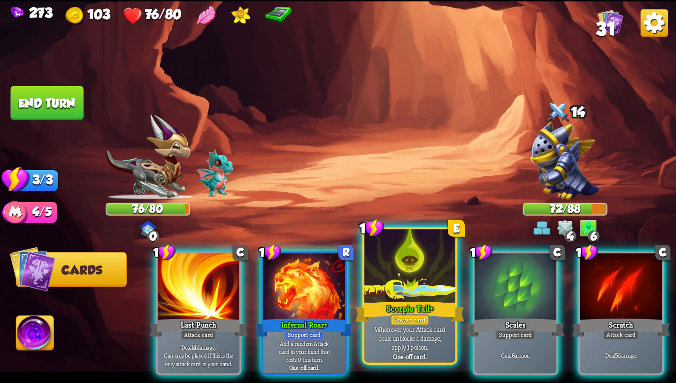
click at [387, 320] on div "Scorpio Tail+" at bounding box center [410, 311] width 109 height 24
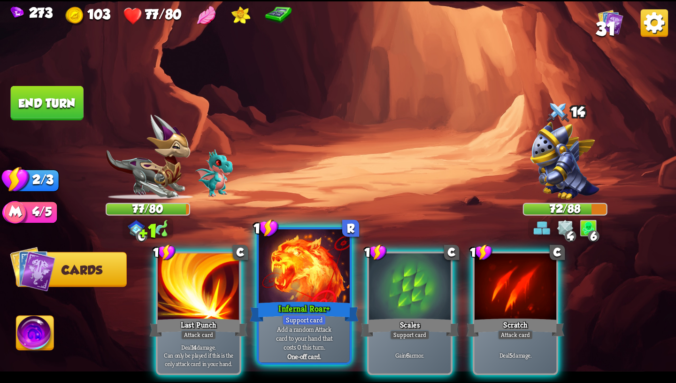
click at [318, 324] on div "Support card" at bounding box center [304, 319] width 45 height 11
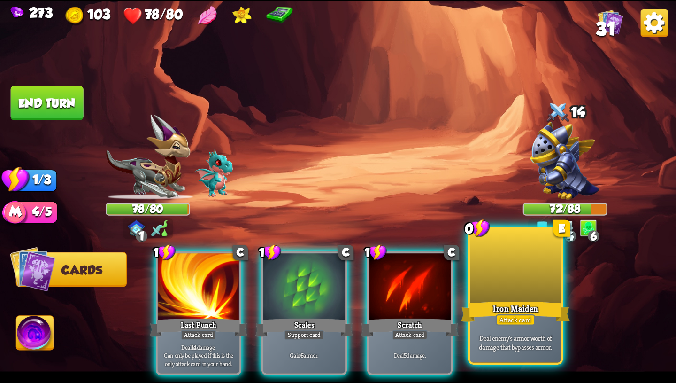
click at [514, 322] on div "Attack card" at bounding box center [515, 319] width 39 height 11
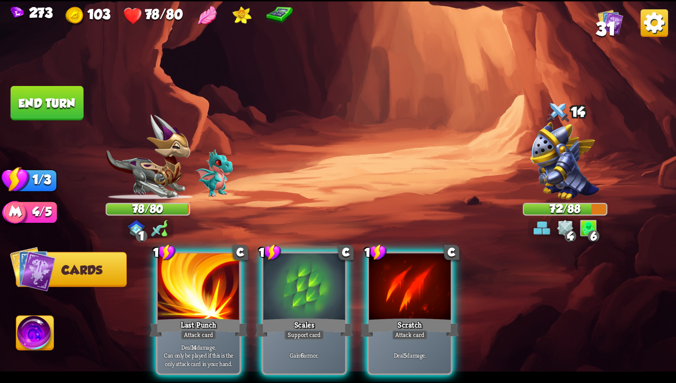
click at [144, 226] on img at bounding box center [136, 227] width 17 height 16
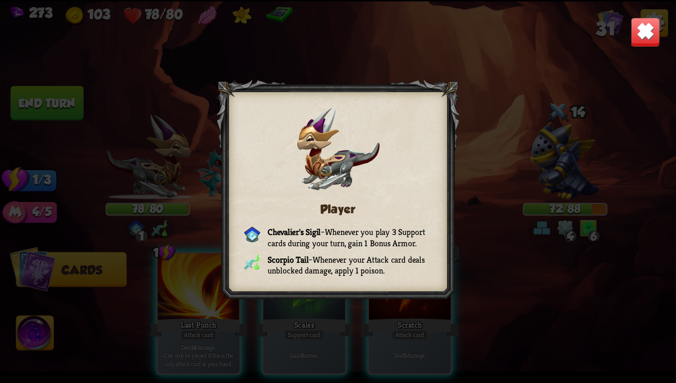
click at [627, 43] on div "Player Chevalier's Sigil – Whenever you play 3 Support cards during your turn, …" at bounding box center [338, 191] width 676 height 380
click at [652, 29] on img at bounding box center [646, 32] width 30 height 30
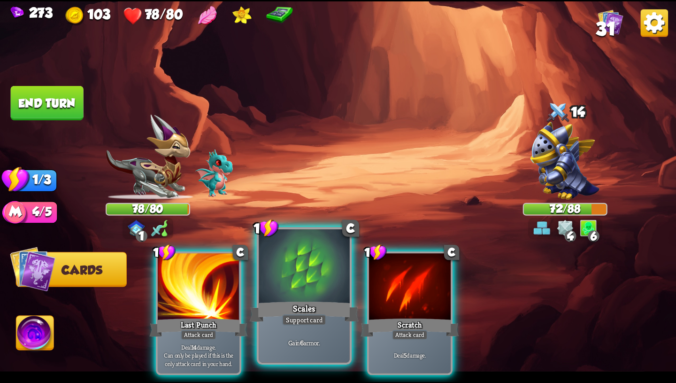
click at [304, 287] on div at bounding box center [304, 267] width 91 height 77
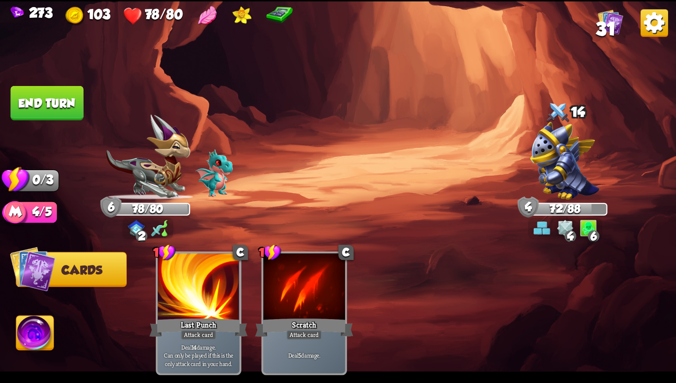
click at [50, 96] on button "End turn" at bounding box center [47, 103] width 73 height 34
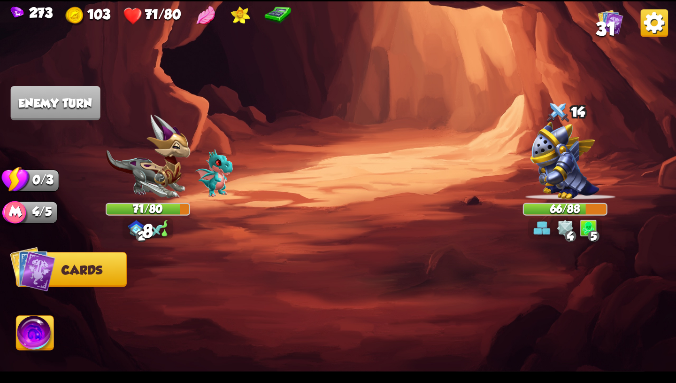
click at [569, 224] on div "Select an enemy to attack... You don't have enough stamina to play that card...…" at bounding box center [338, 191] width 676 height 380
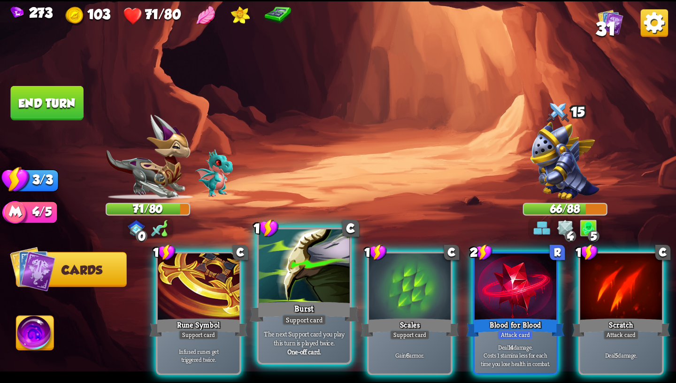
click at [303, 341] on p "The next Support card you play this turn is played twice." at bounding box center [304, 338] width 86 height 18
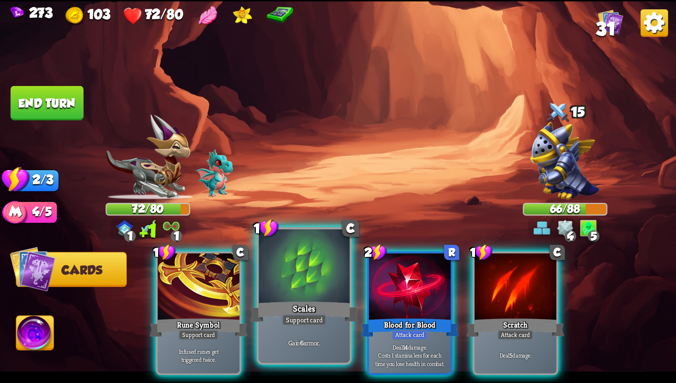
click at [303, 342] on b "6" at bounding box center [301, 342] width 3 height 9
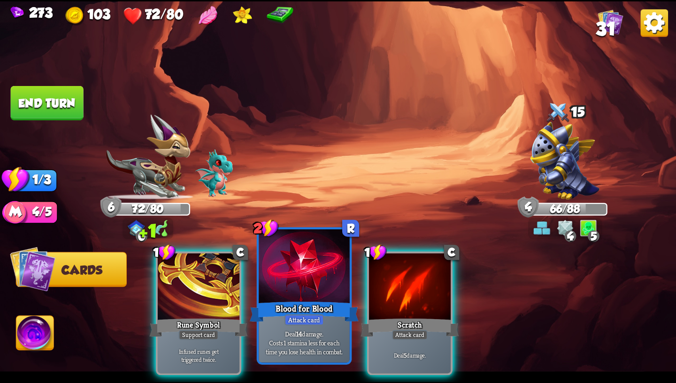
click at [304, 342] on p "Deal 14 damage. Costs 1 stamina less for each time you lose health in combat." at bounding box center [304, 342] width 86 height 27
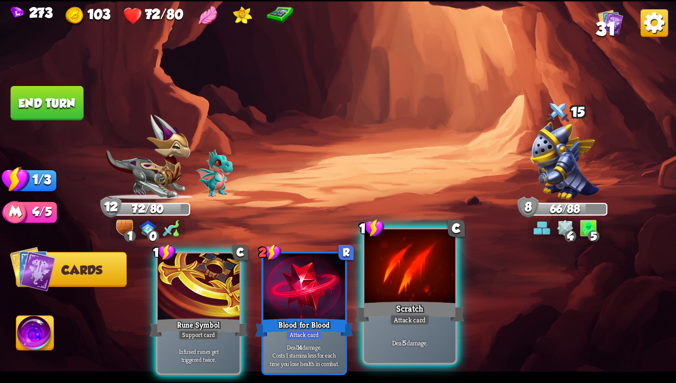
click at [395, 308] on div "Scratch" at bounding box center [410, 311] width 109 height 24
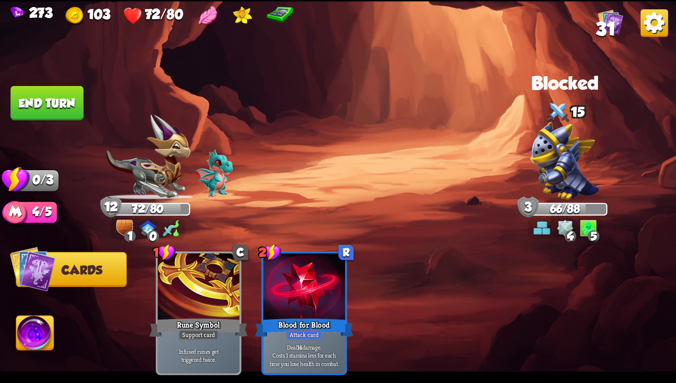
click at [70, 102] on button "End turn" at bounding box center [47, 103] width 73 height 34
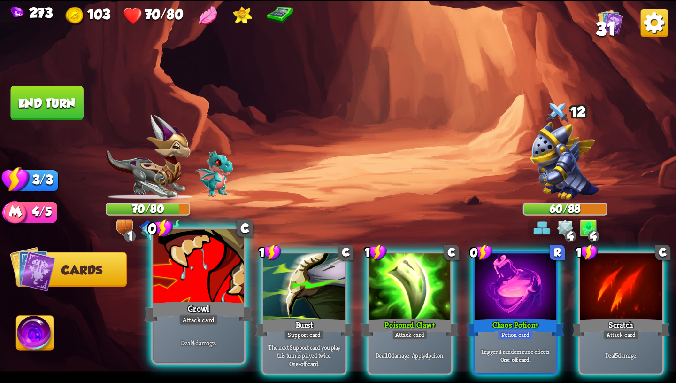
click at [203, 286] on div at bounding box center [198, 267] width 91 height 77
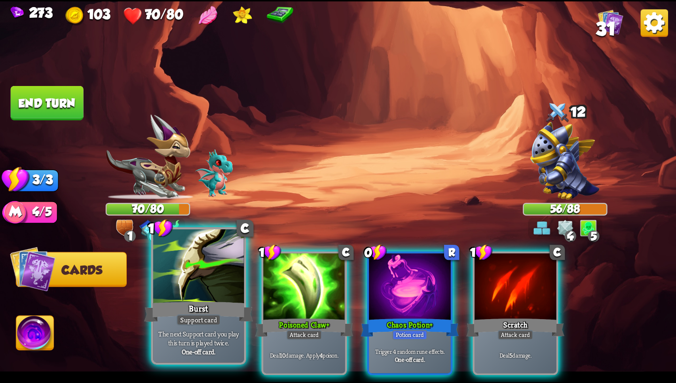
click at [222, 302] on div "Burst" at bounding box center [198, 311] width 109 height 24
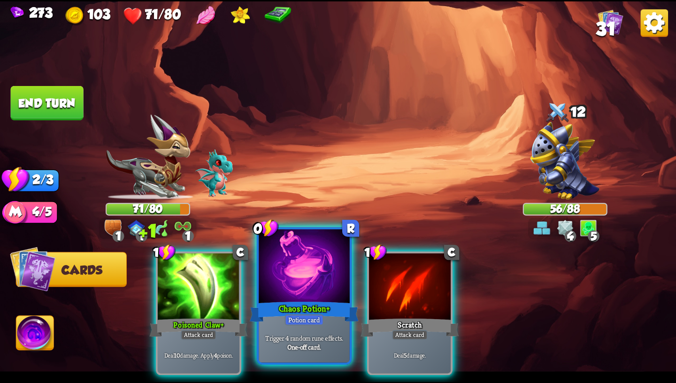
click at [274, 306] on div "Chaos Potion+" at bounding box center [304, 311] width 109 height 24
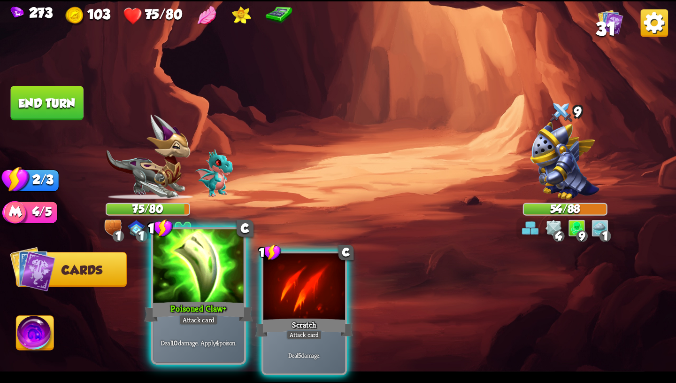
click at [223, 271] on div at bounding box center [198, 267] width 91 height 77
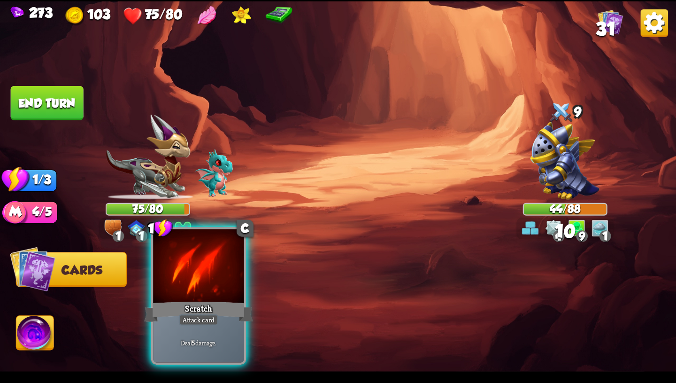
click at [217, 278] on div at bounding box center [198, 267] width 91 height 77
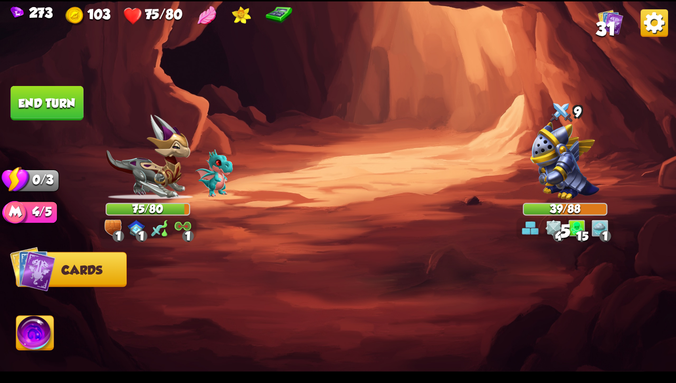
click at [60, 103] on button "End turn" at bounding box center [47, 103] width 73 height 34
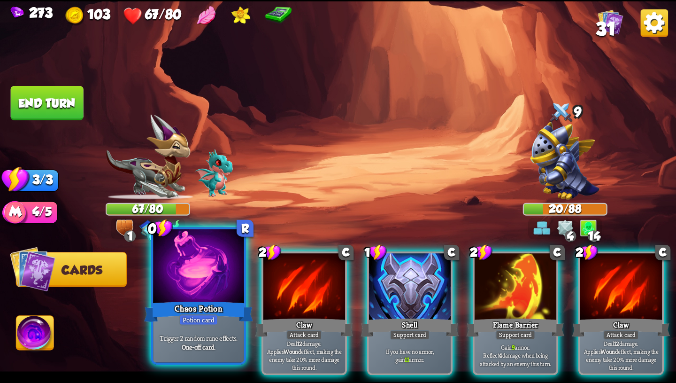
click at [196, 290] on div at bounding box center [198, 267] width 91 height 77
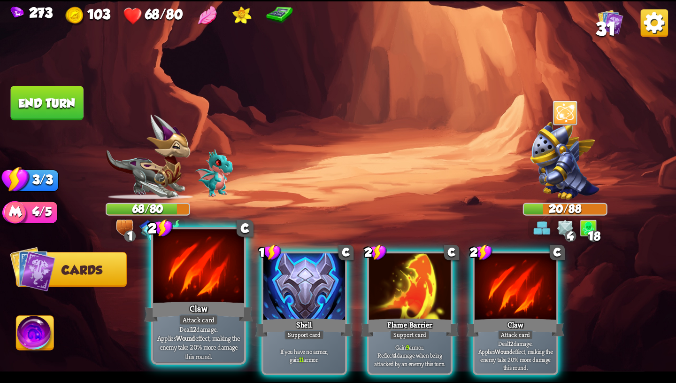
click at [202, 303] on div "Claw" at bounding box center [198, 311] width 109 height 24
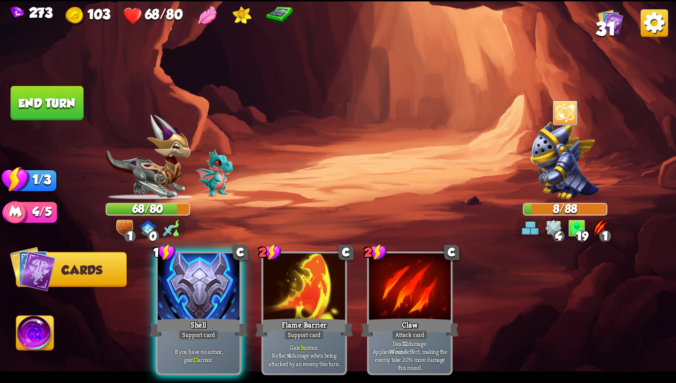
click at [67, 94] on button "End turn" at bounding box center [47, 103] width 73 height 34
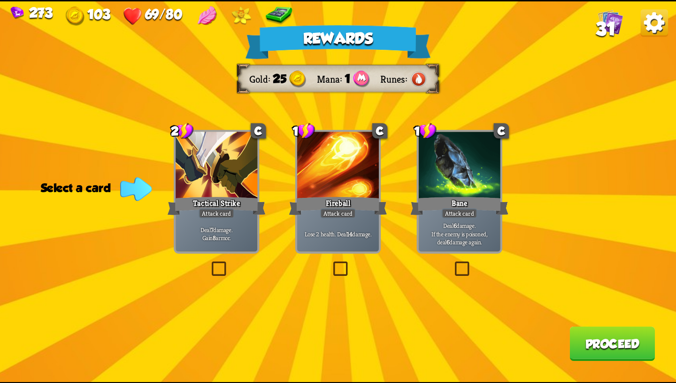
click at [439, 181] on div at bounding box center [460, 166] width 82 height 69
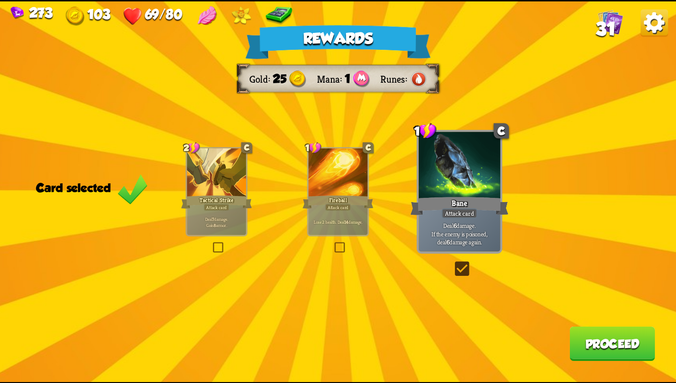
click at [221, 213] on div "Deal 7 damage. Gain 8 armor." at bounding box center [216, 222] width 59 height 26
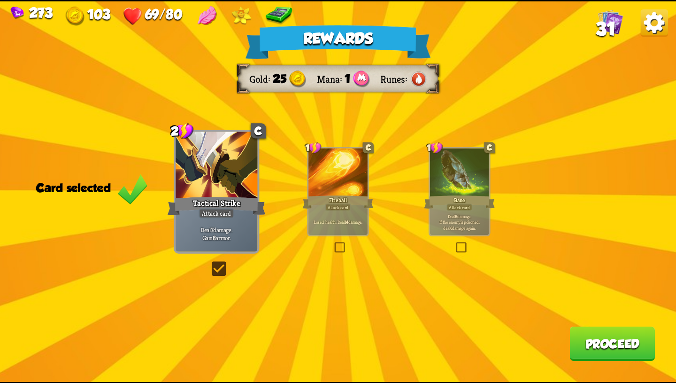
click at [452, 198] on div "Bane" at bounding box center [459, 202] width 71 height 16
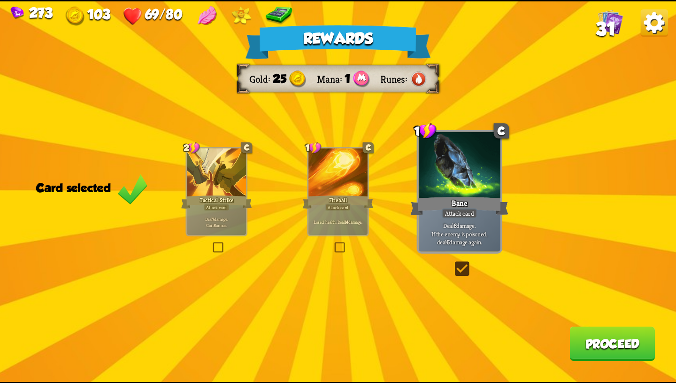
click at [600, 336] on button "Proceed" at bounding box center [612, 343] width 85 height 34
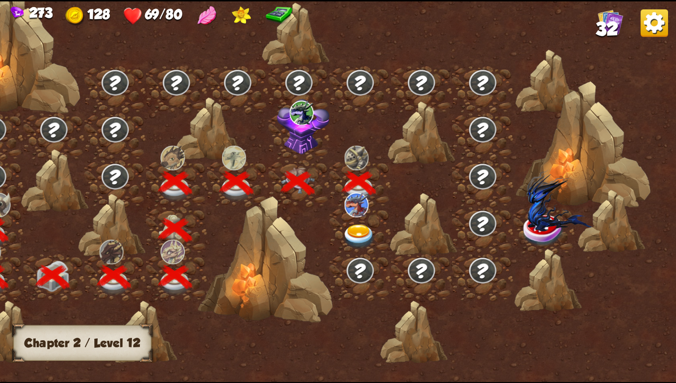
click at [361, 232] on img at bounding box center [359, 236] width 34 height 25
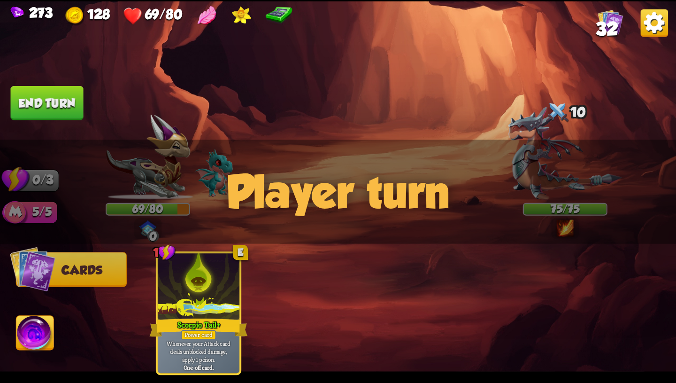
click at [565, 225] on div "Player turn" at bounding box center [338, 191] width 676 height 104
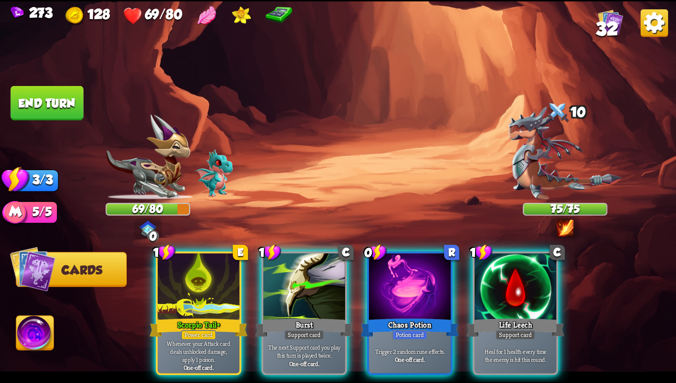
click at [565, 223] on div "Player turn" at bounding box center [338, 191] width 676 height 104
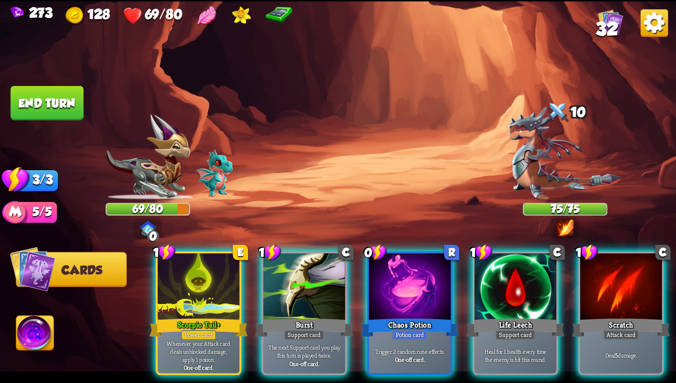
click at [566, 227] on img at bounding box center [565, 227] width 17 height 17
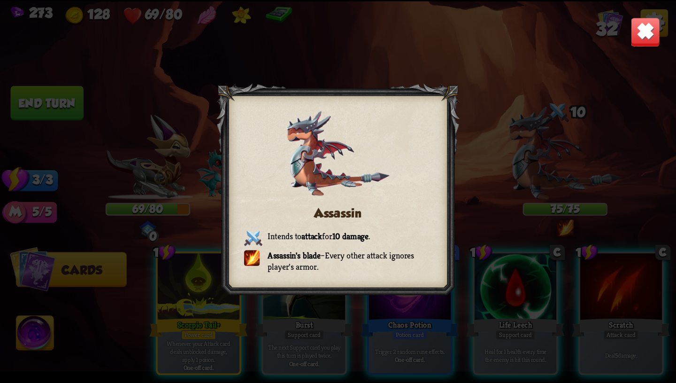
click at [640, 27] on img at bounding box center [646, 32] width 30 height 30
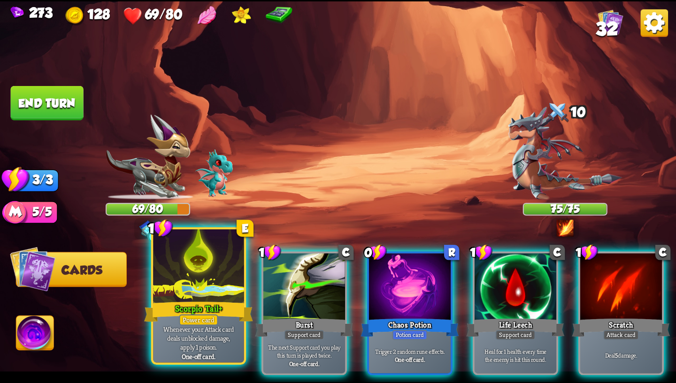
click at [176, 279] on div at bounding box center [198, 267] width 91 height 77
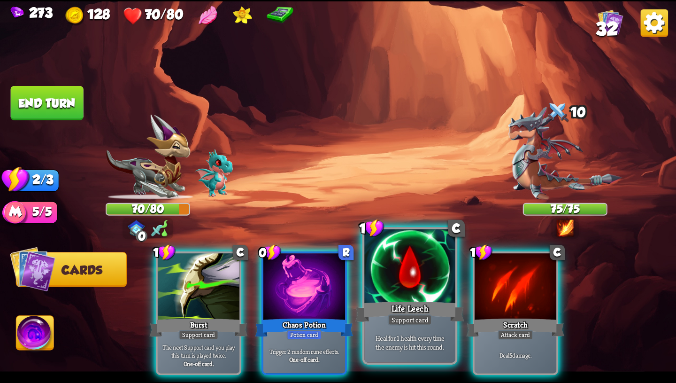
click at [395, 325] on div "Heal for 1 health every time the enemy is hit this round." at bounding box center [409, 342] width 91 height 39
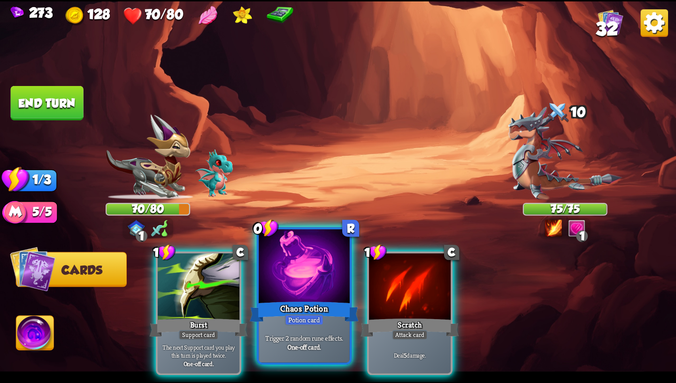
click at [323, 334] on p "Trigger 2 random rune effects." at bounding box center [304, 337] width 86 height 9
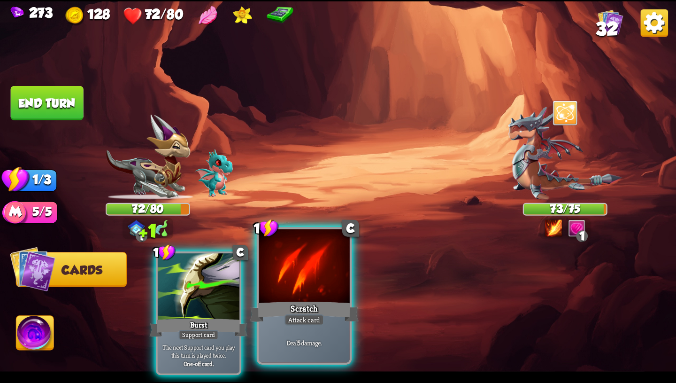
click at [322, 333] on div "Deal 5 damage." at bounding box center [304, 342] width 91 height 39
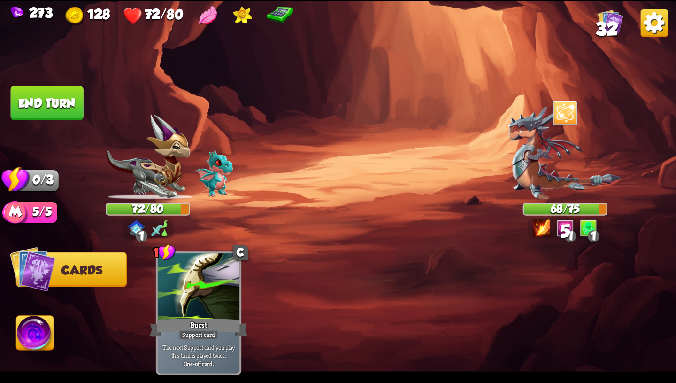
click at [65, 111] on button "End turn" at bounding box center [47, 103] width 73 height 34
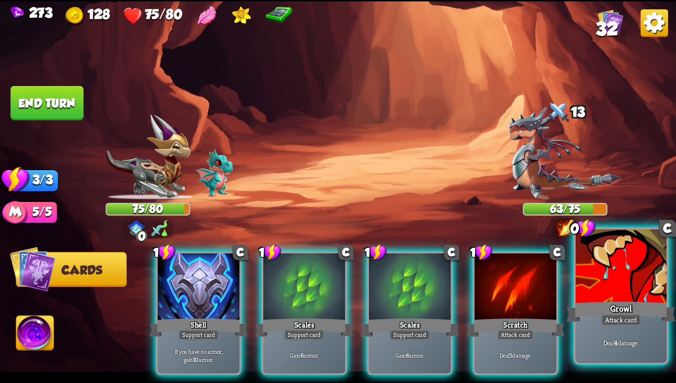
click at [660, 350] on div "Deal 4 damage." at bounding box center [621, 342] width 91 height 39
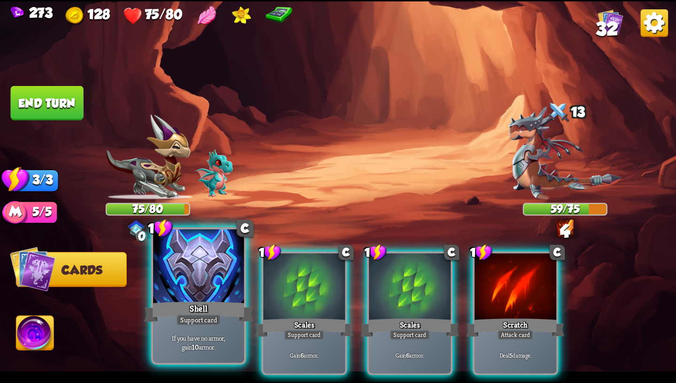
click at [173, 334] on p "If you have no armor, gain 10 armor." at bounding box center [198, 342] width 86 height 18
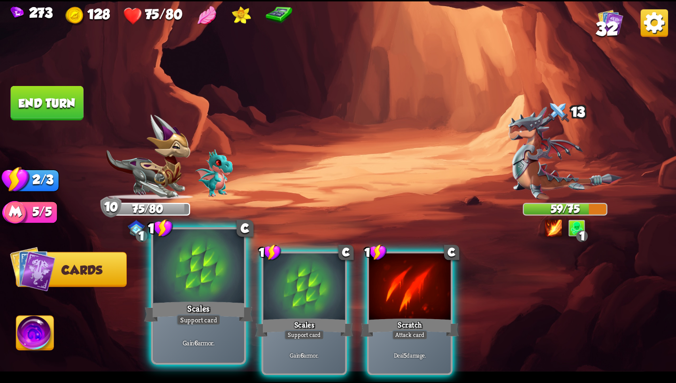
click at [172, 334] on div "Gain 6 armor." at bounding box center [198, 342] width 91 height 39
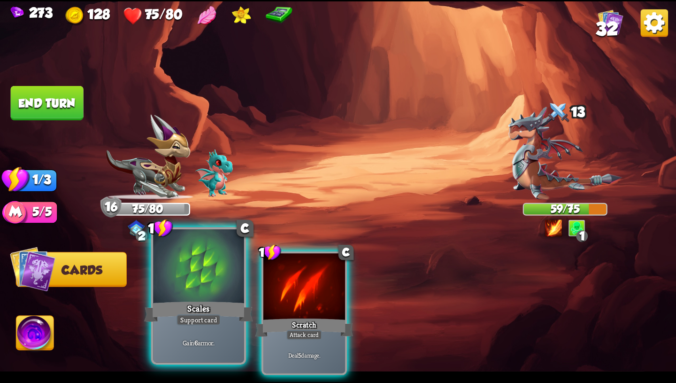
click at [172, 335] on div "Gain 6 armor." at bounding box center [198, 342] width 91 height 39
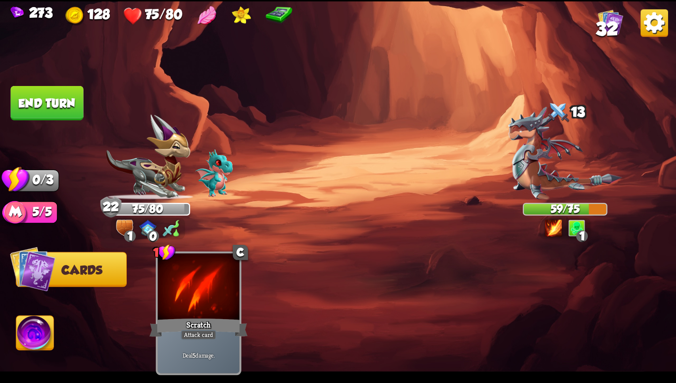
click at [70, 105] on button "End turn" at bounding box center [47, 103] width 73 height 34
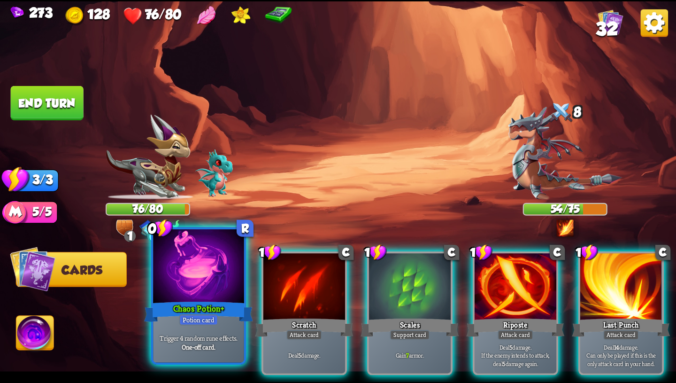
click at [190, 270] on div at bounding box center [198, 267] width 91 height 77
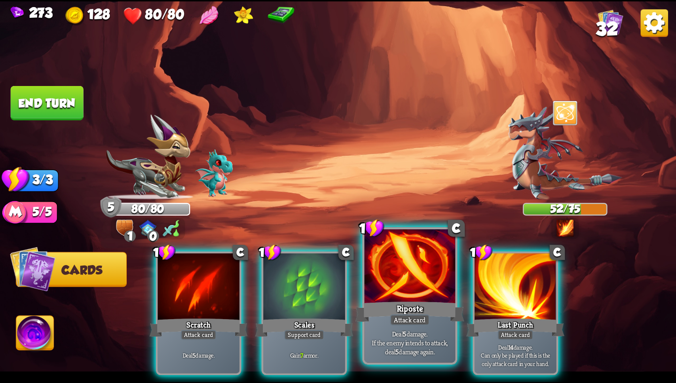
click at [410, 278] on div at bounding box center [409, 267] width 91 height 77
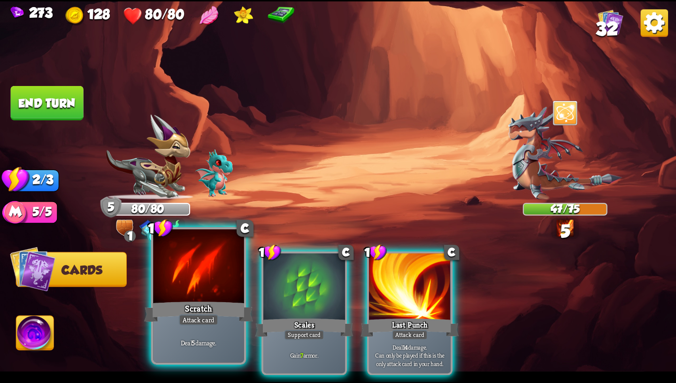
click at [208, 307] on div "Scratch" at bounding box center [198, 311] width 109 height 24
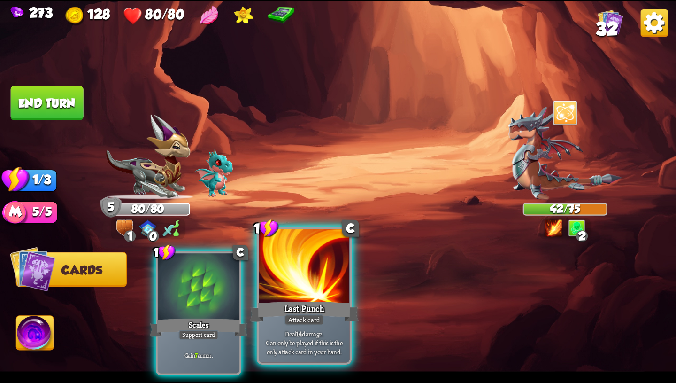
click at [309, 309] on div "Last Punch" at bounding box center [304, 311] width 109 height 24
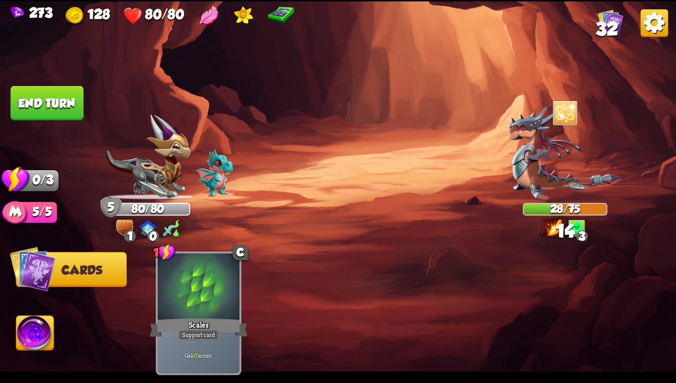
click at [77, 96] on button "End turn" at bounding box center [47, 103] width 73 height 34
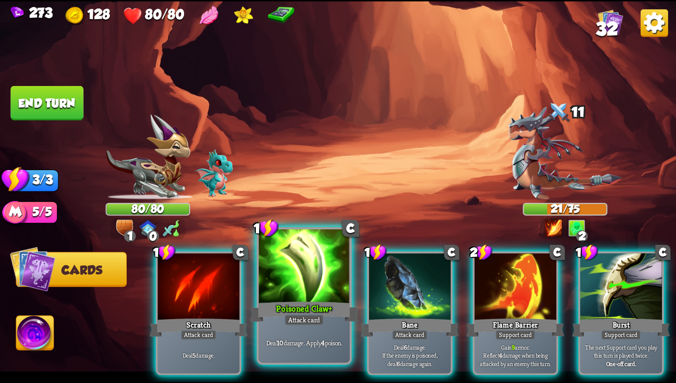
click at [292, 283] on div at bounding box center [304, 267] width 91 height 77
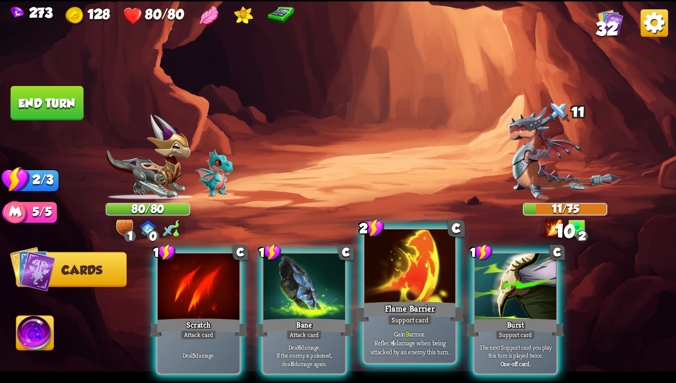
click at [395, 300] on div "Flame Barrier" at bounding box center [410, 311] width 109 height 24
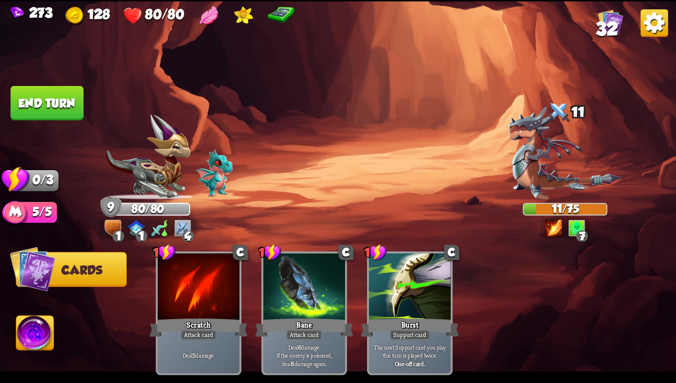
click at [62, 95] on button "End turn" at bounding box center [47, 103] width 73 height 34
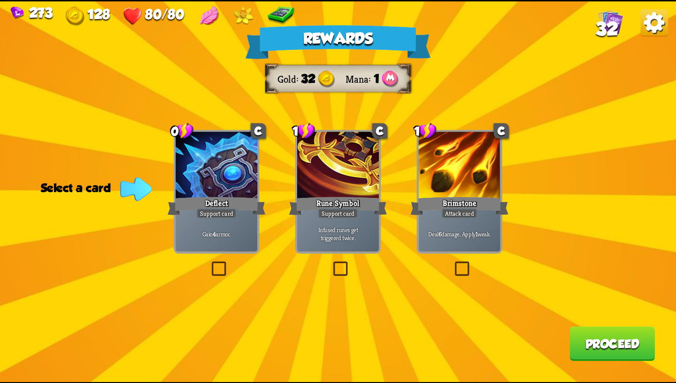
click at [222, 197] on div "Deflect" at bounding box center [217, 206] width 98 height 22
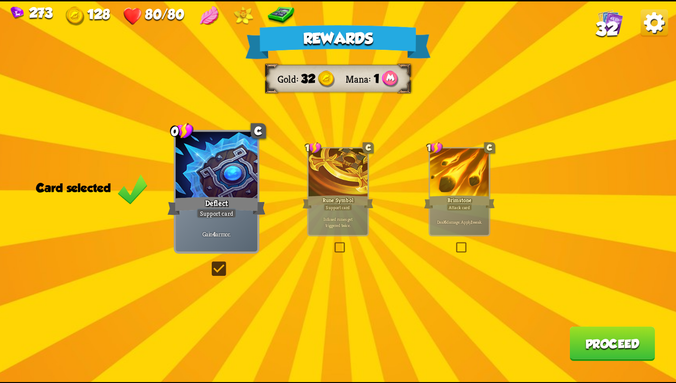
click at [604, 338] on button "Proceed" at bounding box center [612, 343] width 85 height 34
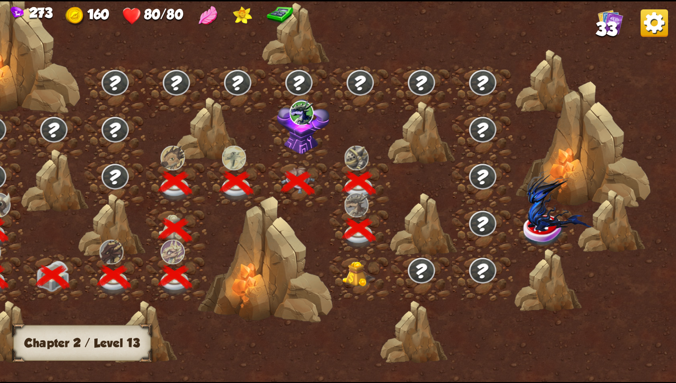
click at [348, 273] on img at bounding box center [359, 274] width 34 height 26
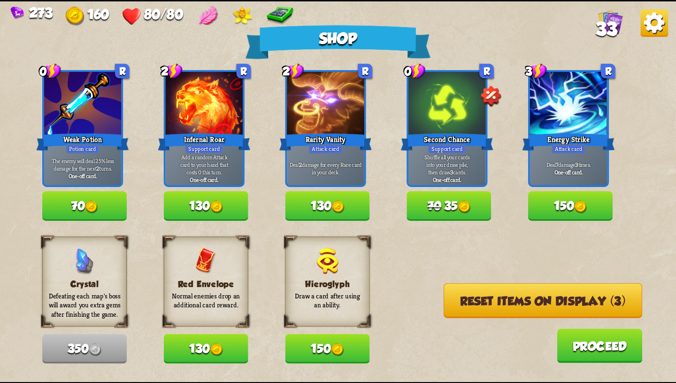
click at [95, 207] on img at bounding box center [91, 207] width 13 height 13
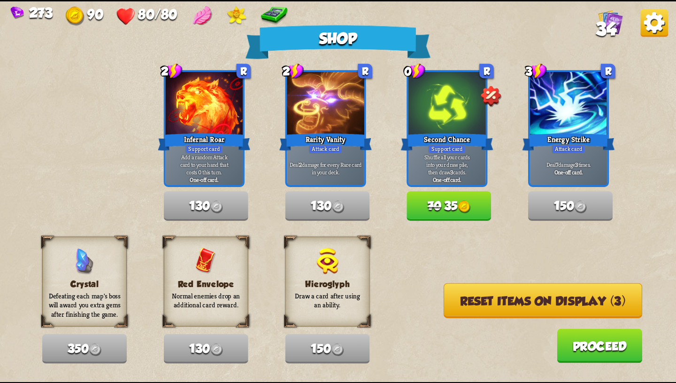
click at [461, 201] on button "70 35" at bounding box center [449, 206] width 85 height 30
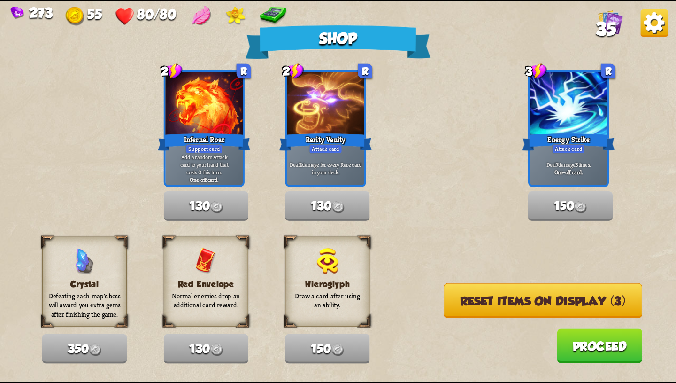
click at [580, 353] on button "Proceed" at bounding box center [599, 345] width 85 height 34
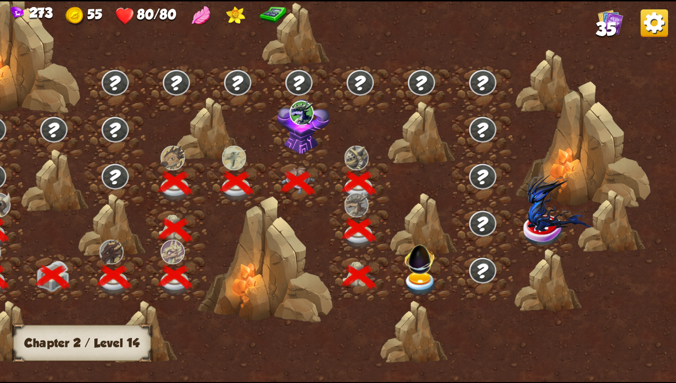
click at [418, 273] on img at bounding box center [420, 257] width 36 height 36
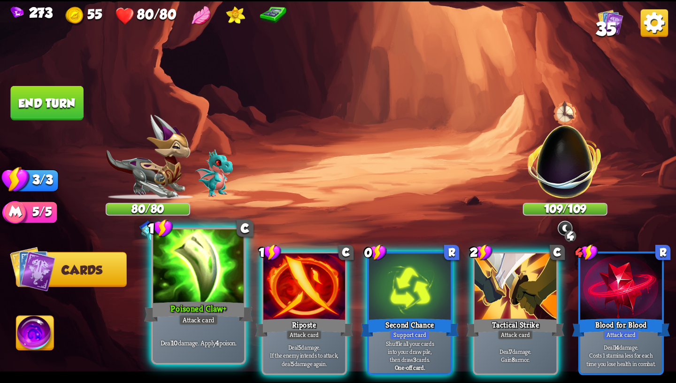
click at [183, 303] on div "Poisoned Claw+" at bounding box center [198, 311] width 109 height 24
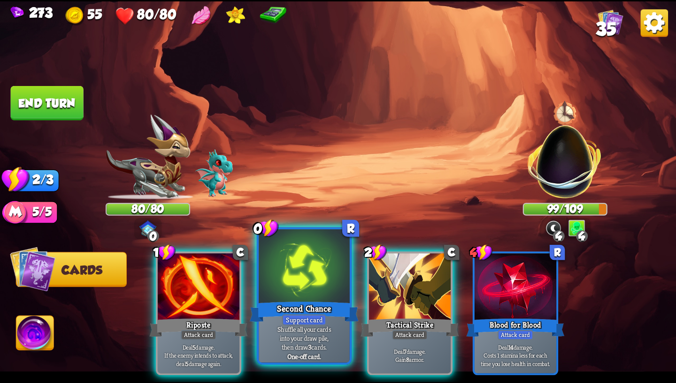
click at [284, 308] on div "Second Chance" at bounding box center [304, 311] width 109 height 24
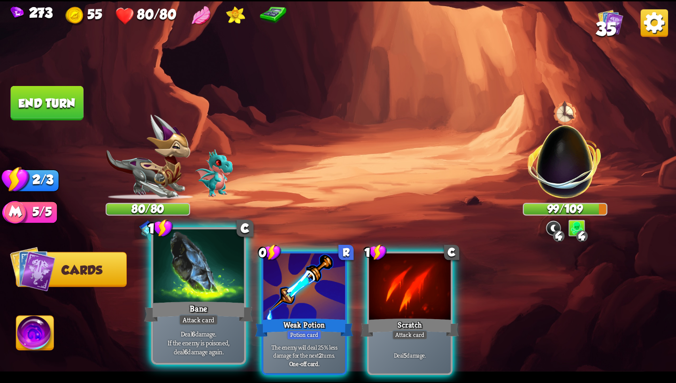
click at [211, 316] on div "Attack card" at bounding box center [198, 319] width 39 height 11
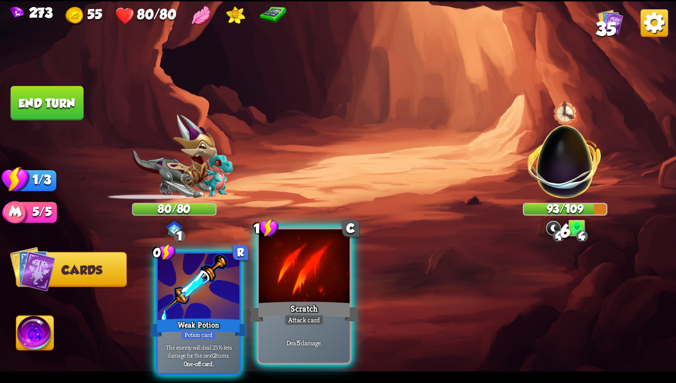
click at [297, 310] on div "Scratch" at bounding box center [304, 311] width 109 height 24
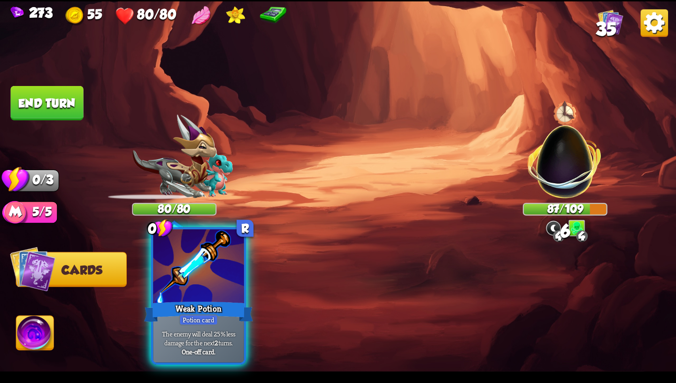
click at [204, 302] on div "Weak Potion" at bounding box center [198, 311] width 109 height 24
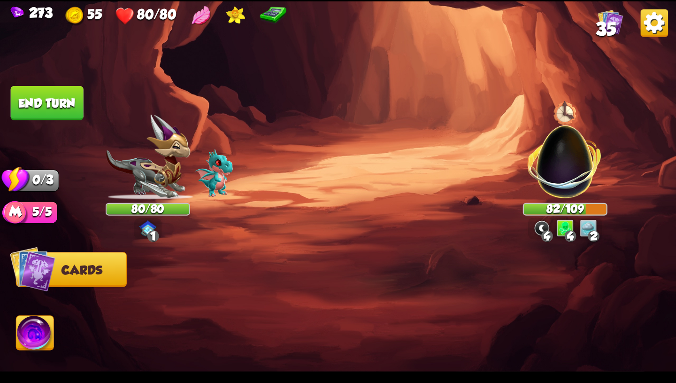
click at [68, 100] on button "End turn" at bounding box center [47, 103] width 73 height 34
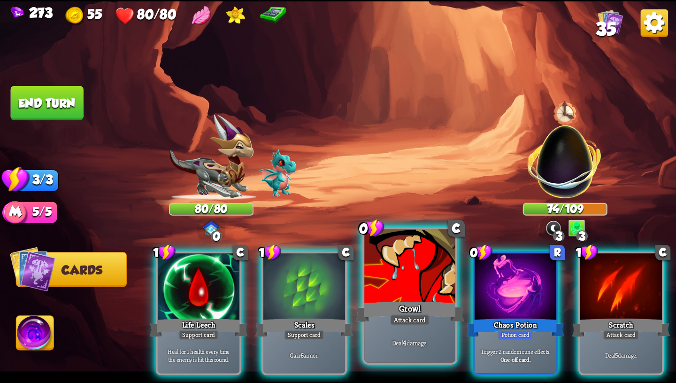
click at [410, 302] on div "Growl" at bounding box center [410, 311] width 109 height 24
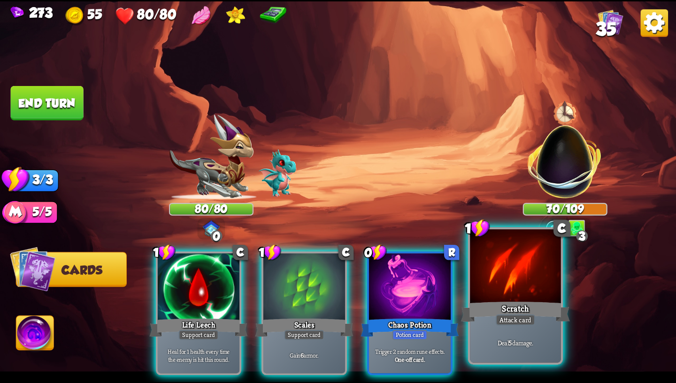
click at [492, 308] on div "Scratch" at bounding box center [515, 311] width 109 height 24
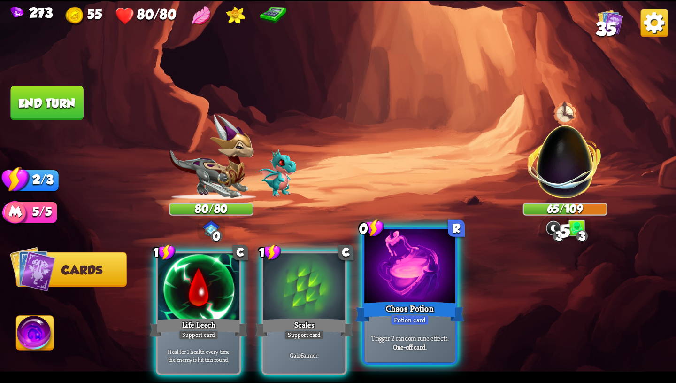
click at [427, 302] on div "Chaos Potion" at bounding box center [410, 311] width 109 height 24
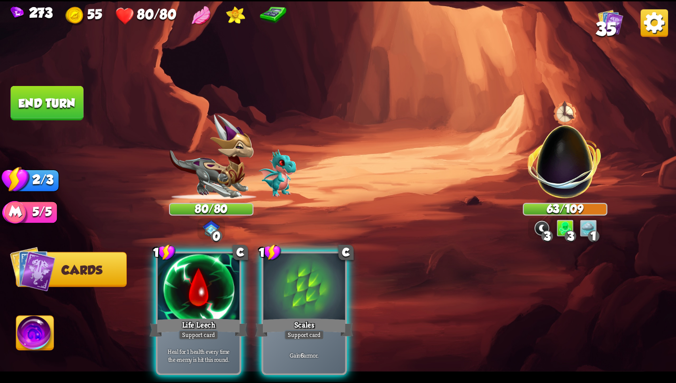
click at [58, 101] on button "End turn" at bounding box center [47, 103] width 73 height 34
